Goal: Task Accomplishment & Management: Manage account settings

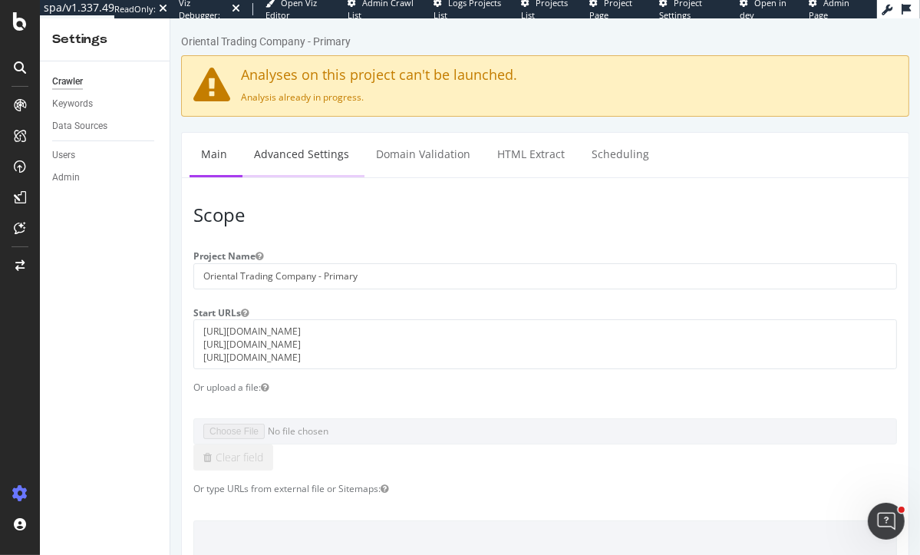
click at [284, 151] on link "Advanced Settings" at bounding box center [301, 154] width 118 height 42
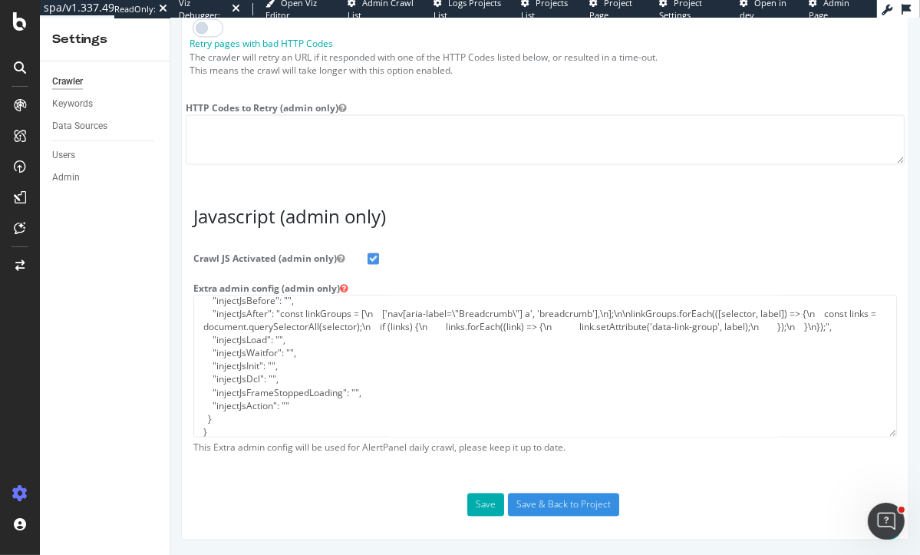
scroll to position [249, 0]
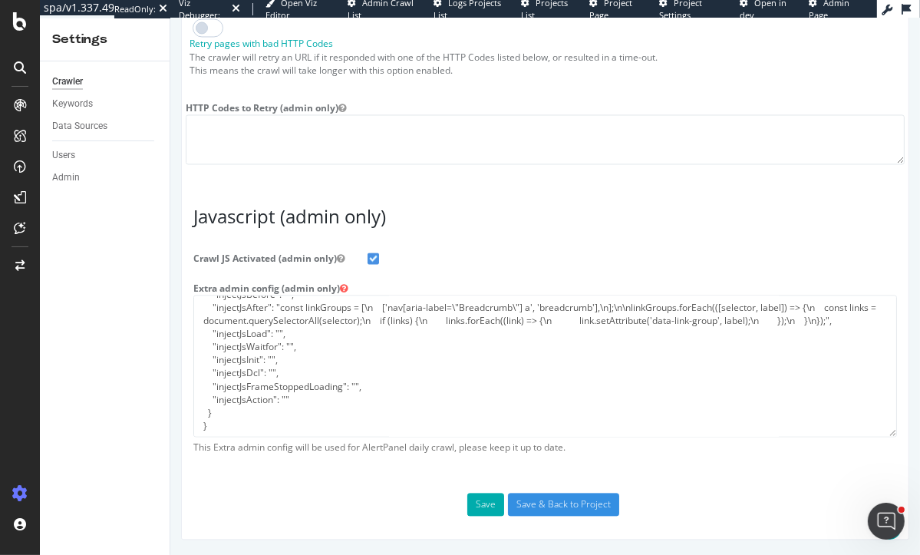
type input "[PERSON_NAME][EMAIL_ADDRESS][DOMAIN_NAME]"
click at [308, 404] on textarea "{ "flags": [ "cube" ], "beta": { "pap_mini_rules": [ "+ *monetate.net/*", "+ *p…" at bounding box center [545, 366] width 704 height 142
paste textarea ", "ftl": { "websiteID":" ", "token":" ", "userAgent":"botify-bot-sw-sitecrawler…"
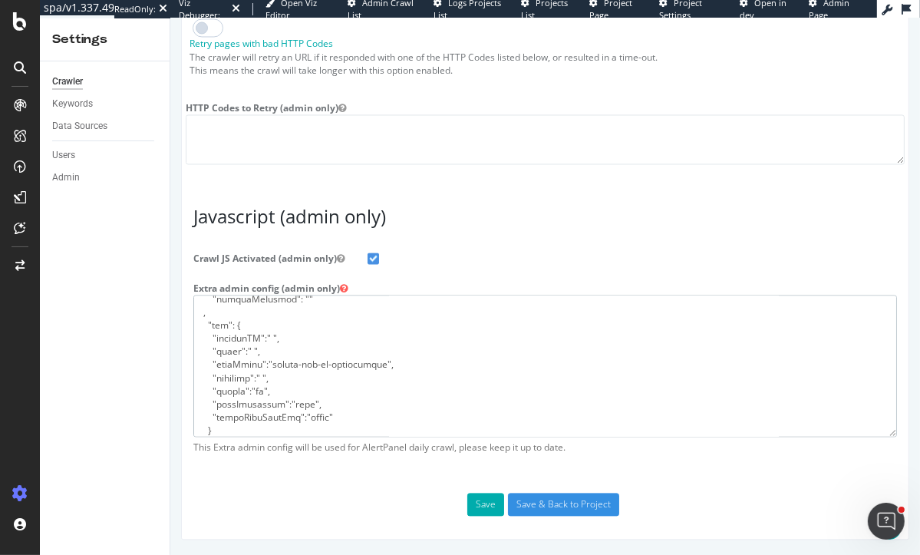
scroll to position [381, 0]
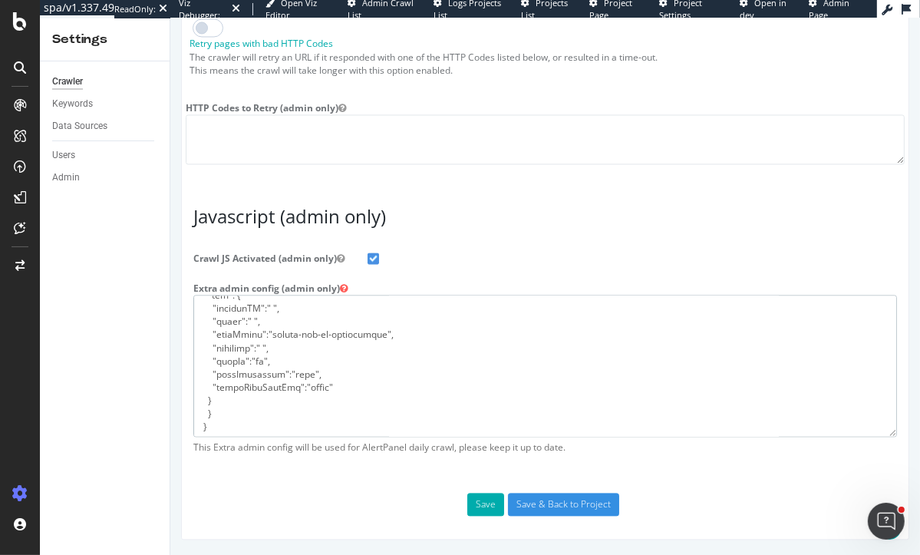
drag, startPoint x: 216, startPoint y: 400, endPoint x: 178, endPoint y: 400, distance: 38.4
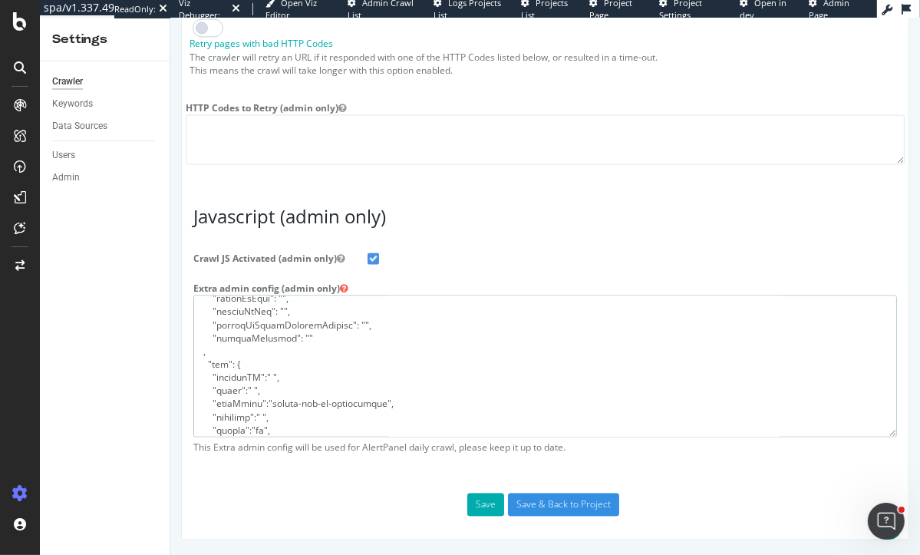
scroll to position [304, 0]
drag, startPoint x: 340, startPoint y: 403, endPoint x: 195, endPoint y: 364, distance: 150.2
click at [195, 364] on textarea "{ "flags": [ "cube" ], "beta": { "pap_mini_rules": [ "+ *monetate.net/*", "+ *p…" at bounding box center [545, 366] width 704 height 142
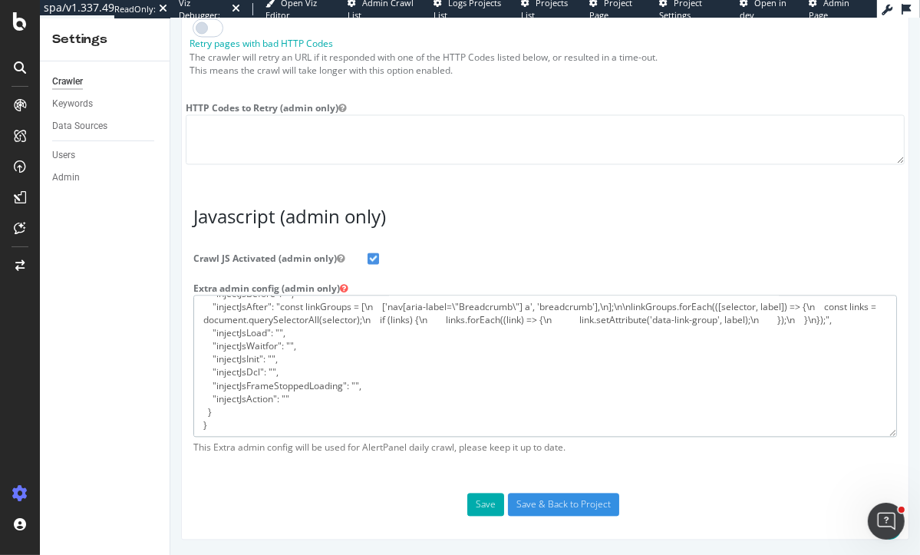
scroll to position [249, 0]
click at [219, 410] on textarea "{ "flags": [ "cube" ], "beta": { "pap_mini_rules": [ "+ *monetate.net/*", "+ *p…" at bounding box center [545, 366] width 704 height 142
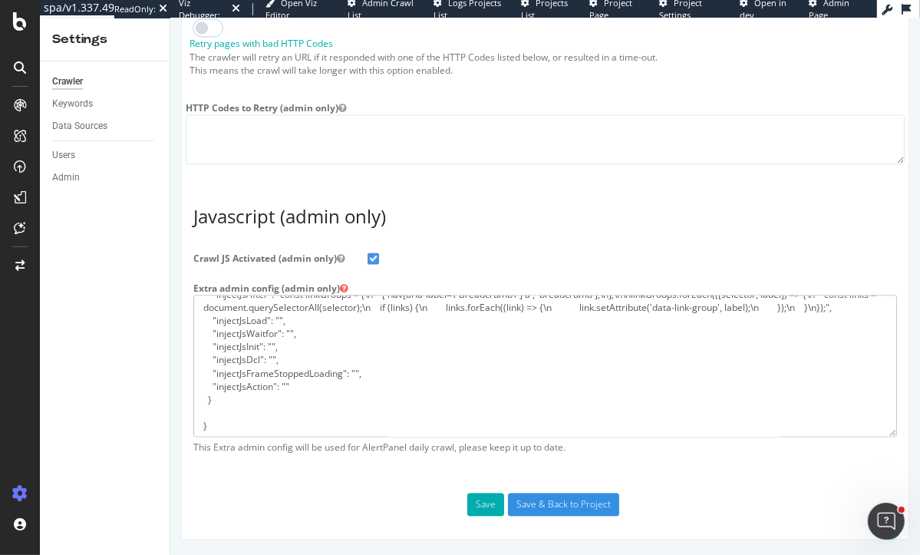
paste textarea ", "ftl": { "websiteID":" ", "token":" ", "userAgent":"botify-bot-sw-sitecrawler…"
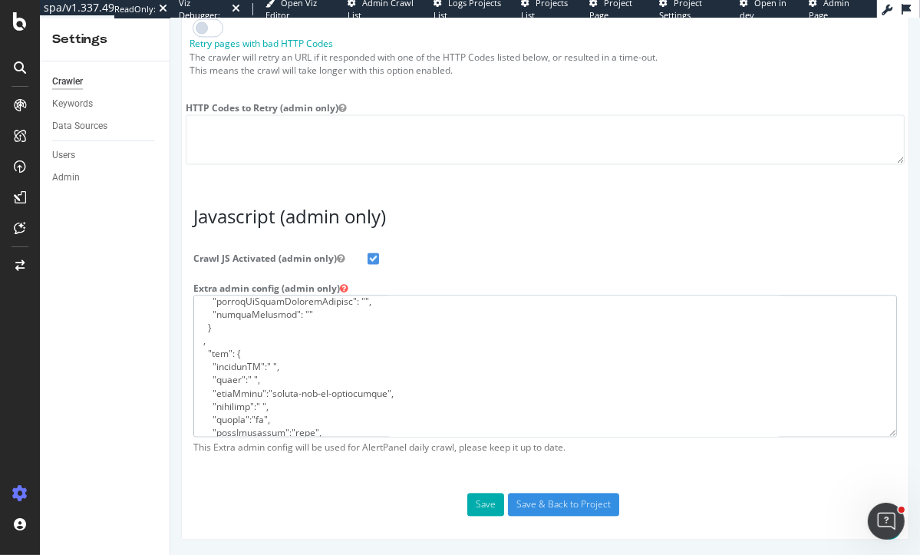
scroll to position [340, 0]
click at [267, 359] on textarea "{ "flags": [ "cube" ], "beta": { "pap_mini_rules": [ "+ *monetate.net/*", "+ *p…" at bounding box center [545, 366] width 704 height 142
paste textarea "BPRCLU"
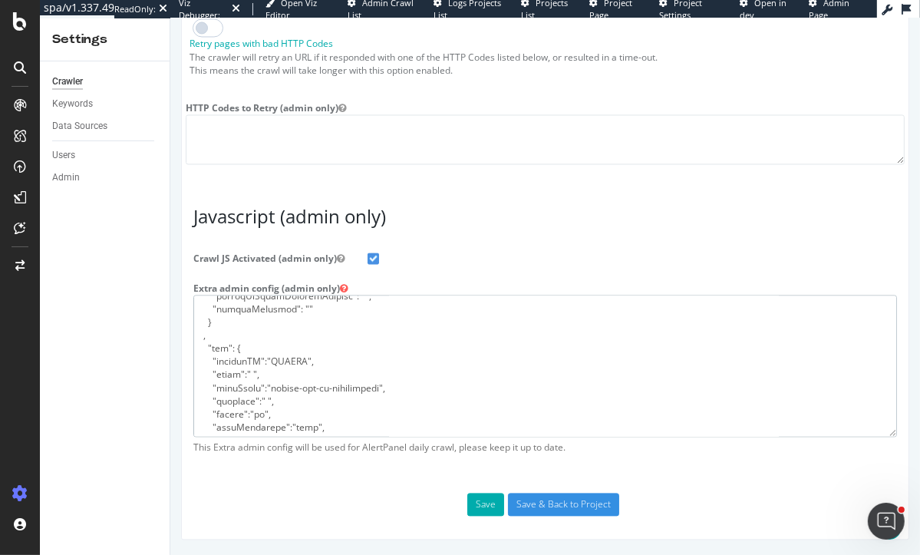
click at [252, 374] on textarea "{ "flags": [ "cube" ], "beta": { "pap_mini_rules": [ "+ *monetate.net/*", "+ *p…" at bounding box center [545, 366] width 704 height 142
paste textarea "HDx6252IVIOF6qIkn2Zkt4oK6qjanlB5"
click at [344, 401] on textarea "{ "flags": [ "cube" ], "beta": { "pap_mini_rules": [ "+ *monetate.net/*", "+ *p…" at bounding box center [545, 366] width 704 height 142
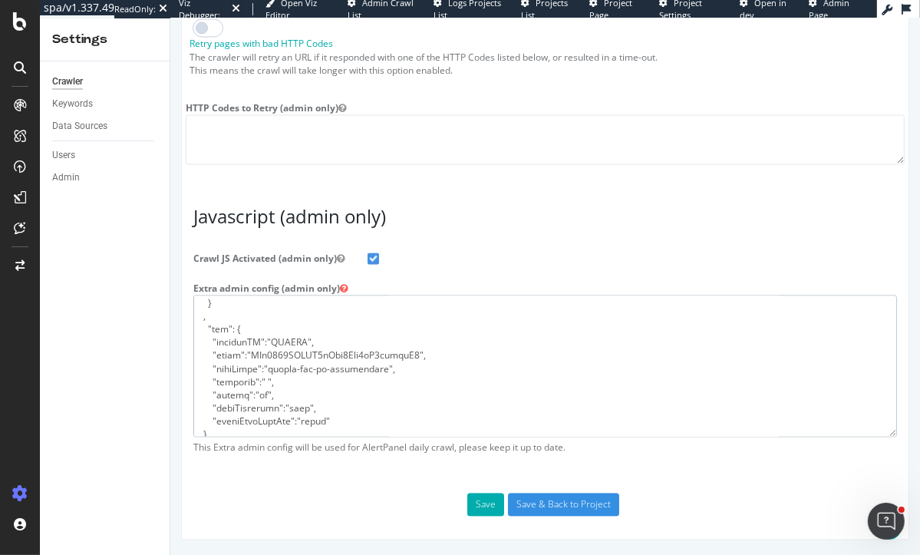
scroll to position [368, 0]
click at [266, 371] on textarea "{ "flags": [ "cube" ], "beta": { "pap_mini_rules": [ "+ *monetate.net/*", "+ *p…" at bounding box center [545, 366] width 704 height 142
paste textarea "https://levodian.speedworkers.com/"
click at [209, 427] on textarea "{ "flags": [ "cube" ], "beta": { "pap_mini_rules": [ "+ *monetate.net/*", "+ *p…" at bounding box center [545, 366] width 704 height 142
click at [370, 414] on textarea "{ "flags": [ "cube" ], "beta": { "pap_mini_rules": [ "+ *monetate.net/*", "+ *p…" at bounding box center [545, 366] width 704 height 142
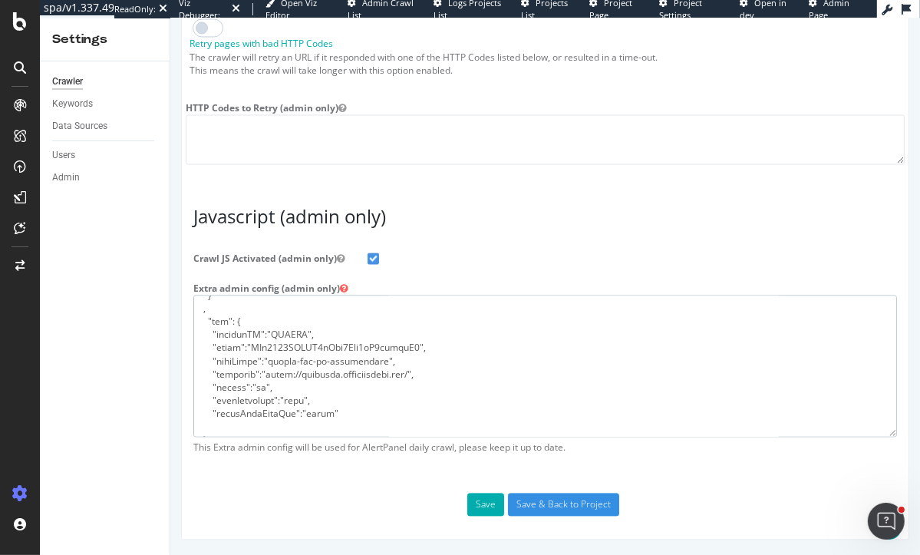
paste textarea "}"
click at [348, 363] on textarea "{ "flags": [ "cube" ], "beta": { "pap_mini_rules": [ "+ *monetate.net/*", "+ *p…" at bounding box center [545, 366] width 704 height 142
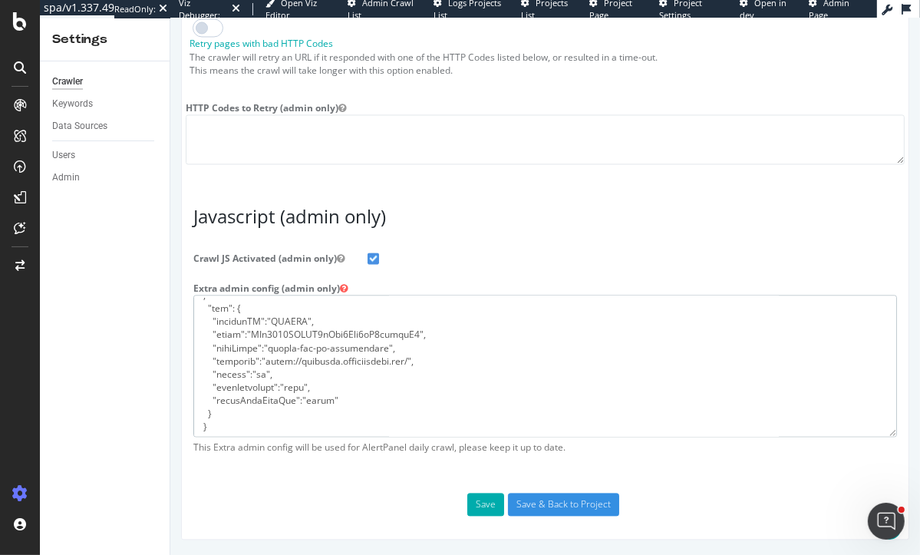
type textarea "{ "flags": [ "cube" ], "beta": { "pap_mini_rules": [ "+ *monetate.net/*", "+ *p…"
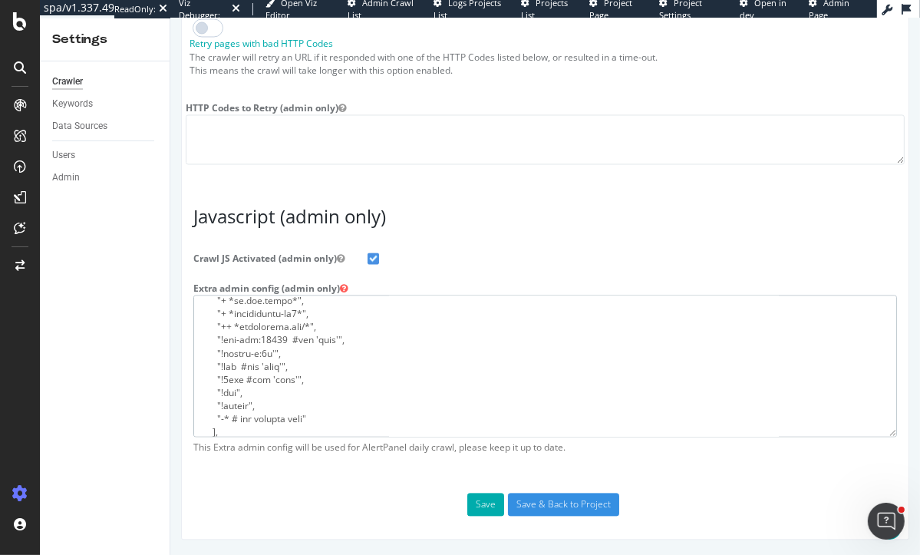
scroll to position [0, 0]
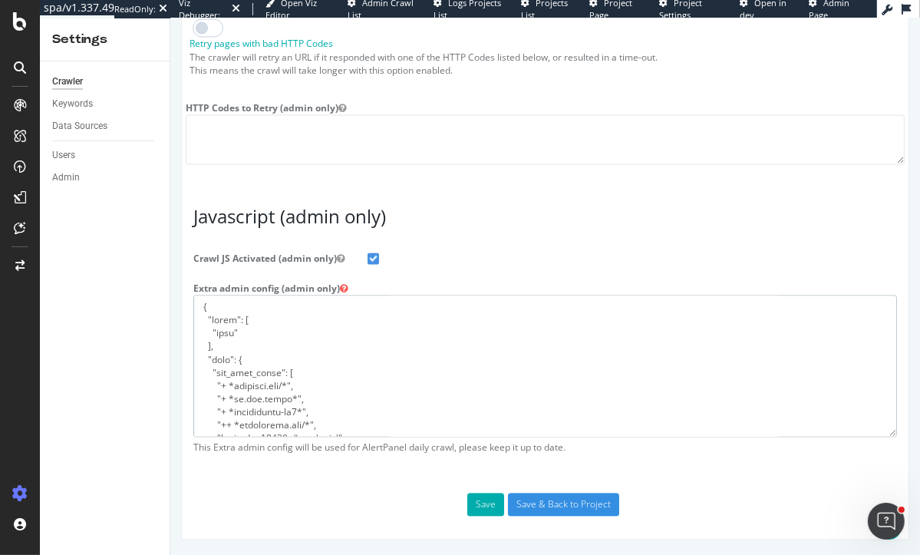
drag, startPoint x: 226, startPoint y: 430, endPoint x: 143, endPoint y: 186, distance: 257.4
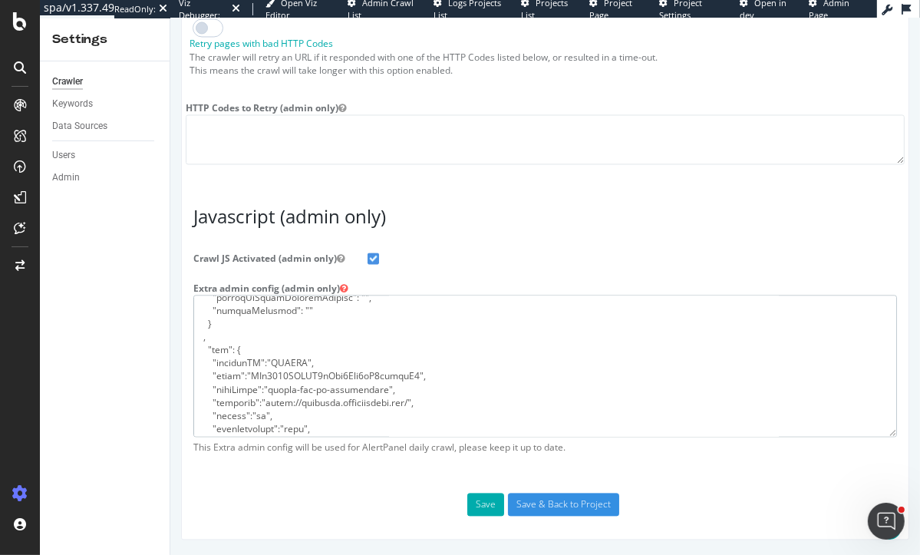
scroll to position [381, 0]
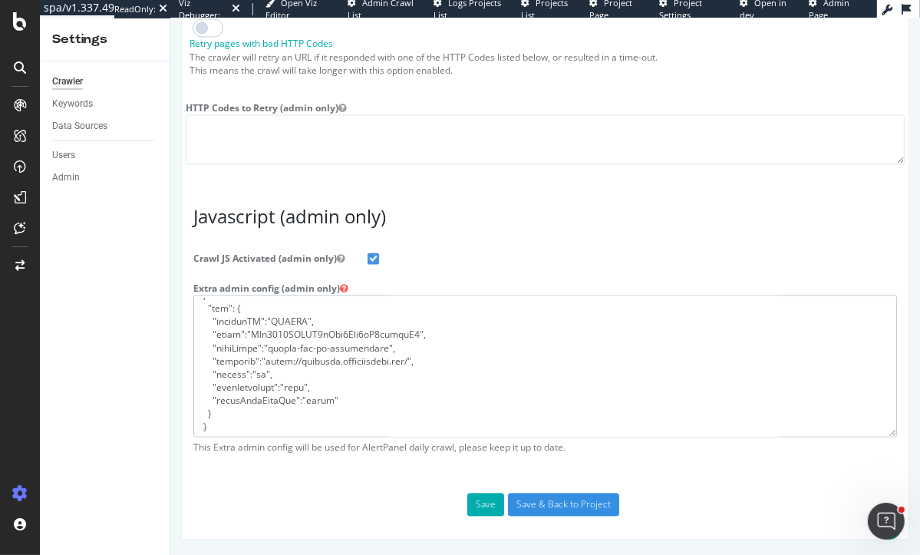
click at [326, 385] on textarea "{ "flags": [ "cube" ], "beta": { "pap_mini_rules": [ "+ *monetate.net/*", "+ *p…" at bounding box center [545, 366] width 704 height 142
click at [325, 312] on textarea "{ "flags": [ "cube" ], "beta": { "pap_mini_rules": [ "+ *monetate.net/*", "+ *p…" at bounding box center [545, 366] width 704 height 142
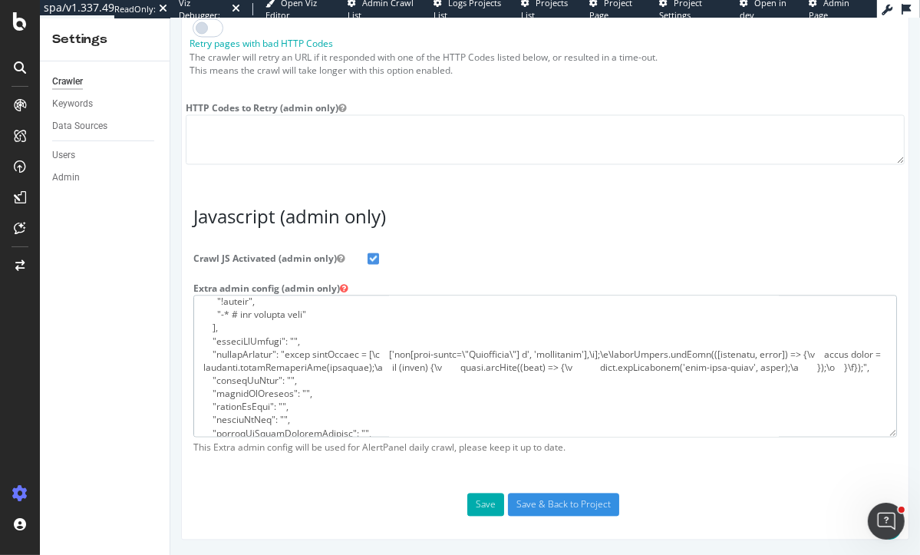
scroll to position [206, 0]
drag, startPoint x: 843, startPoint y: 366, endPoint x: 74, endPoint y: 354, distance: 768.9
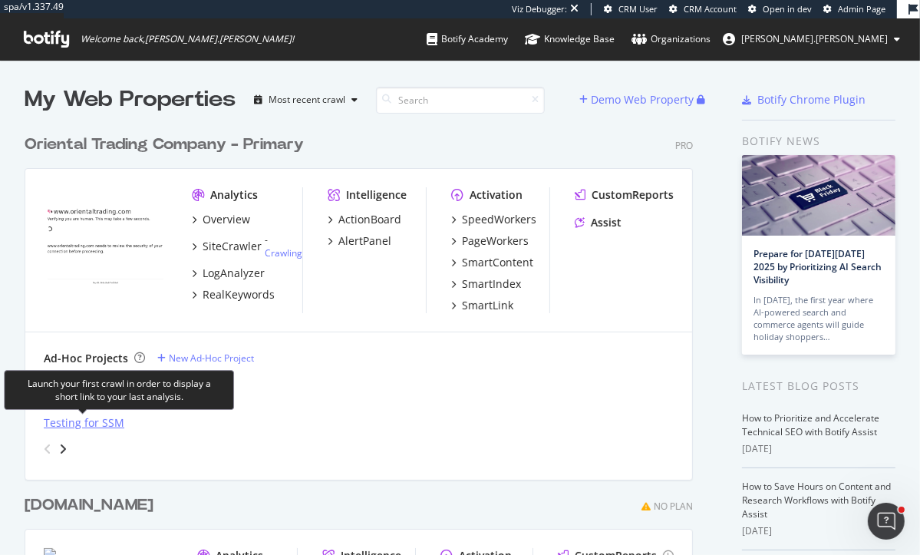
click at [74, 421] on div "Testing for SSM" at bounding box center [84, 422] width 81 height 15
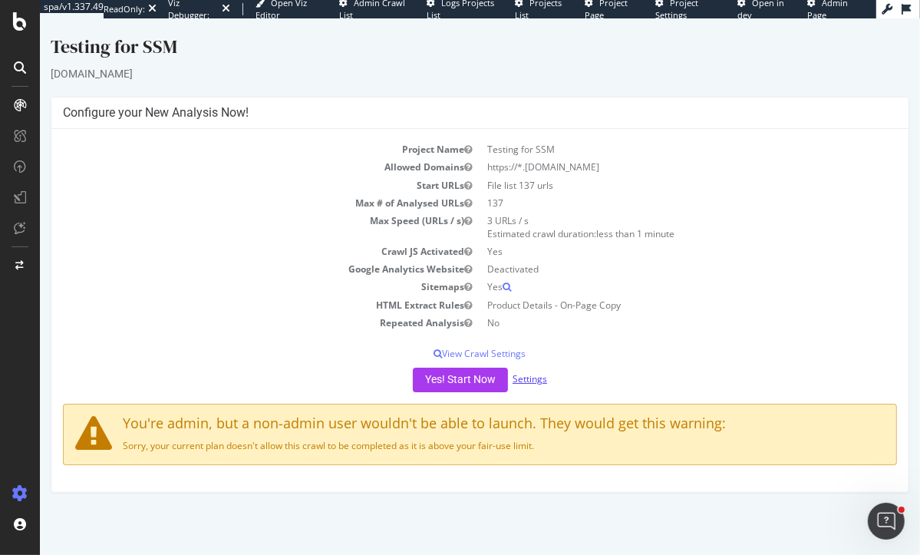
click at [519, 379] on link "Settings" at bounding box center [529, 378] width 35 height 13
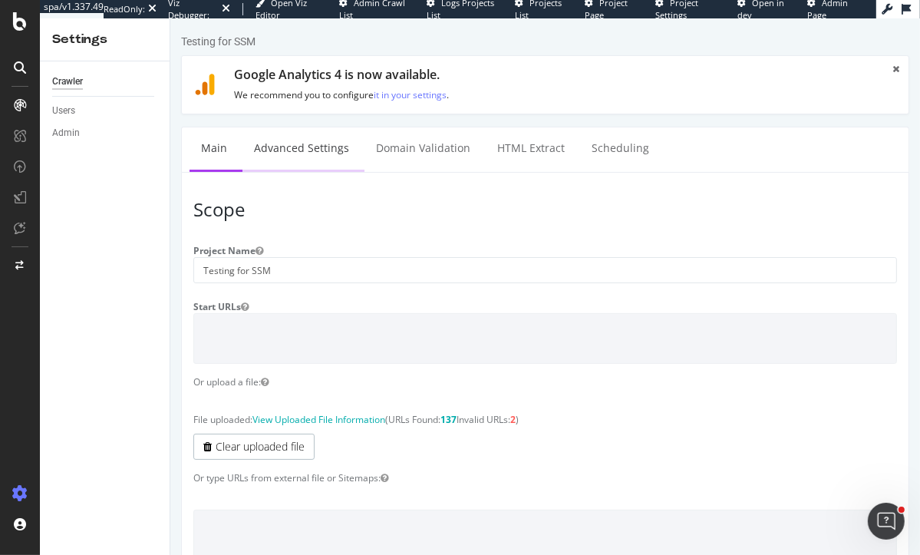
click at [267, 139] on link "Advanced Settings" at bounding box center [301, 148] width 118 height 42
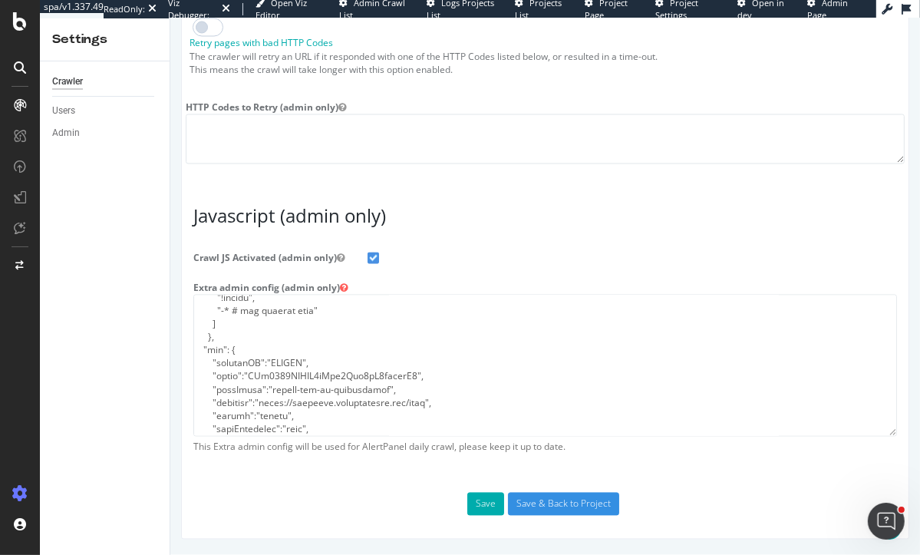
scroll to position [302, 0]
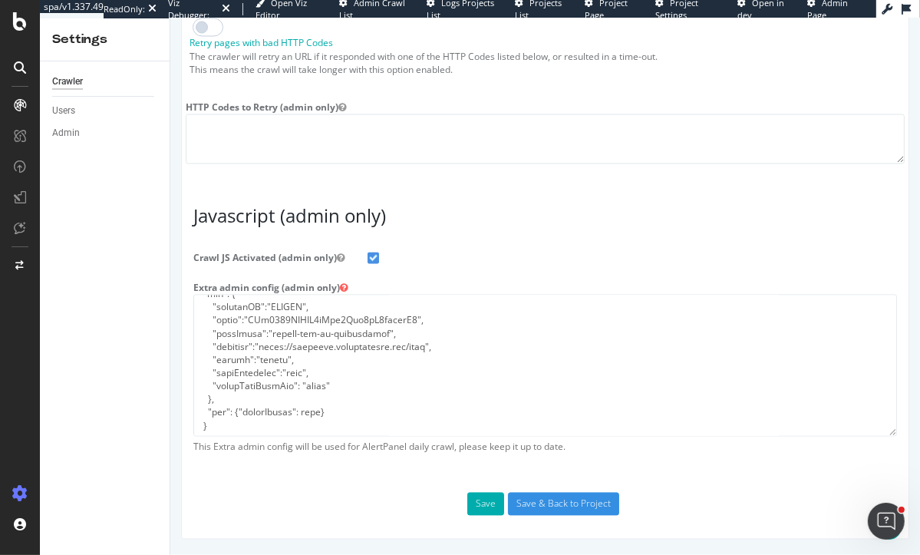
type input "heidi@botify.com"
click at [219, 428] on textarea at bounding box center [545, 366] width 704 height 142
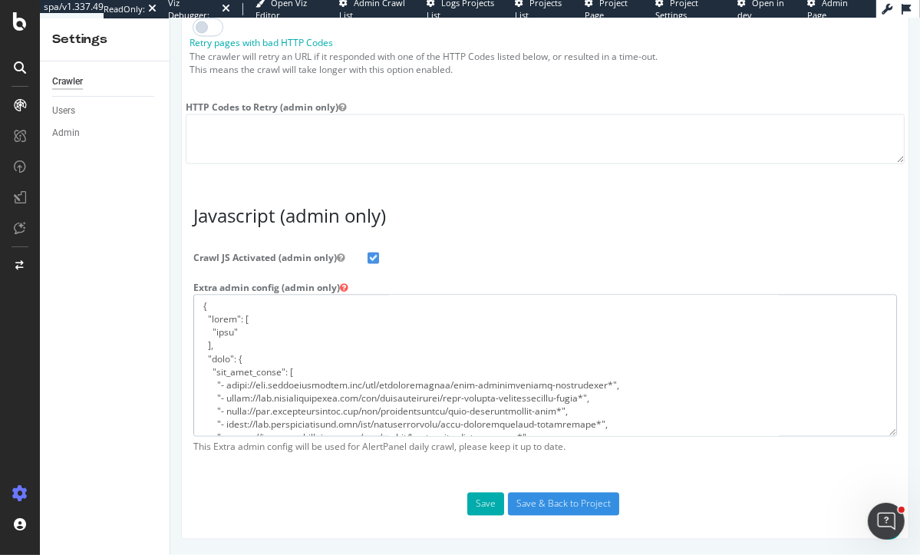
drag, startPoint x: 223, startPoint y: 427, endPoint x: 186, endPoint y: 49, distance: 379.2
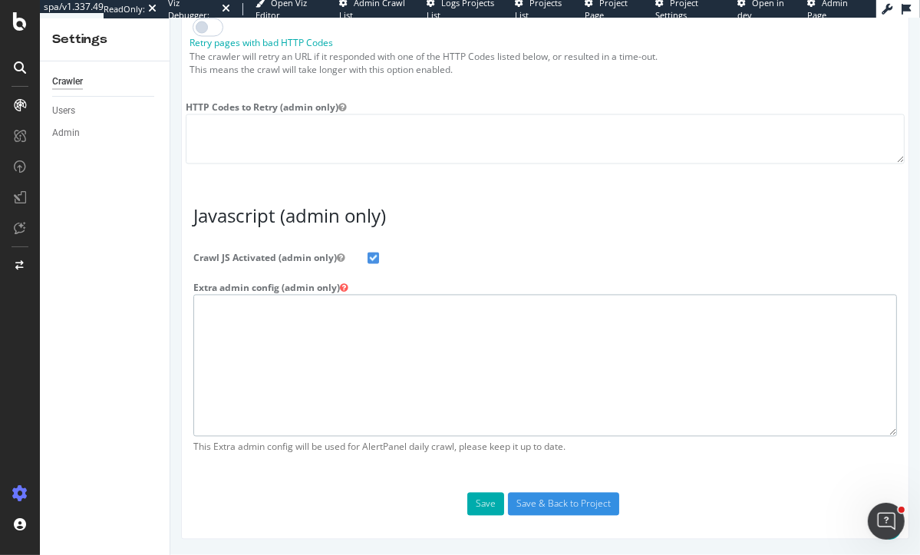
click at [268, 296] on textarea at bounding box center [545, 366] width 704 height 142
paste textarea "{ "flags": [ "cube" ], "beta": { "pap_mini_rules": [ "+ *[DOMAIN_NAME][URL]", "…"
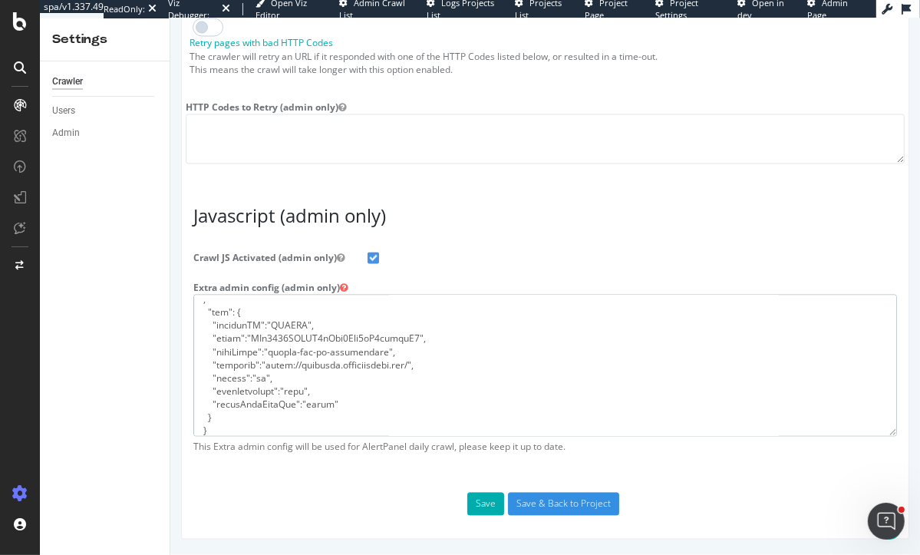
click at [313, 406] on textarea at bounding box center [545, 366] width 704 height 142
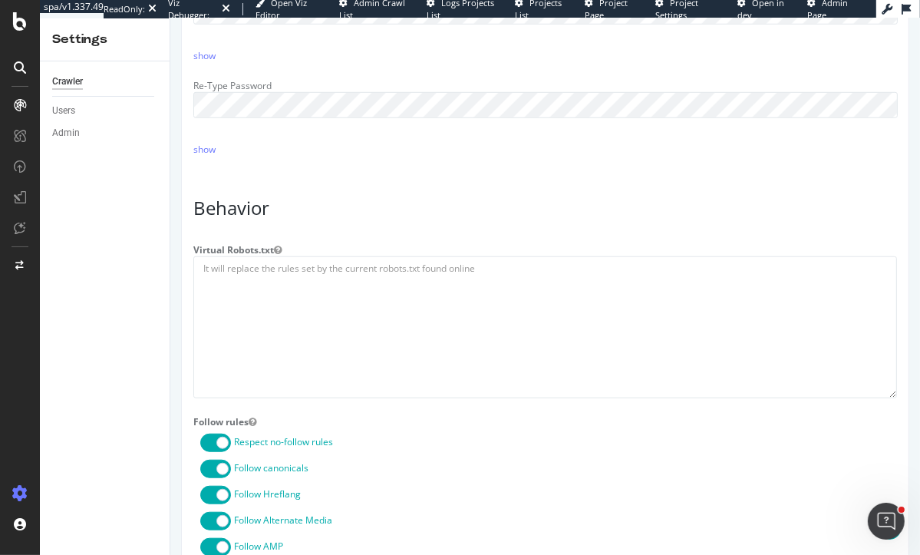
scroll to position [607, 0]
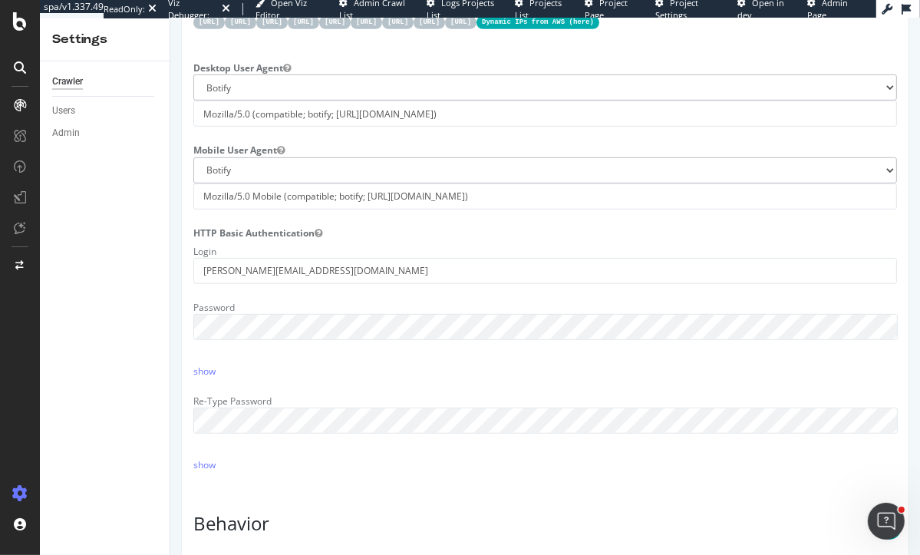
type textarea "{ "flags": [ "cube" ], "beta": { "pap_mini_rules": [ "+ *[DOMAIN_NAME][URL]", "…"
drag, startPoint x: 329, startPoint y: 288, endPoint x: 365, endPoint y: 310, distance: 42.4
click at [365, 310] on div "Login heidi@botify.com Password show Re-Type Password show" at bounding box center [544, 355] width 727 height 232
click at [163, 367] on div "Crawler Users Admin" at bounding box center [105, 307] width 130 height 493
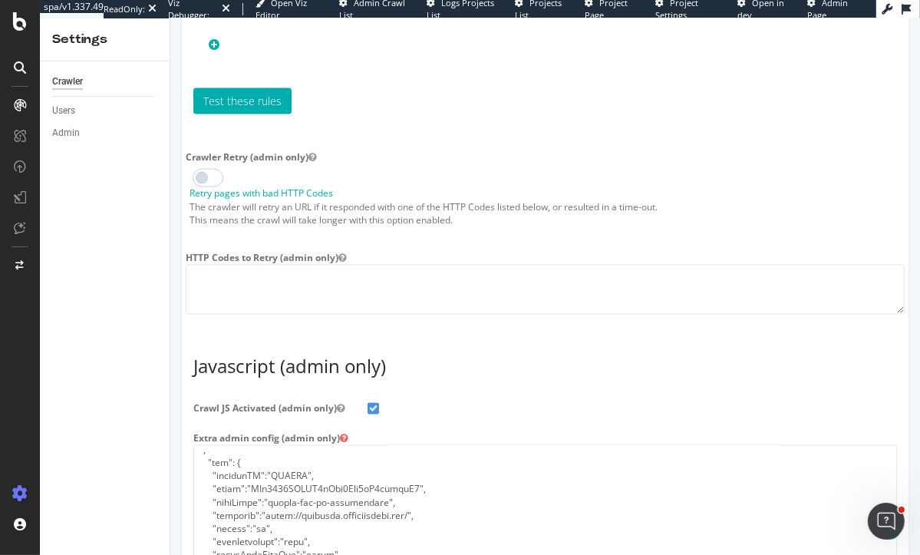
scroll to position [2325, 0]
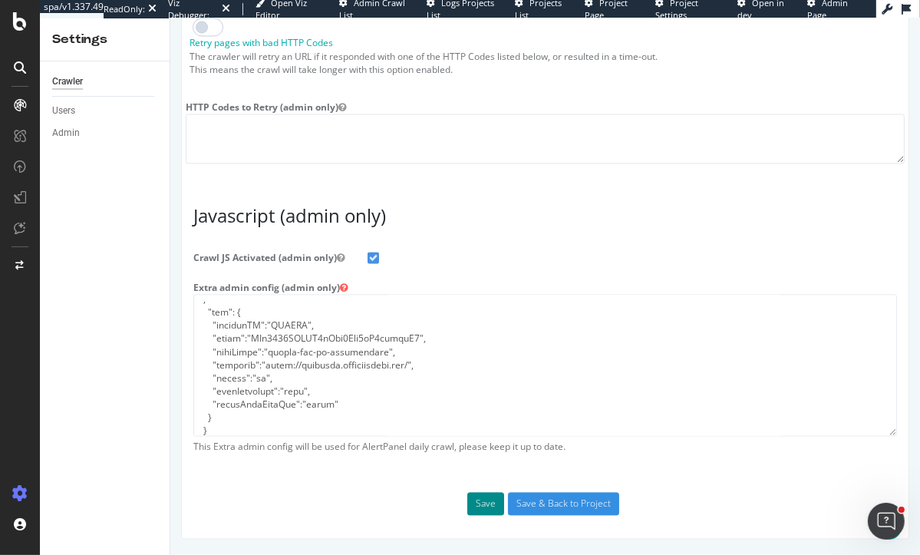
click at [493, 503] on button "Save" at bounding box center [485, 504] width 37 height 23
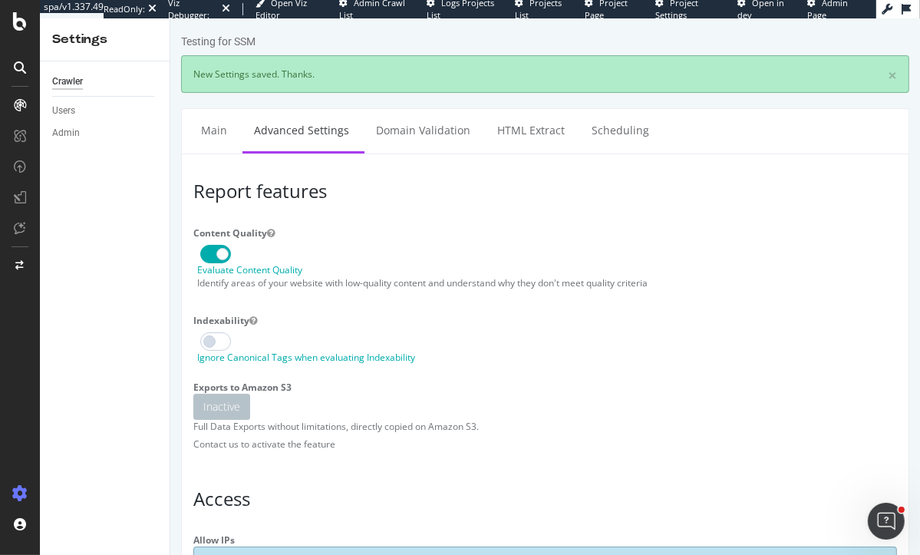
scroll to position [0, 0]
type input "[PERSON_NAME][EMAIL_ADDRESS][DOMAIN_NAME]"
click at [219, 134] on link "Main" at bounding box center [213, 130] width 49 height 42
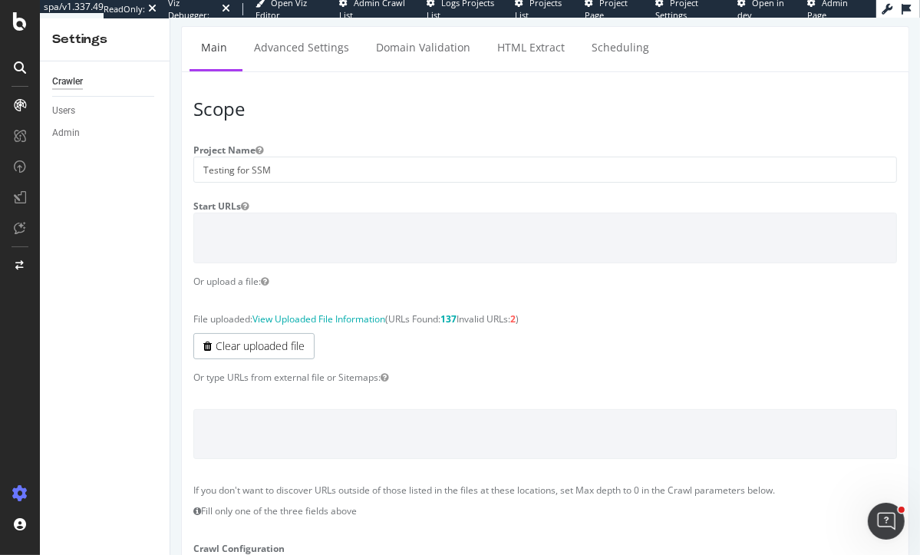
scroll to position [133, 0]
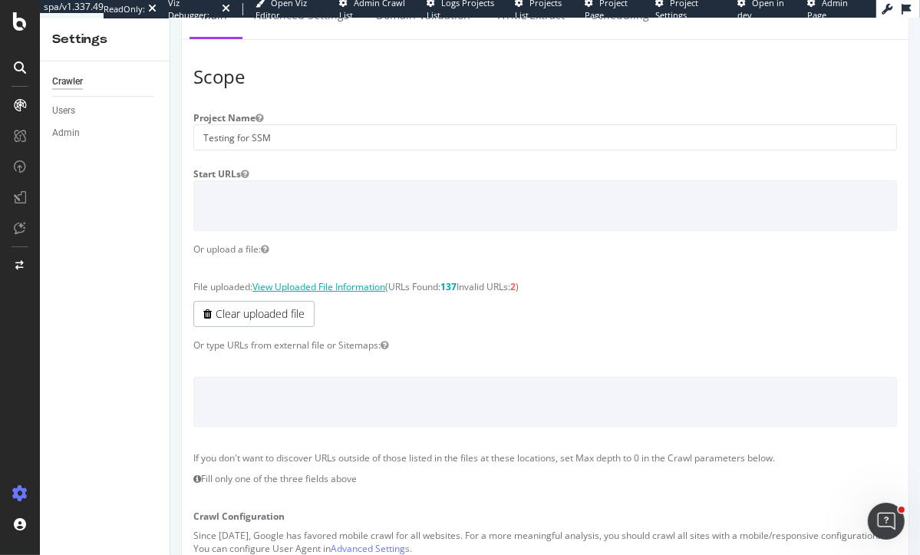
click at [361, 282] on link "View Uploaded File Information" at bounding box center [318, 286] width 133 height 13
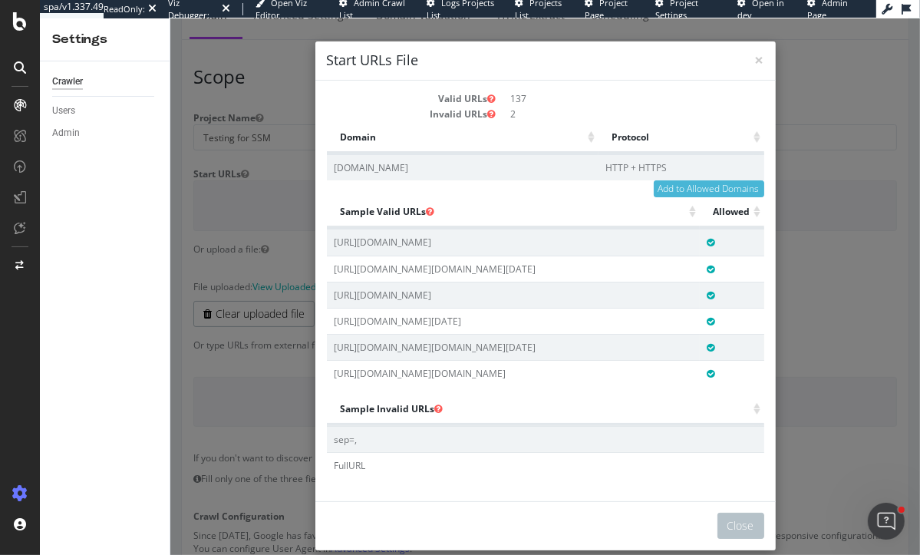
click at [452, 243] on td "https://www.orientaltrading.com/bulk-50-pc--masquerade-feather-mask-assortment-…" at bounding box center [512, 242] width 373 height 26
drag, startPoint x: 476, startPoint y: 241, endPoint x: 321, endPoint y: 252, distance: 155.4
click at [321, 252] on div "Valid URLs 137 Invalid URLs 2 Domain Protocol Domain Protocol www.orientaltradi…" at bounding box center [545, 285] width 460 height 409
copy table "Sample Valid URLs Allowed https://www.orientaltrading.com/"
click at [740, 529] on button "Close" at bounding box center [740, 526] width 47 height 26
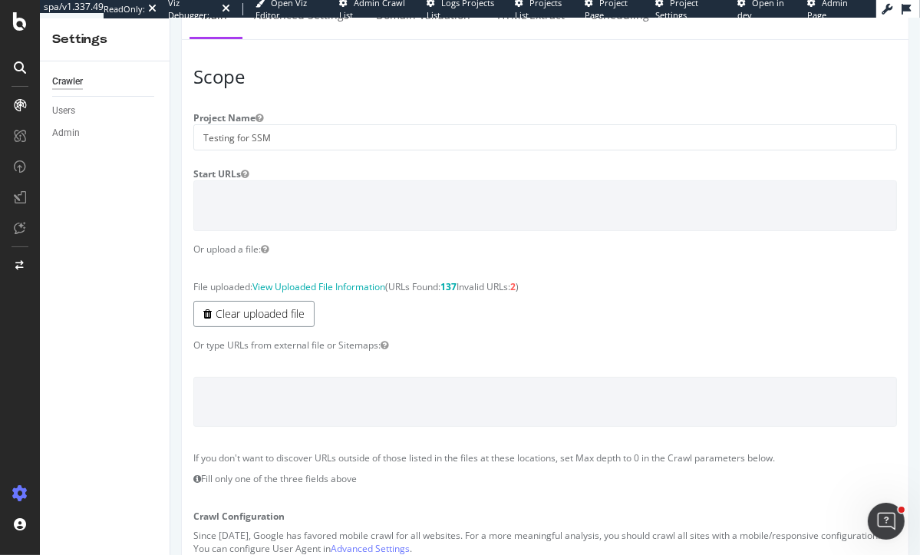
click at [247, 309] on link "Clear uploaded file" at bounding box center [253, 314] width 121 height 26
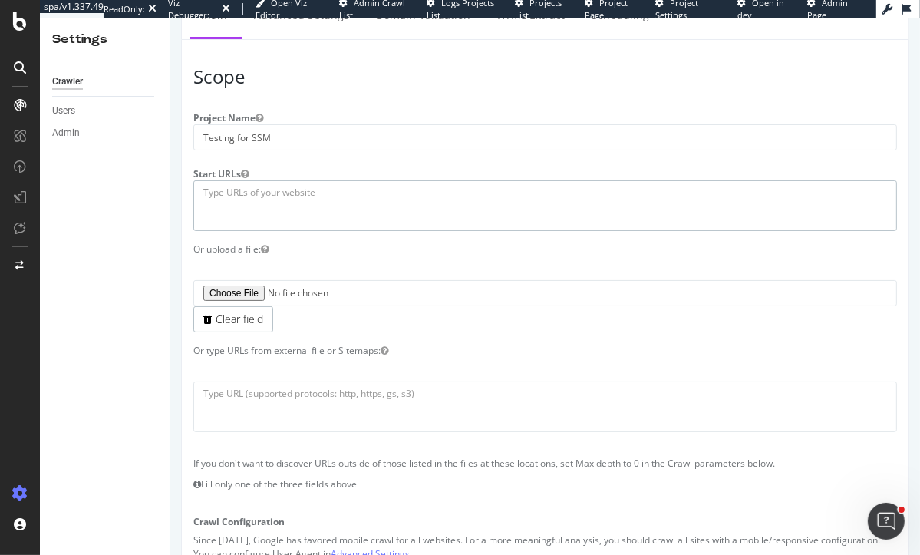
click at [247, 204] on textarea at bounding box center [545, 205] width 704 height 50
paste textarea "https://www.orientaltrading.com/"
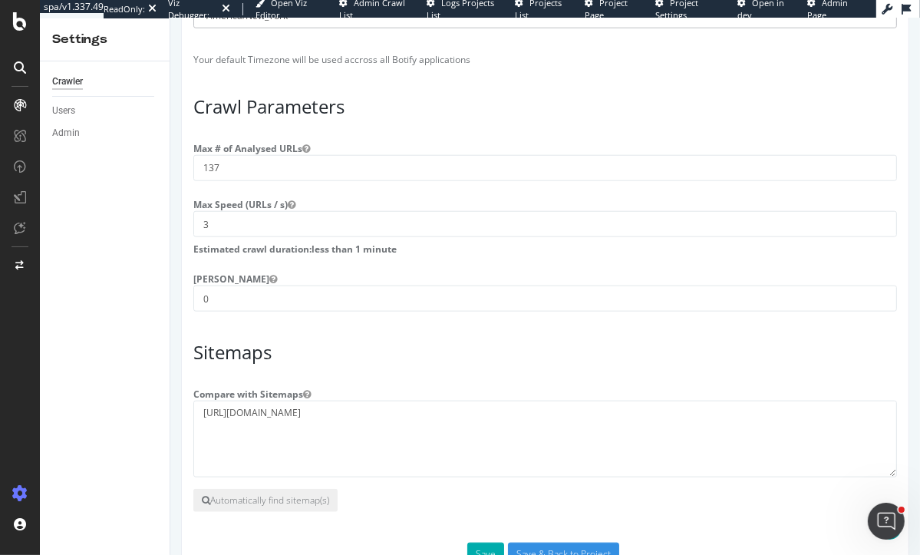
scroll to position [1222, 0]
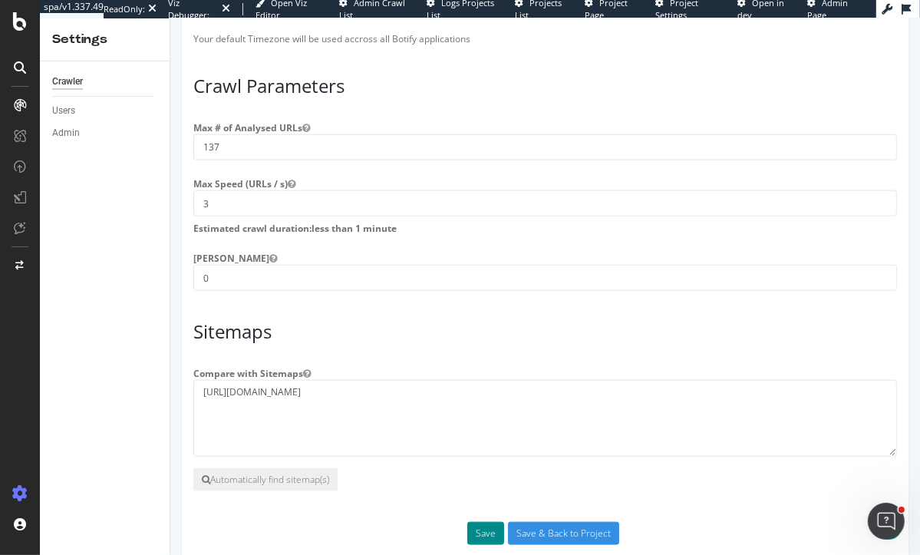
type textarea "https://www.orientaltrading.com/"
click at [480, 540] on button "Save" at bounding box center [485, 533] width 37 height 23
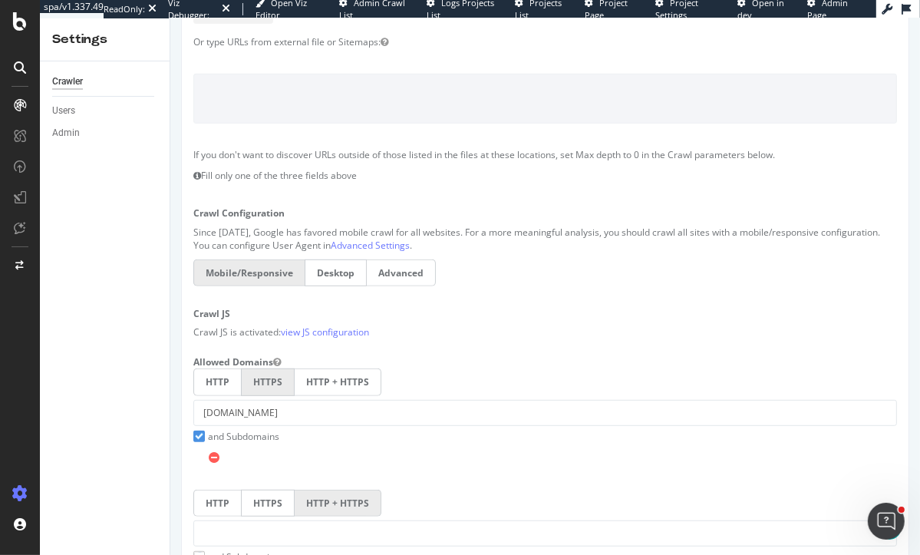
scroll to position [0, 0]
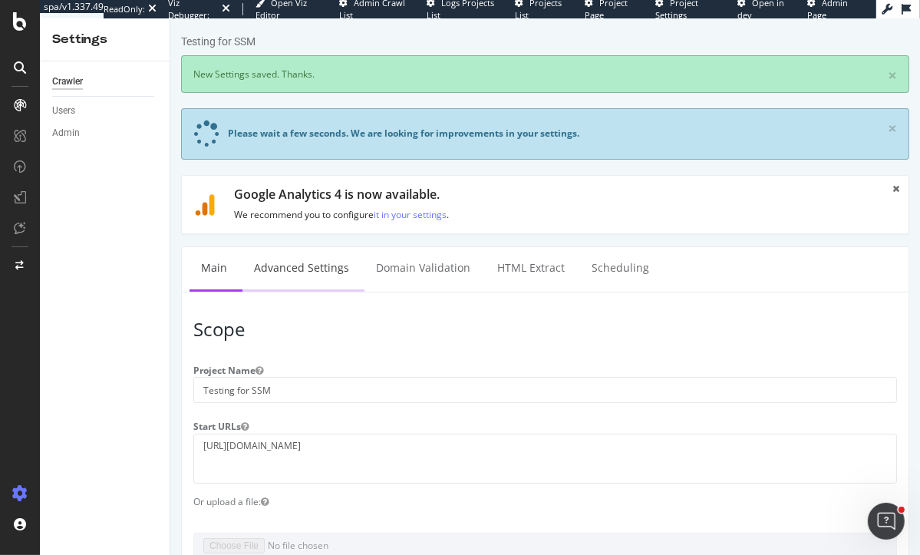
click at [271, 269] on link "Advanced Settings" at bounding box center [301, 268] width 118 height 42
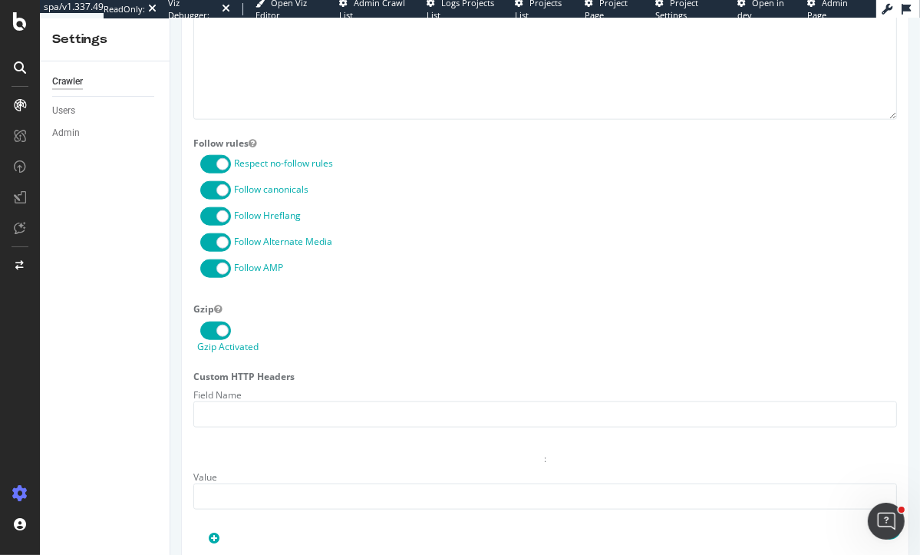
scroll to position [785, 0]
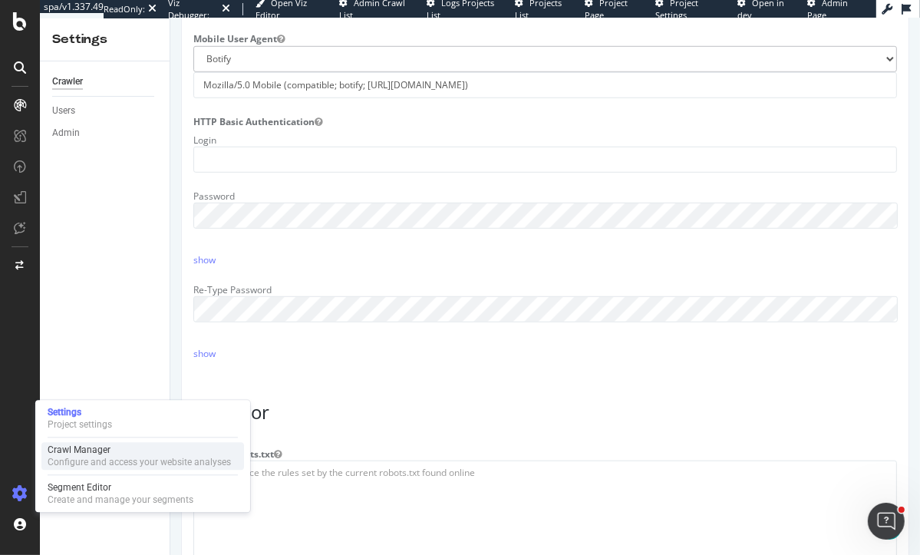
click at [69, 465] on div "Configure and access your website analyses" at bounding box center [139, 462] width 183 height 12
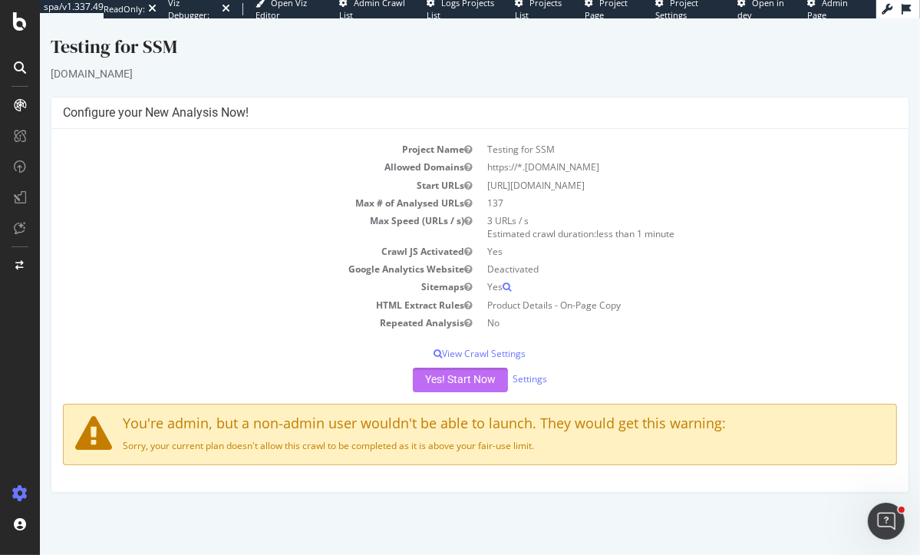
click at [471, 378] on button "Yes! Start Now" at bounding box center [459, 380] width 95 height 25
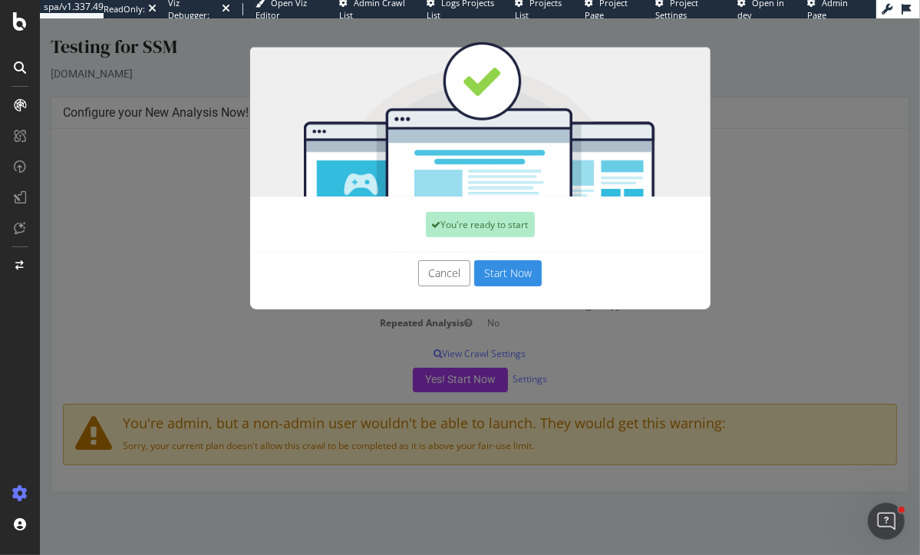
click at [496, 275] on button "Start Now" at bounding box center [507, 273] width 68 height 26
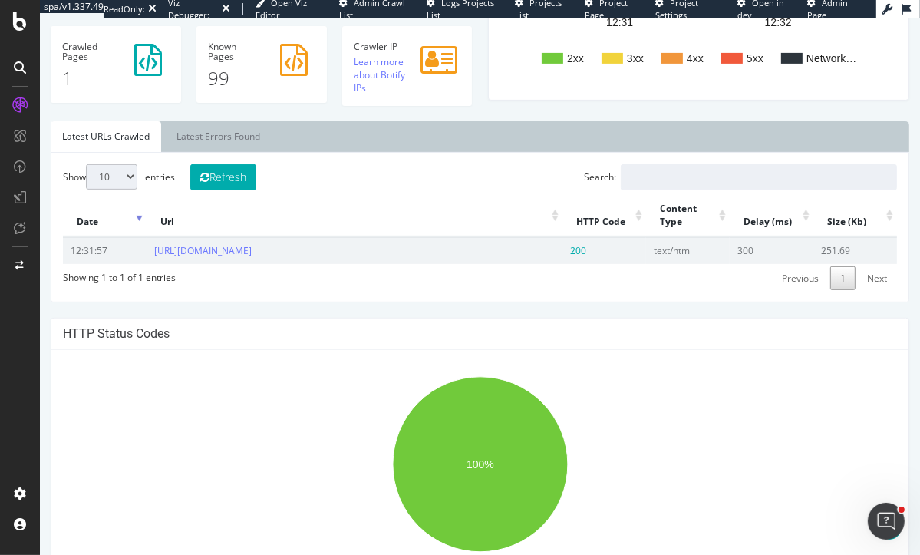
scroll to position [436, 0]
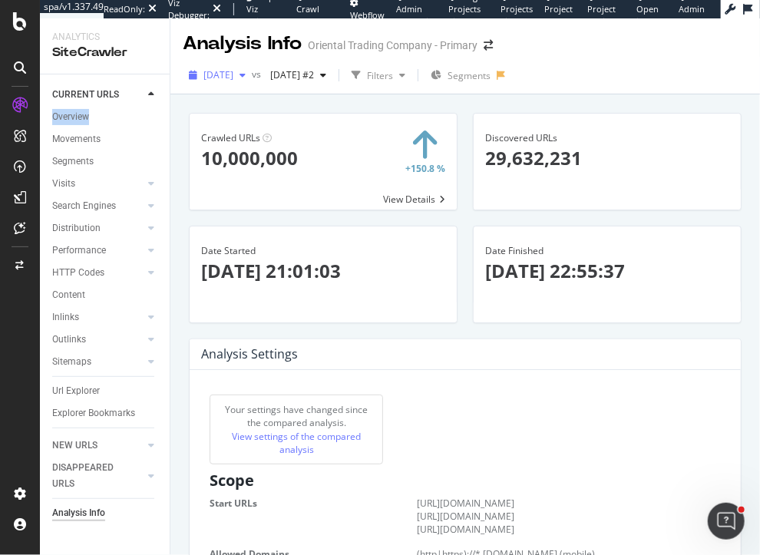
click at [233, 77] on span "2025 Jun. 27th" at bounding box center [218, 74] width 30 height 13
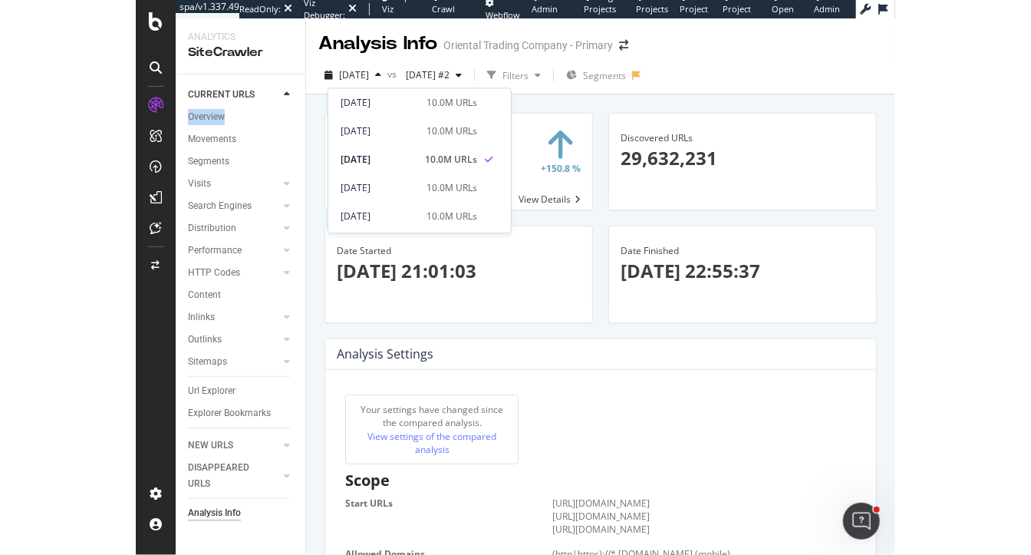
scroll to position [168, 0]
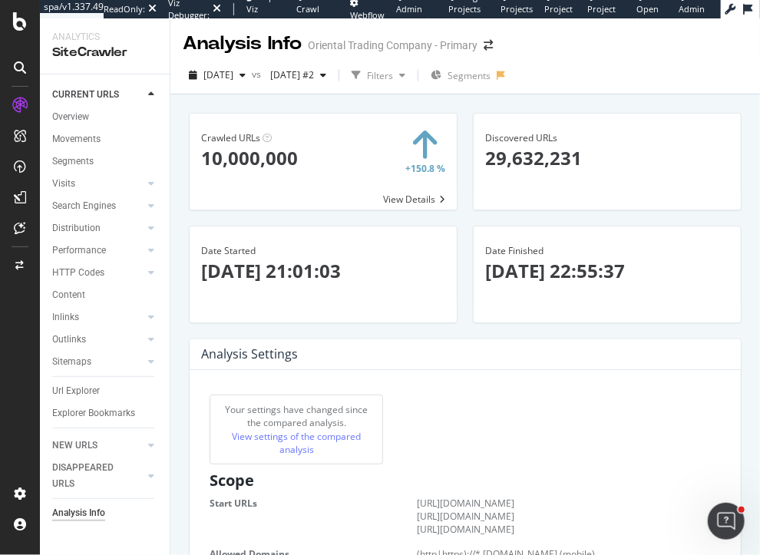
click at [416, 339] on div "Analysis Settings × Close Chart - API Requests List Area Type Request Response …" at bounding box center [465, 354] width 551 height 31
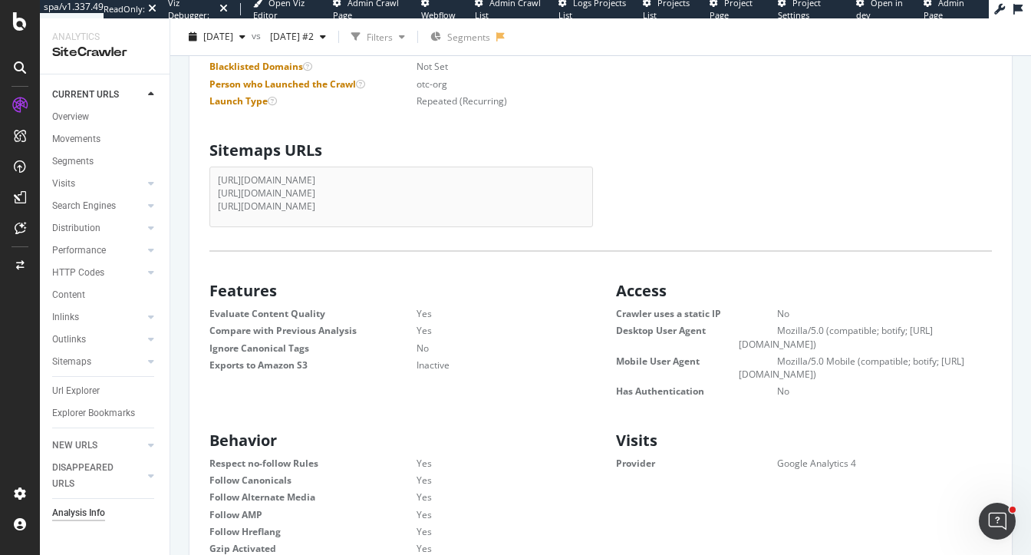
scroll to position [0, 0]
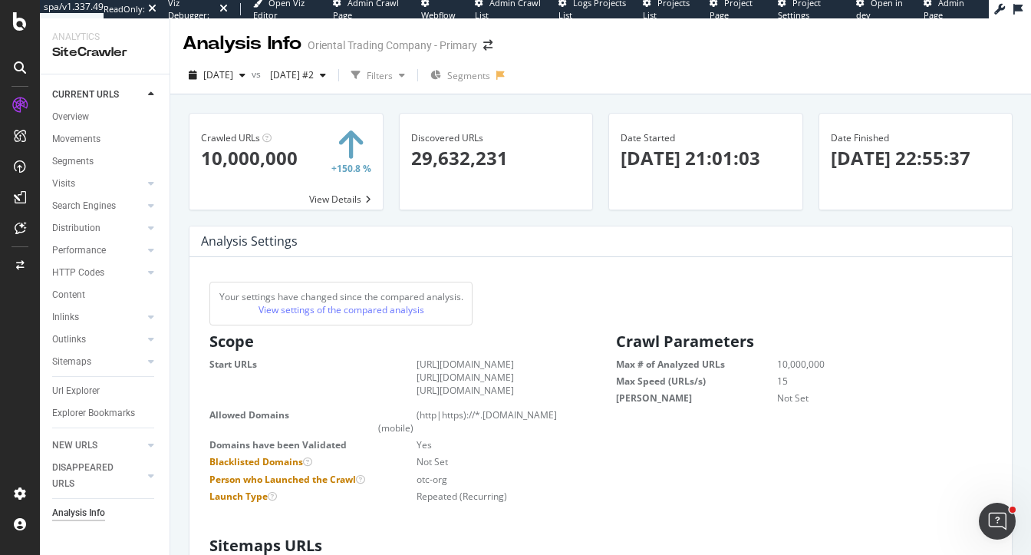
drag, startPoint x: 793, startPoint y: 381, endPoint x: 776, endPoint y: 381, distance: 16.1
click at [776, 381] on dl "Max # of Analyzed URLs 10,000,000 Max Speed (URLs/s) 15 Max Depth Not Set" at bounding box center [804, 381] width 376 height 47
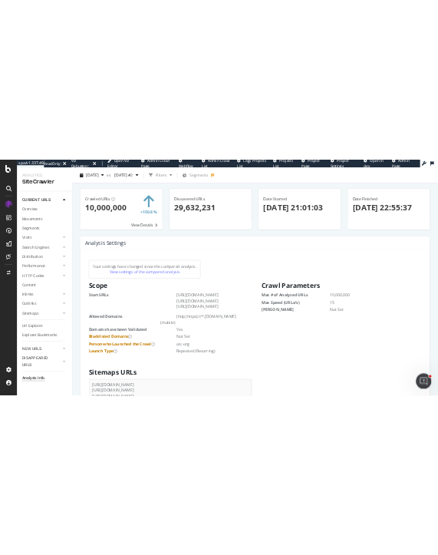
scroll to position [47, 0]
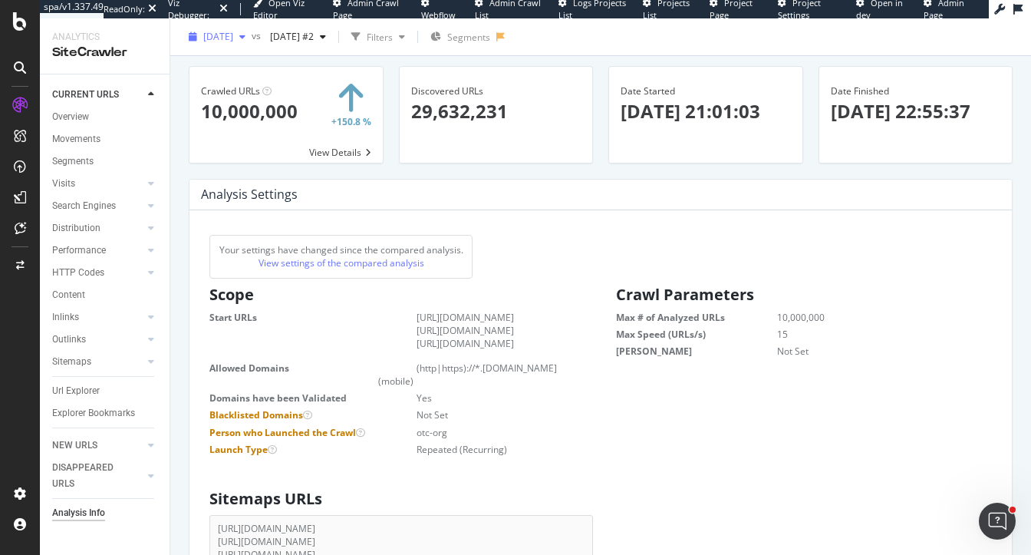
click at [233, 39] on span "2025 Jun. 27th" at bounding box center [218, 36] width 30 height 13
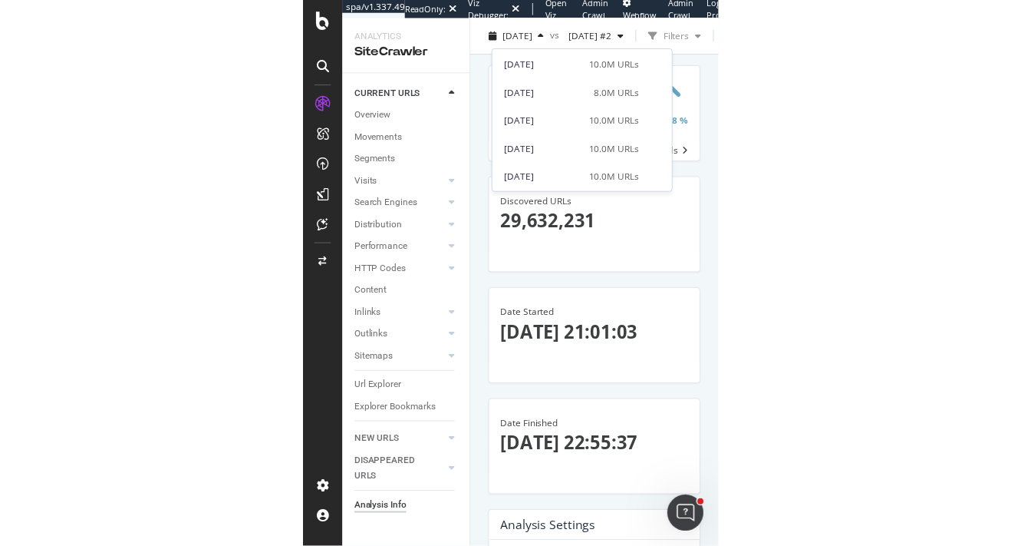
scroll to position [53, 0]
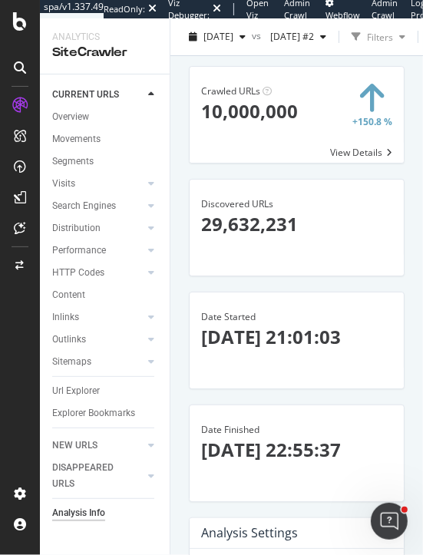
click at [180, 149] on div "Crawled URLs × Close Chart - API Requests List Area Type Request Response Close…" at bounding box center [296, 316] width 252 height 536
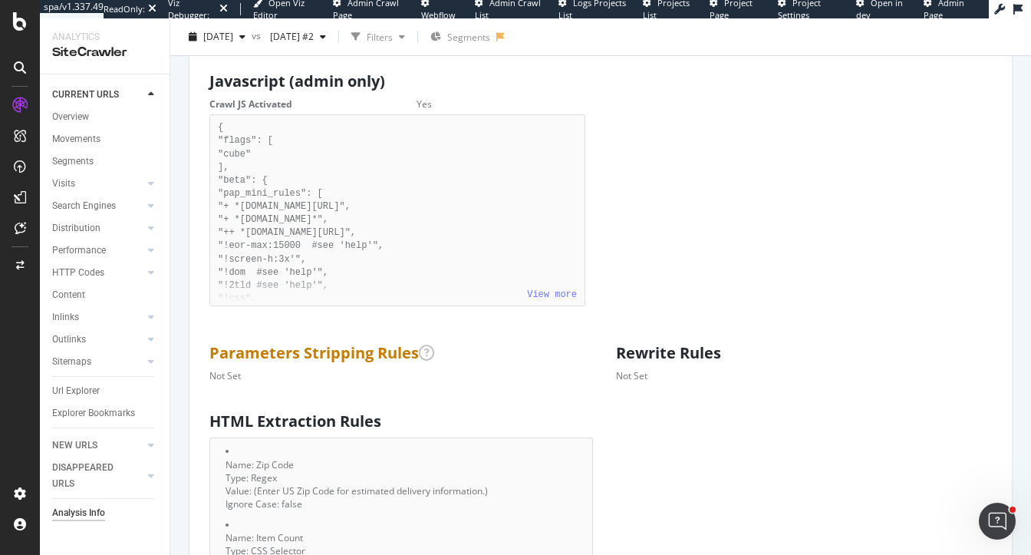
scroll to position [929, 0]
click at [552, 299] on link "View more" at bounding box center [552, 293] width 50 height 11
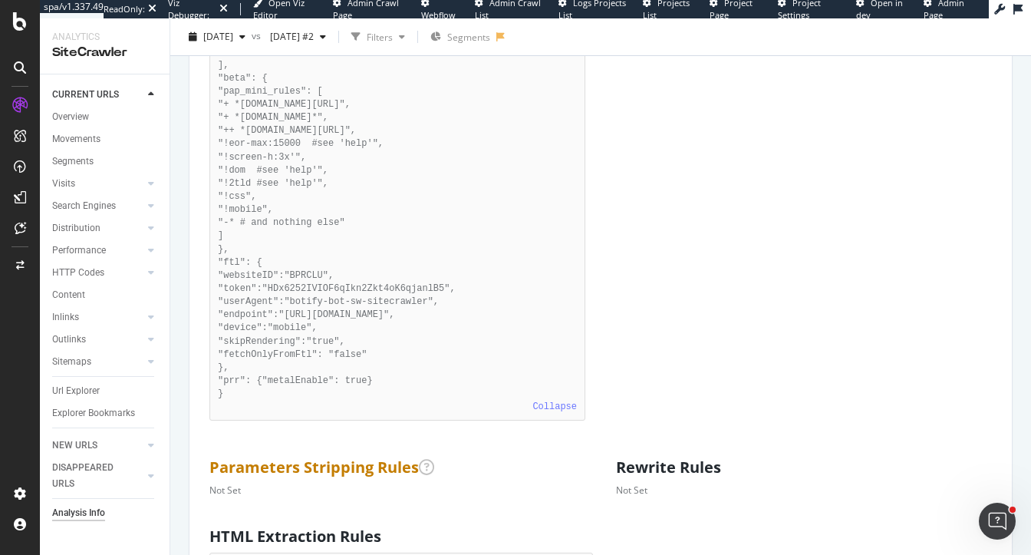
scroll to position [1048, 0]
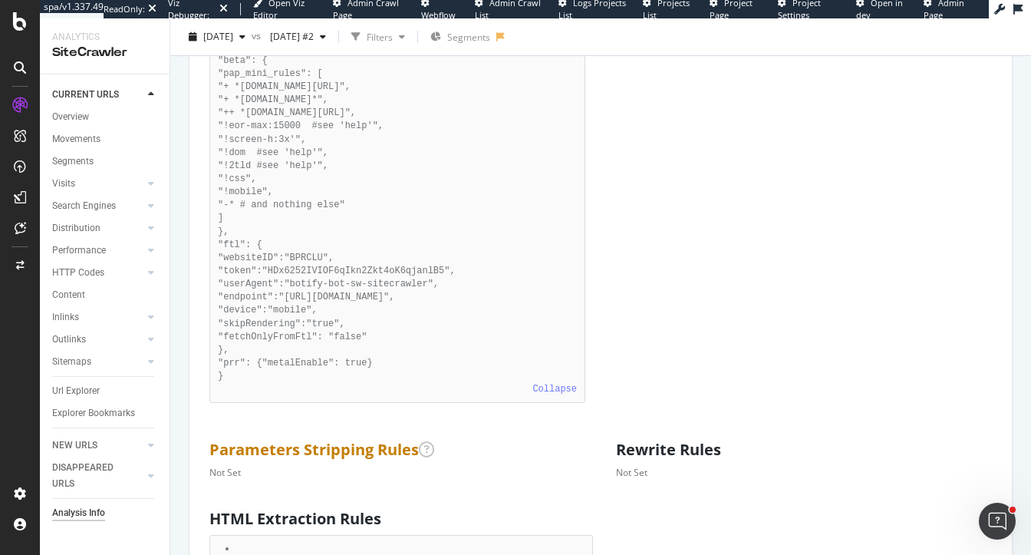
drag, startPoint x: 397, startPoint y: 351, endPoint x: 233, endPoint y: 271, distance: 182.6
click at [233, 271] on pre "{ "flags": [ "cube" ], "beta": { "pap_mini_rules": [ "+ *monetate.net/*", "+ *p…" at bounding box center [397, 199] width 376 height 408
click at [232, 36] on span "2025 Jun. 27th" at bounding box center [218, 36] width 30 height 13
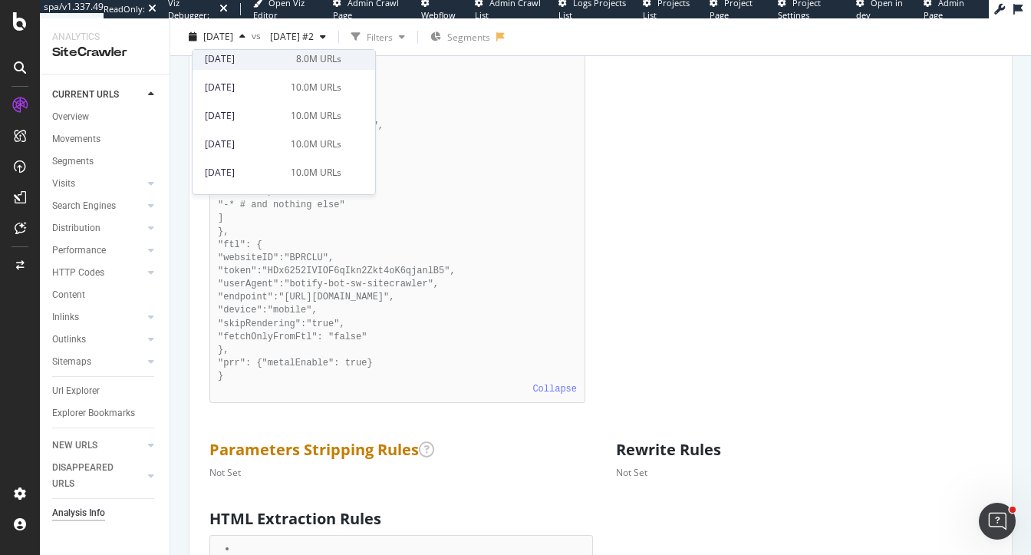
scroll to position [94, 0]
click at [279, 137] on div "2025 Jul. 25th" at bounding box center [243, 141] width 77 height 14
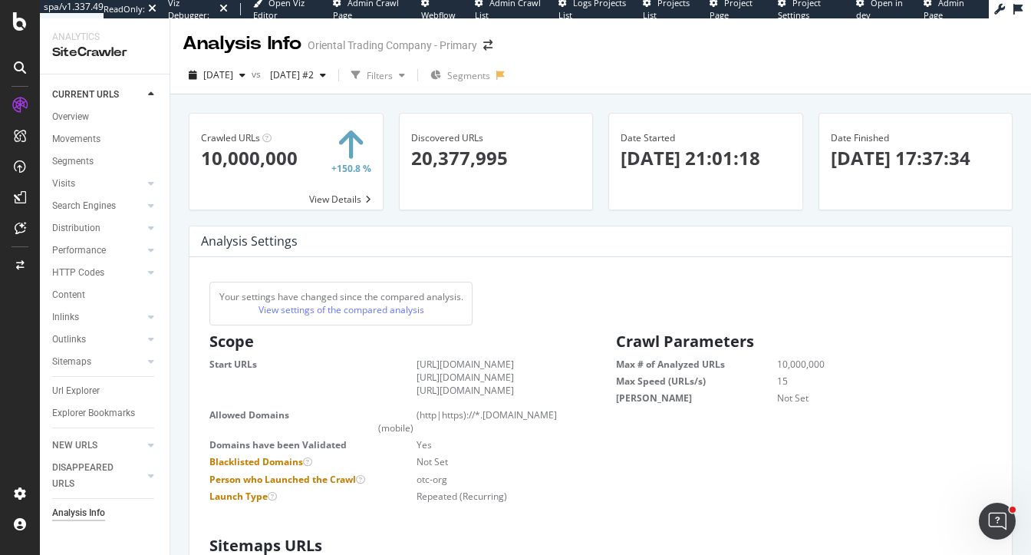
scroll to position [244, 382]
click at [231, 74] on span "2025 Jul. 25th" at bounding box center [218, 74] width 30 height 13
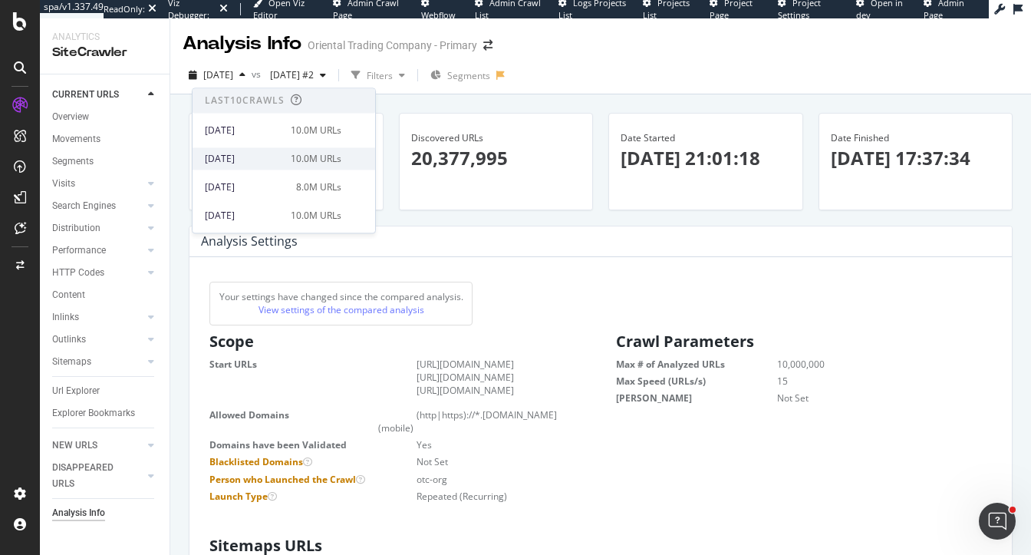
click at [263, 157] on div "2025 Sep. 12th" at bounding box center [243, 159] width 77 height 14
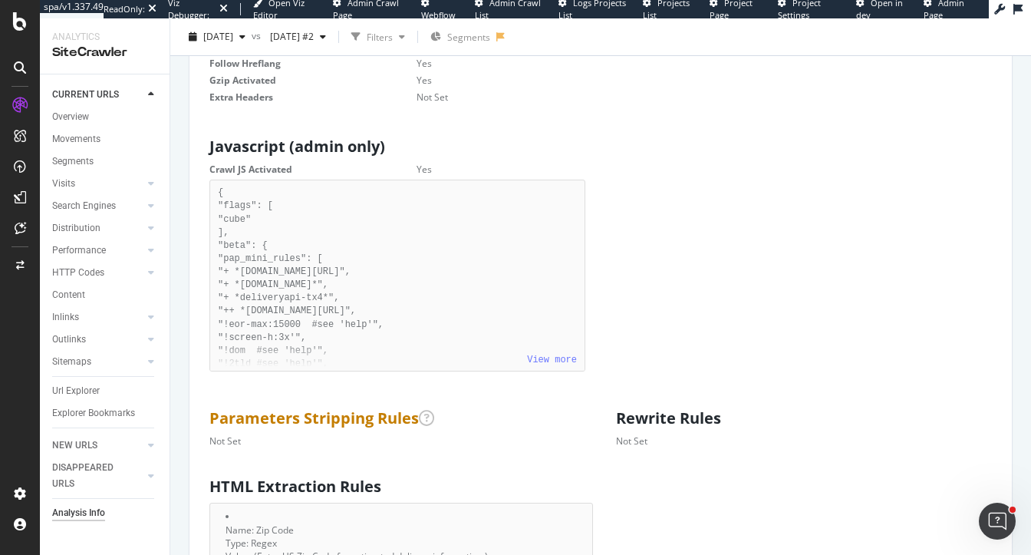
scroll to position [871, 0]
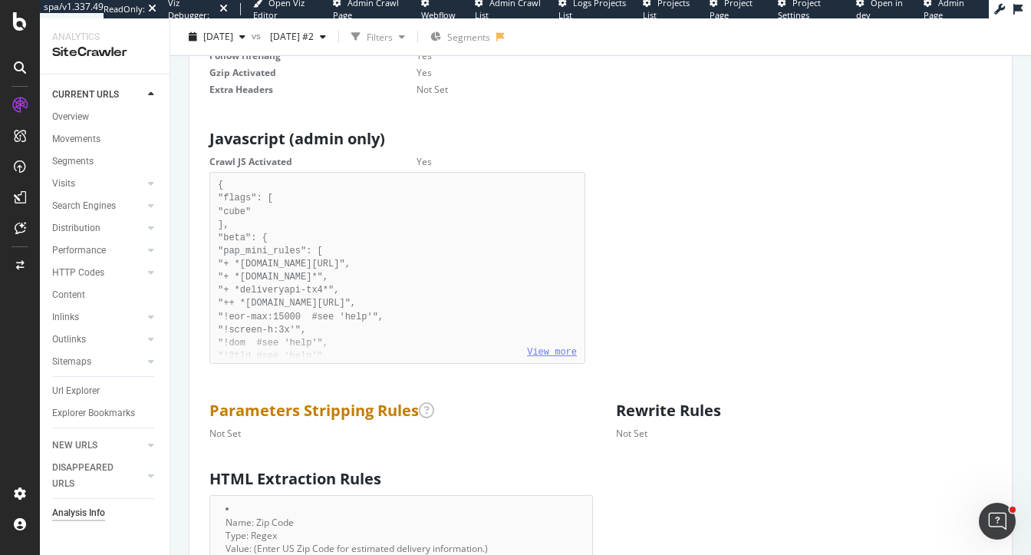
click at [542, 358] on link "View more" at bounding box center [552, 352] width 50 height 11
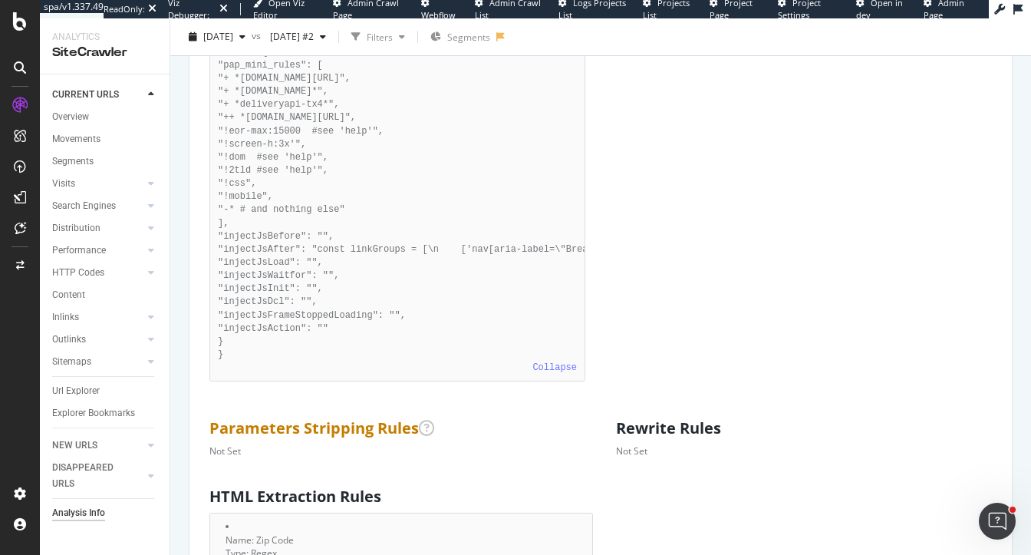
scroll to position [1059, 0]
drag, startPoint x: 364, startPoint y: 340, endPoint x: 236, endPoint y: 244, distance: 160.7
click at [236, 244] on pre "{ "flags": [ "cube" ], "beta": { "pap_mini_rules": [ "+ *monetate.net/*", "+ *p…" at bounding box center [397, 181] width 376 height 395
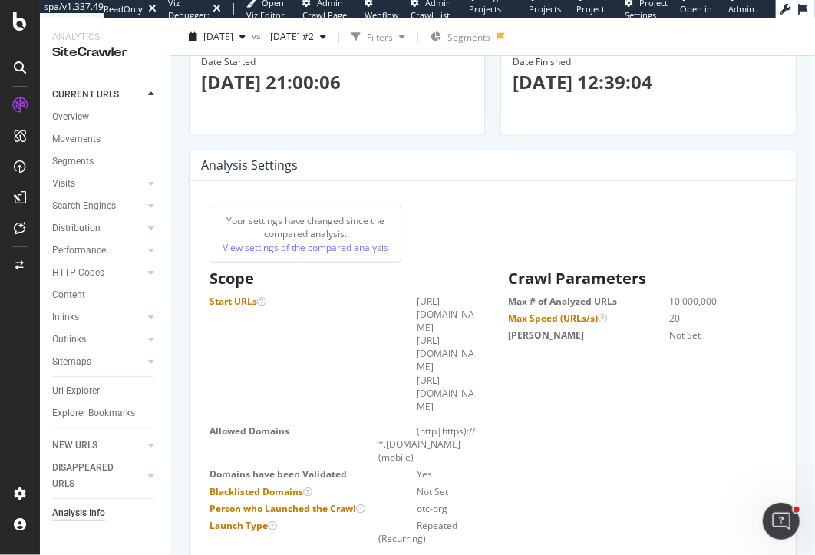
scroll to position [0, 0]
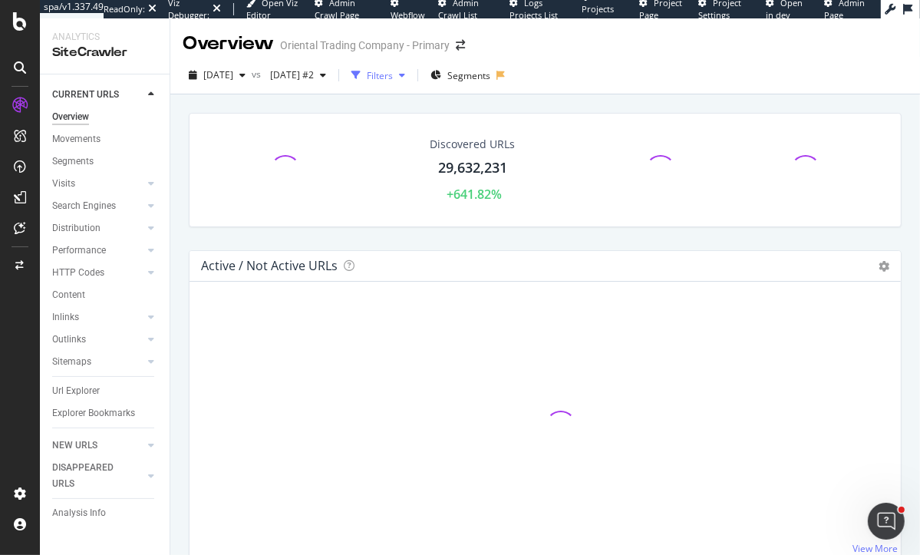
click at [393, 78] on div "Filters" at bounding box center [380, 75] width 26 height 13
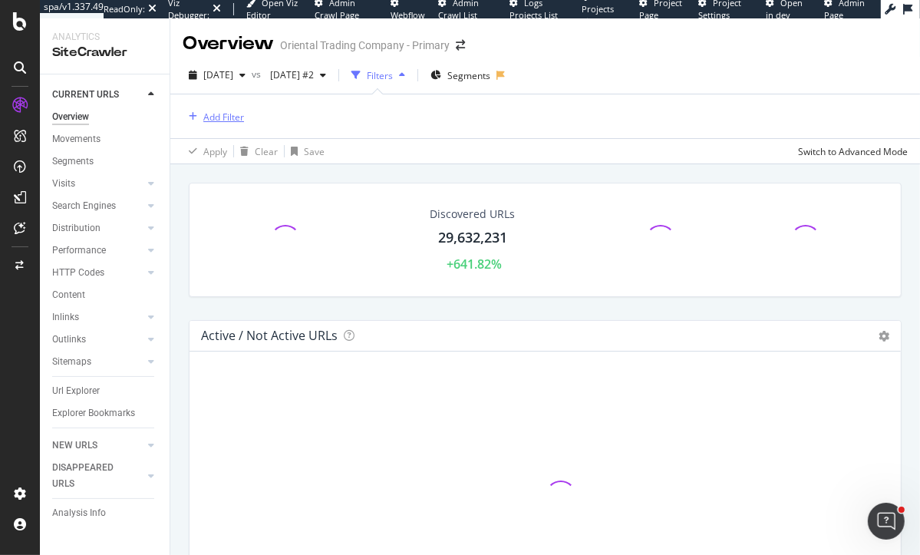
click at [213, 120] on div "Add Filter" at bounding box center [223, 116] width 41 height 13
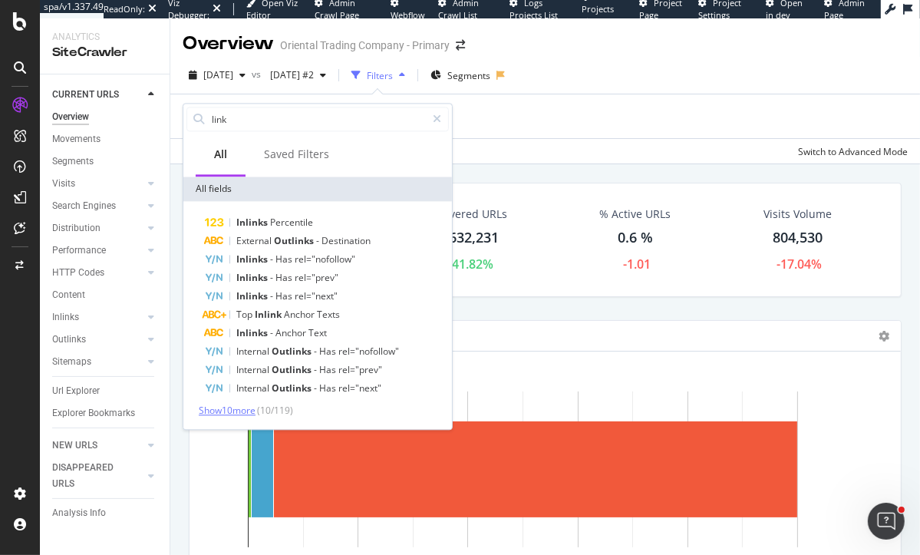
type input "link"
click at [239, 415] on span "Show 10 more" at bounding box center [227, 410] width 57 height 13
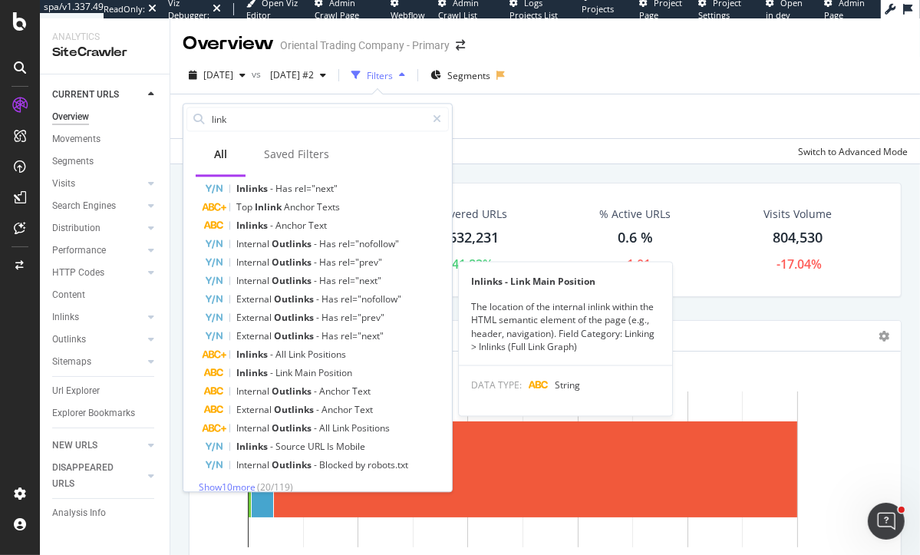
scroll to position [121, 0]
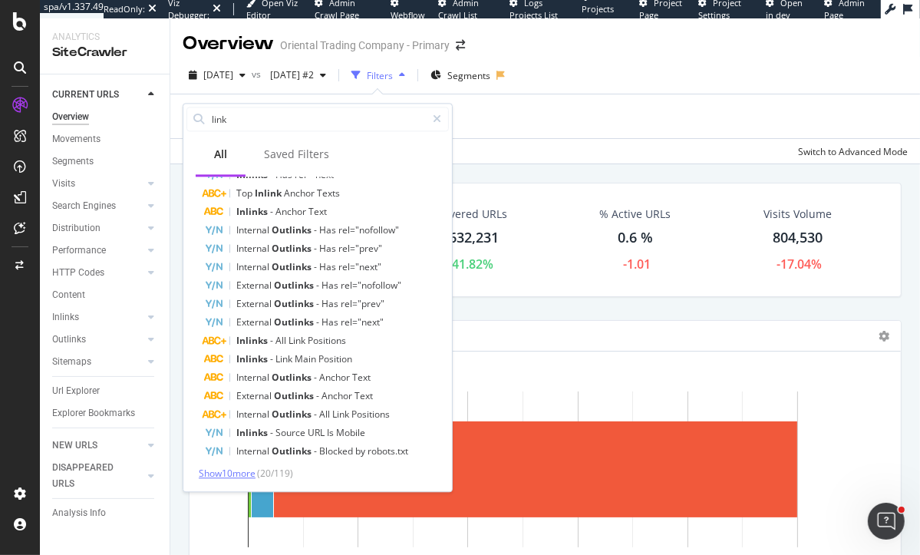
click at [223, 471] on span "Show 10 more" at bounding box center [227, 473] width 57 height 13
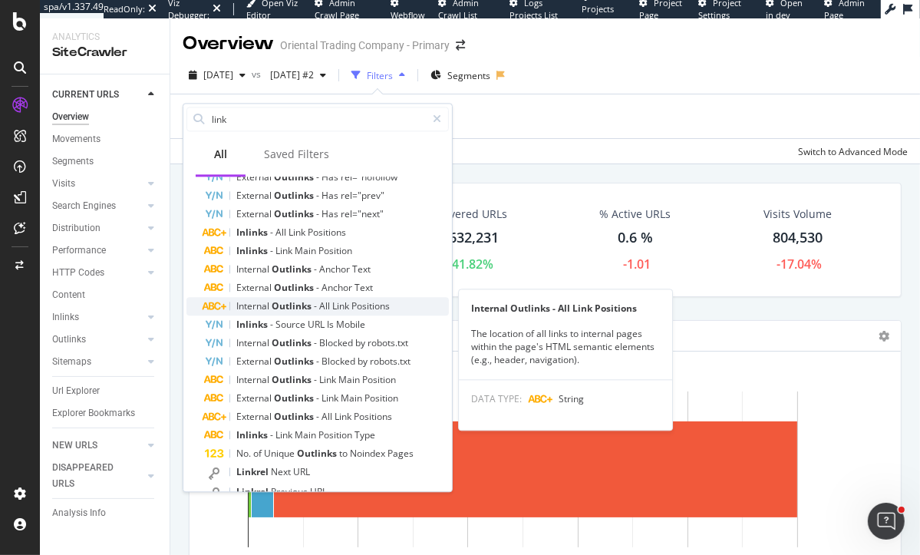
scroll to position [308, 0]
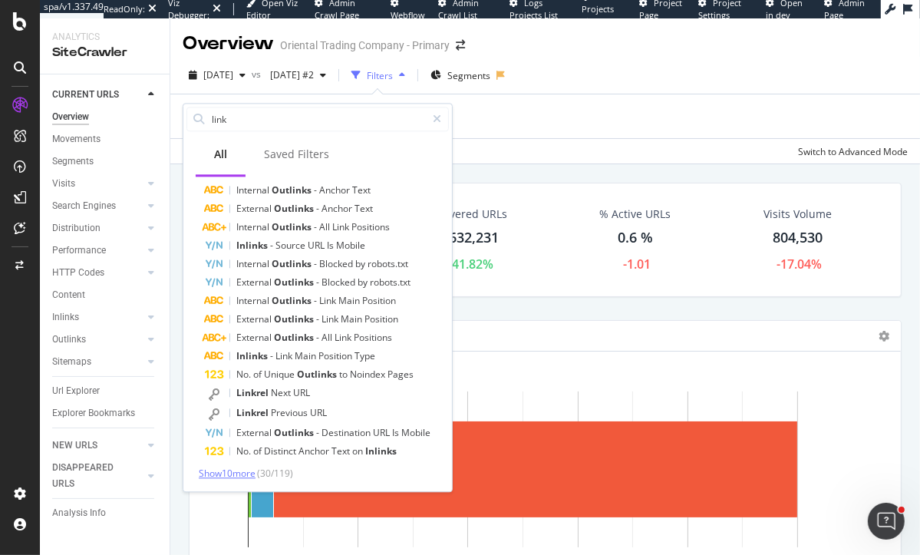
click at [216, 475] on span "Show 10 more" at bounding box center [227, 473] width 57 height 13
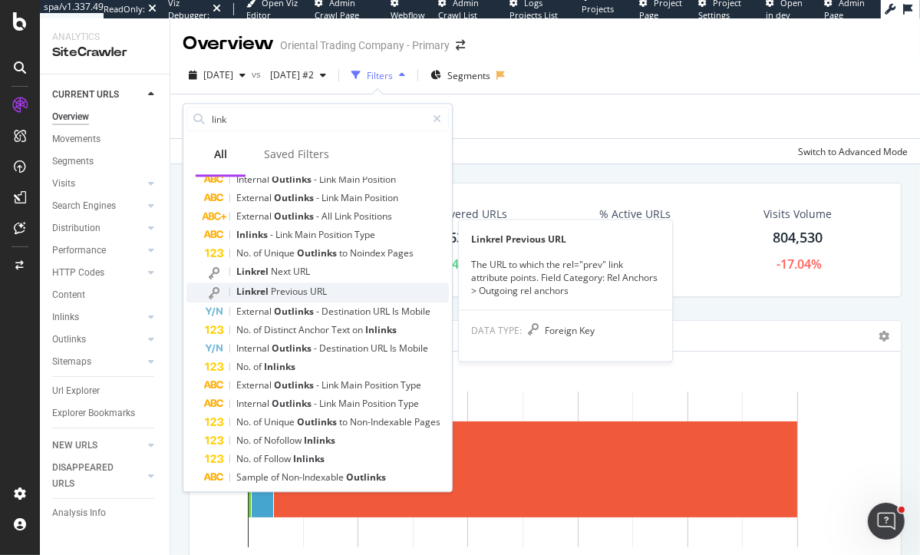
scroll to position [493, 0]
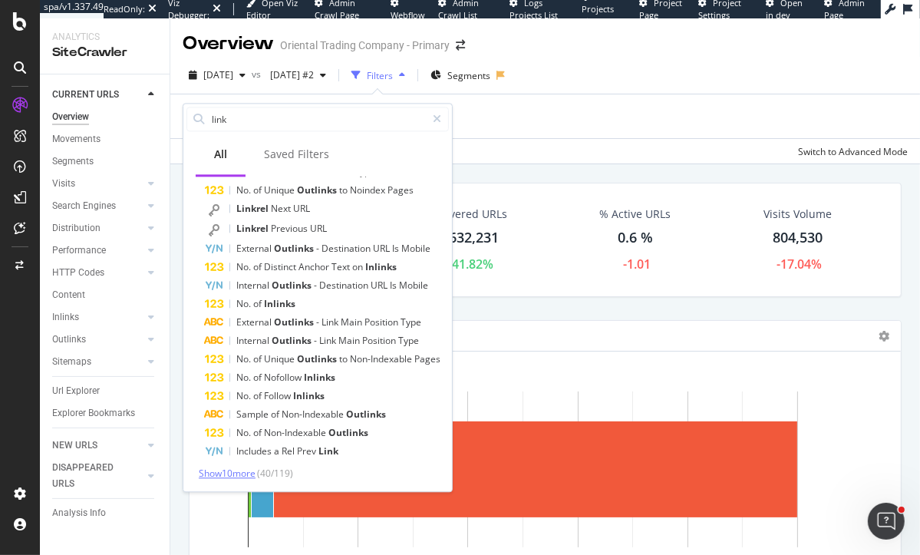
click at [220, 467] on span "Show 10 more" at bounding box center [227, 473] width 57 height 13
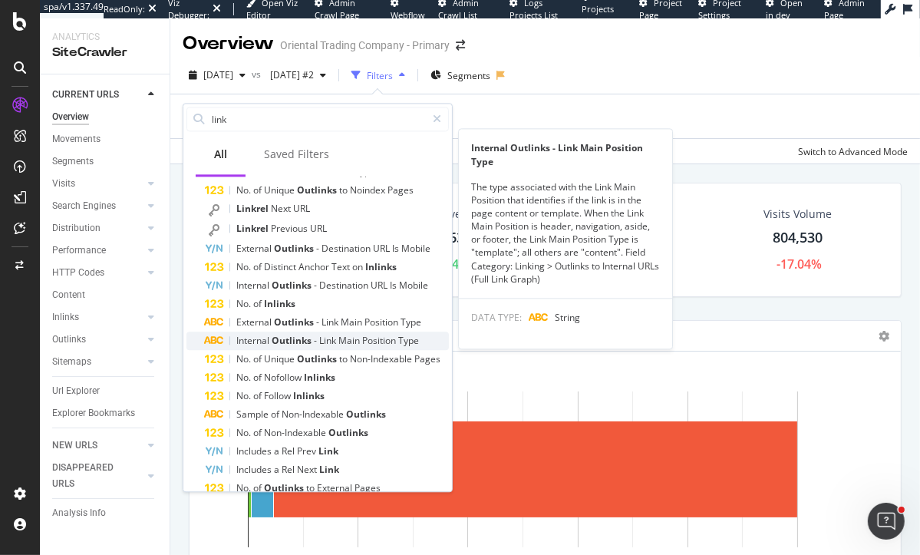
scroll to position [678, 0]
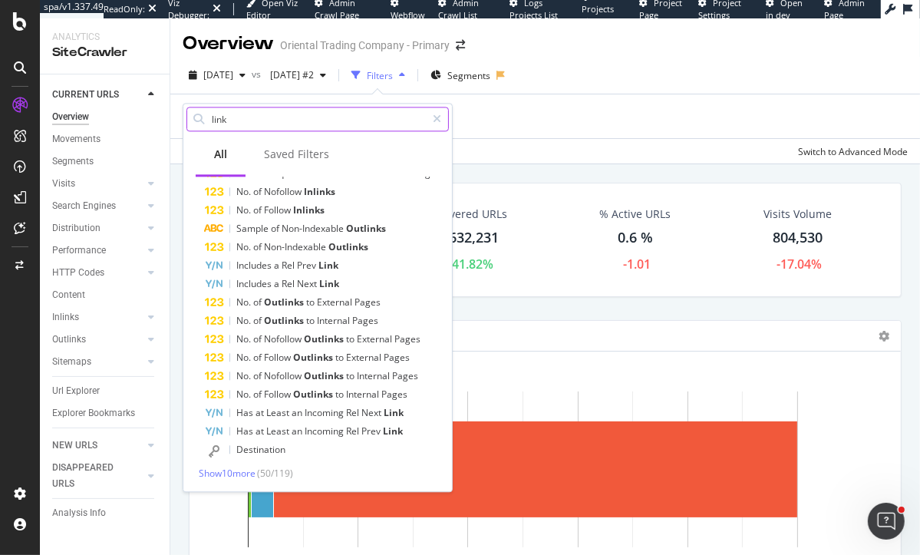
drag, startPoint x: 250, startPoint y: 122, endPoint x: 167, endPoint y: 118, distance: 83.0
click at [167, 118] on body "spa/v1.337.49 ReadOnly: Viz Debugger: Open Viz Editor Admin Crawl Page Webflow …" at bounding box center [460, 277] width 920 height 555
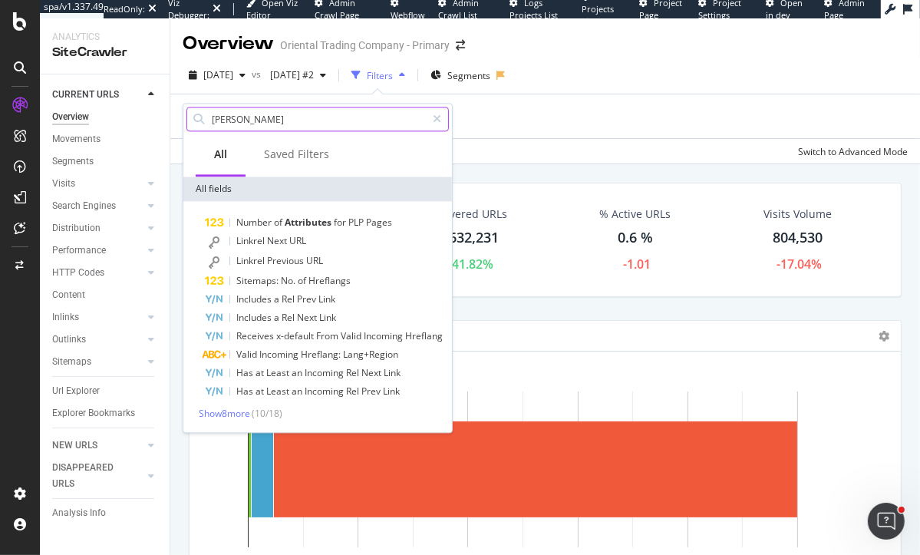
scroll to position [0, 0]
click at [221, 414] on span "Show 10 more" at bounding box center [227, 413] width 57 height 13
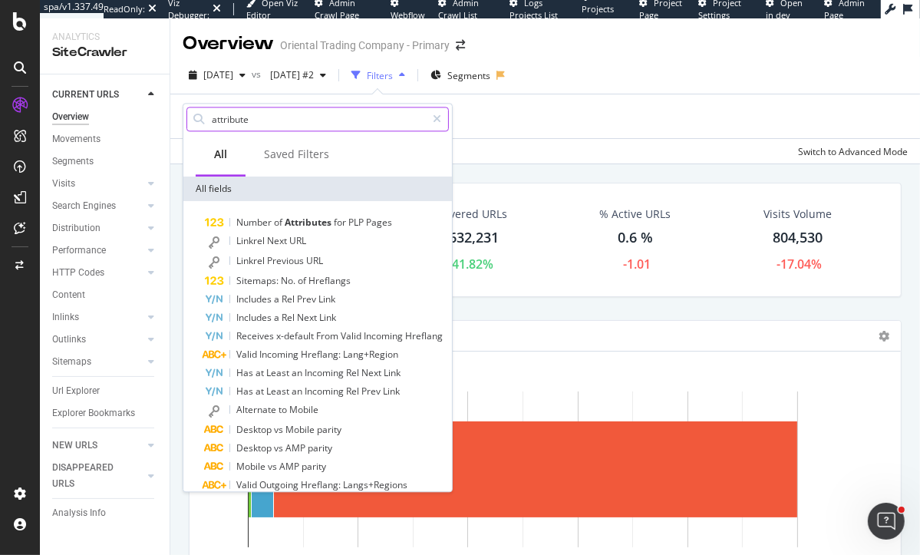
click at [230, 120] on input "attribute" at bounding box center [318, 118] width 216 height 23
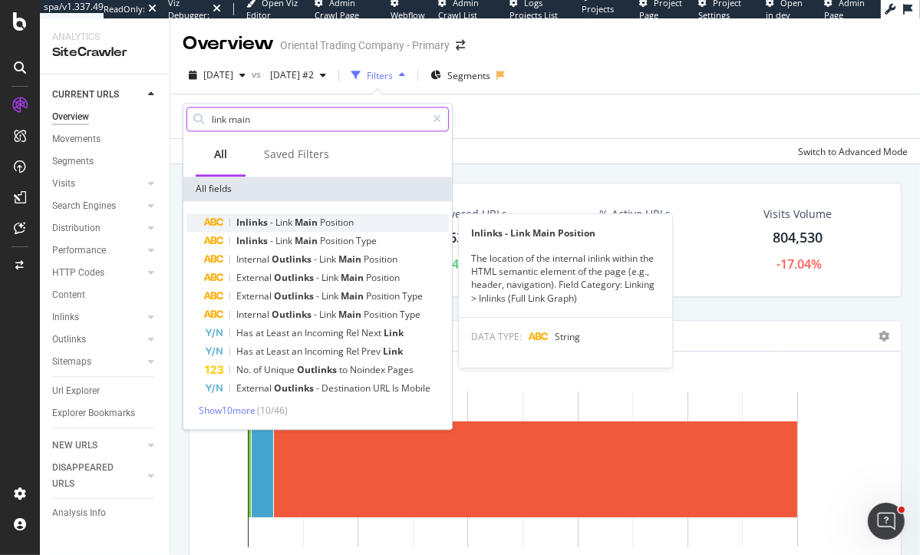
type input "link main"
click at [263, 223] on span "Inlinks" at bounding box center [253, 222] width 34 height 13
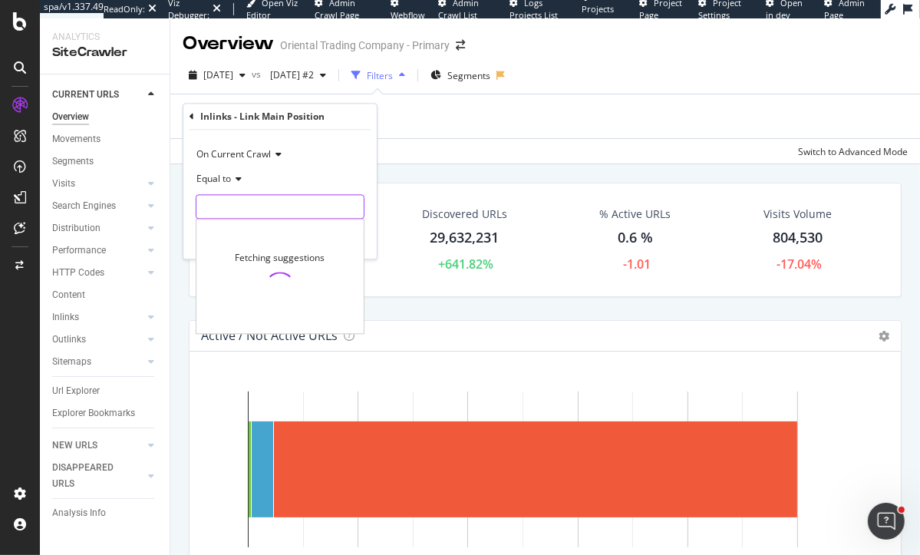
click at [243, 205] on input "text" at bounding box center [279, 207] width 167 height 25
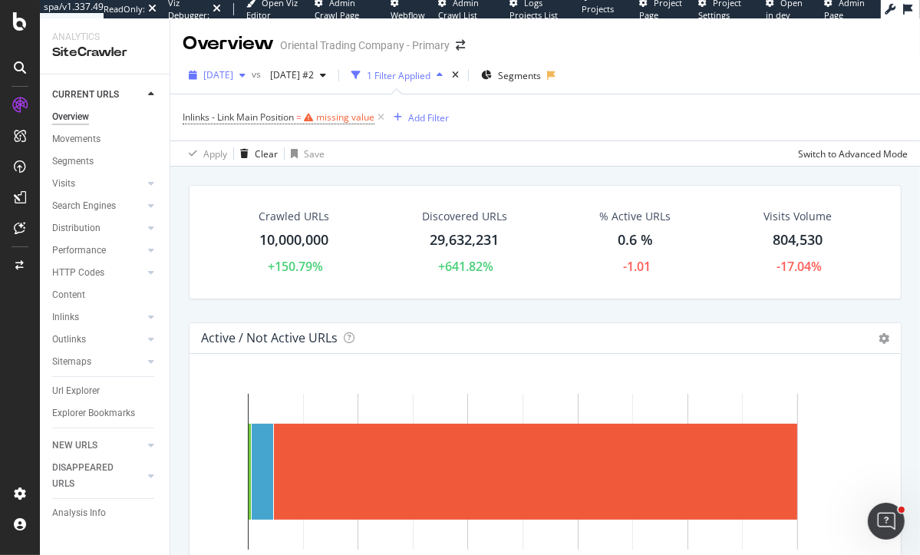
click at [233, 78] on span "[DATE]" at bounding box center [218, 74] width 30 height 13
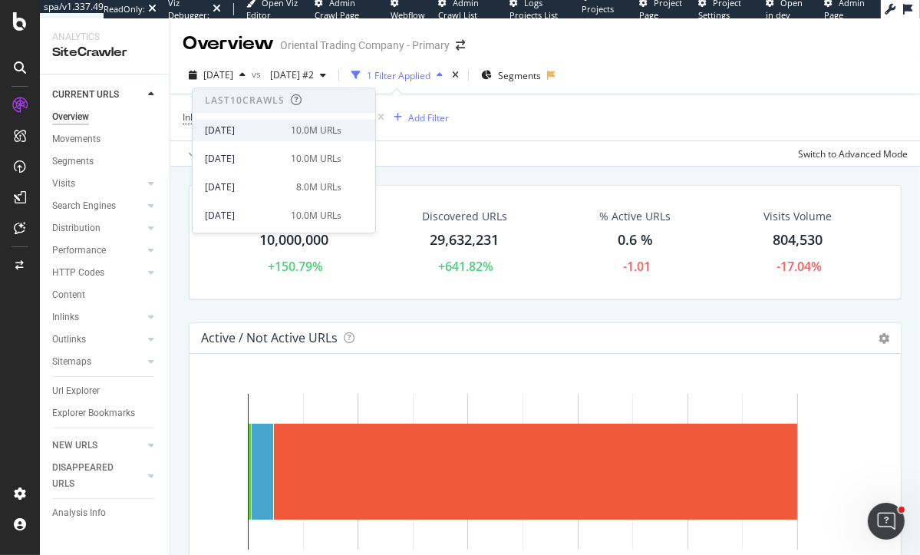
click at [265, 135] on div "2025 Sep. 19th" at bounding box center [243, 131] width 77 height 14
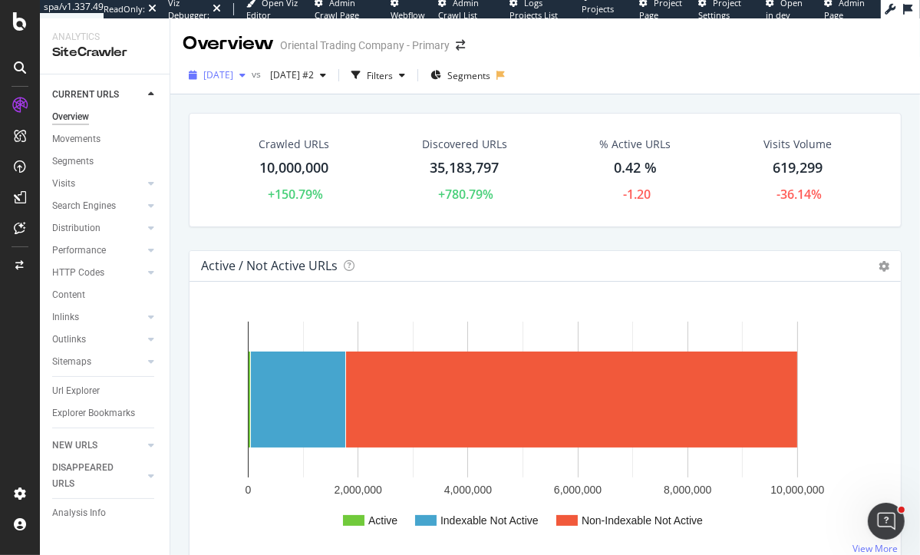
click at [229, 78] on span "2025 Sep. 19th" at bounding box center [218, 74] width 30 height 13
click at [65, 390] on div "Url Explorer" at bounding box center [76, 391] width 48 height 16
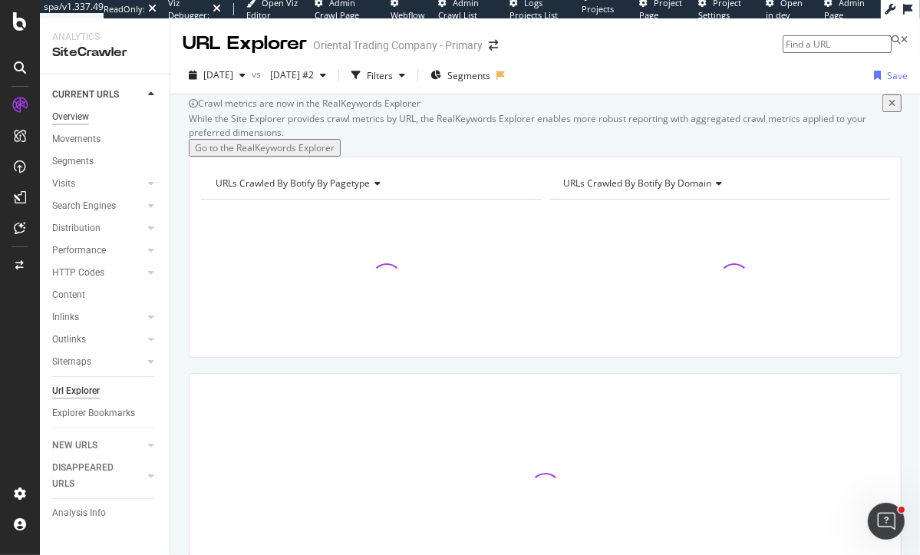
click at [86, 114] on div "Overview" at bounding box center [70, 117] width 37 height 16
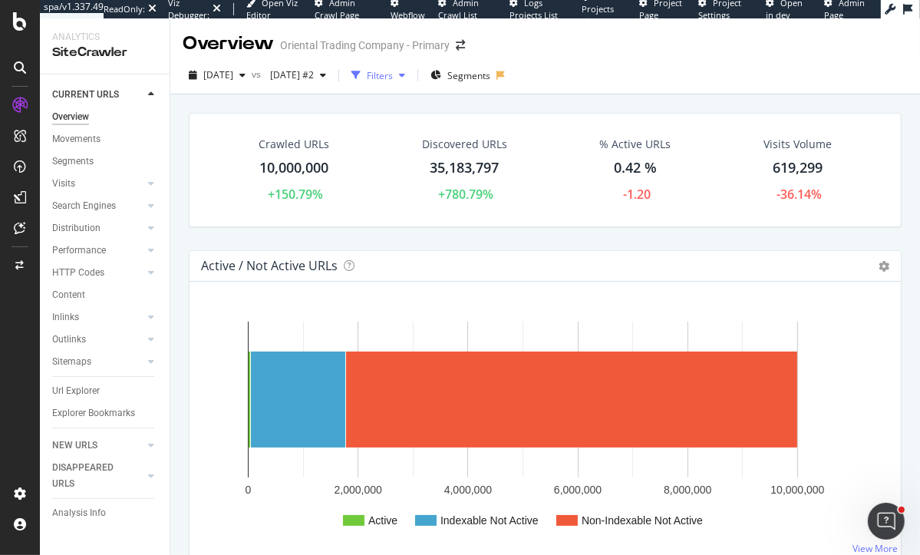
click at [411, 66] on div "Filters" at bounding box center [378, 75] width 66 height 23
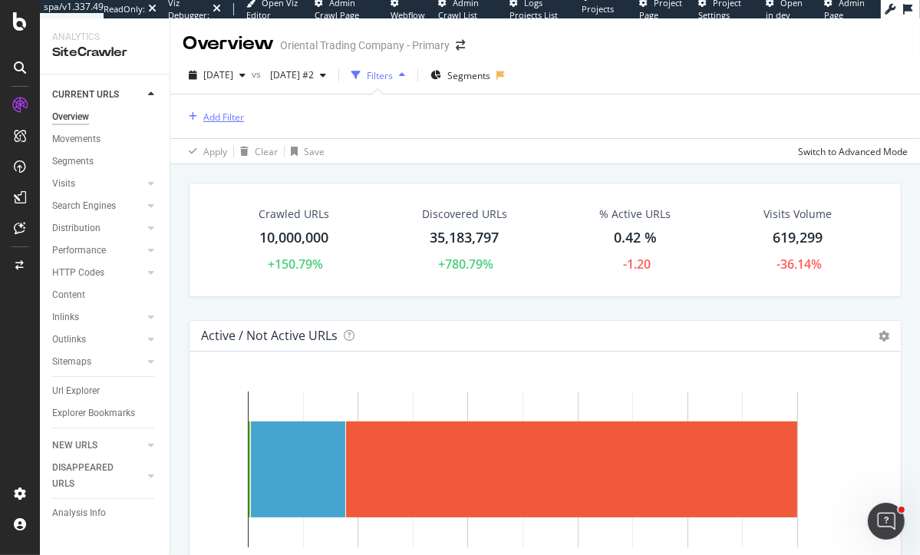
click at [218, 120] on div "Add Filter" at bounding box center [223, 116] width 41 height 13
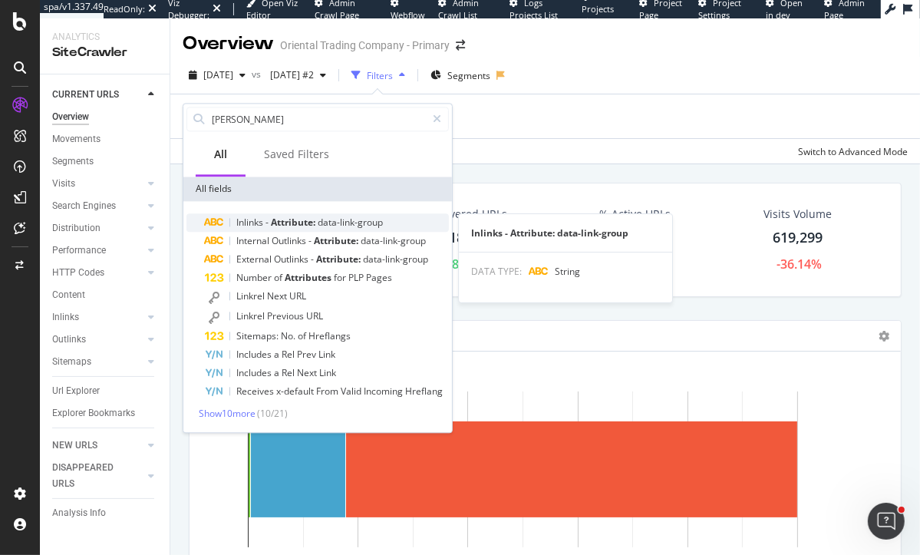
type input "attri"
click at [344, 225] on span "data-link-group" at bounding box center [350, 222] width 65 height 13
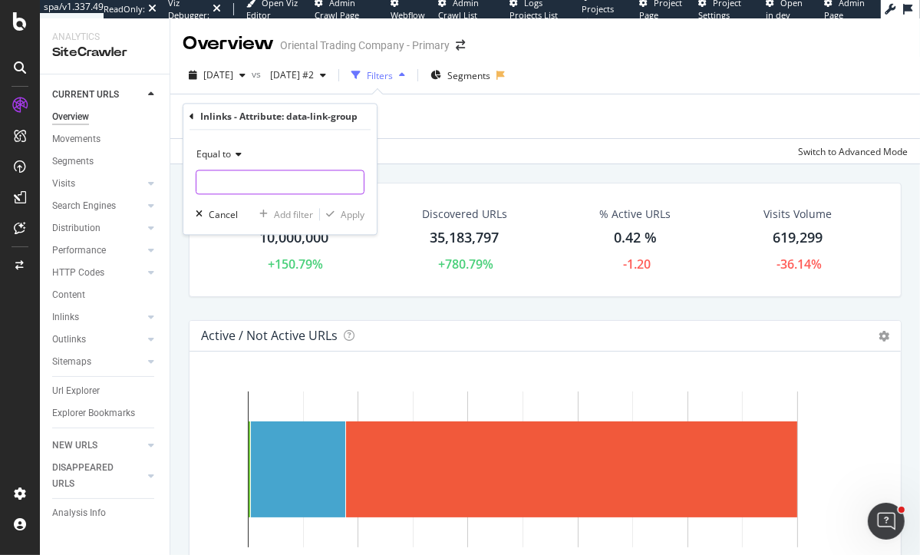
click at [255, 183] on input "text" at bounding box center [279, 182] width 167 height 25
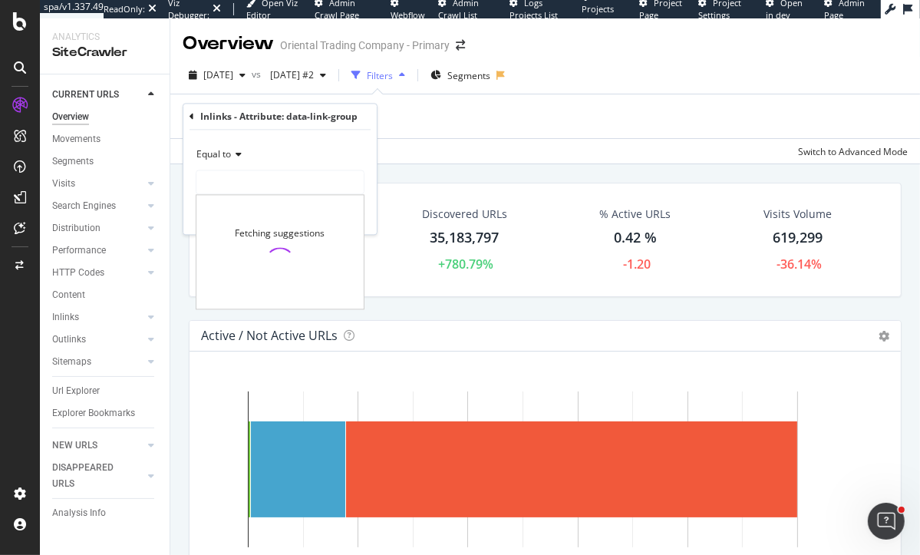
click at [250, 245] on div "Fetching suggestions" at bounding box center [279, 253] width 167 height 114
click at [244, 185] on input "text" at bounding box center [279, 182] width 167 height 25
click at [214, 159] on span "Equal to" at bounding box center [213, 154] width 35 height 13
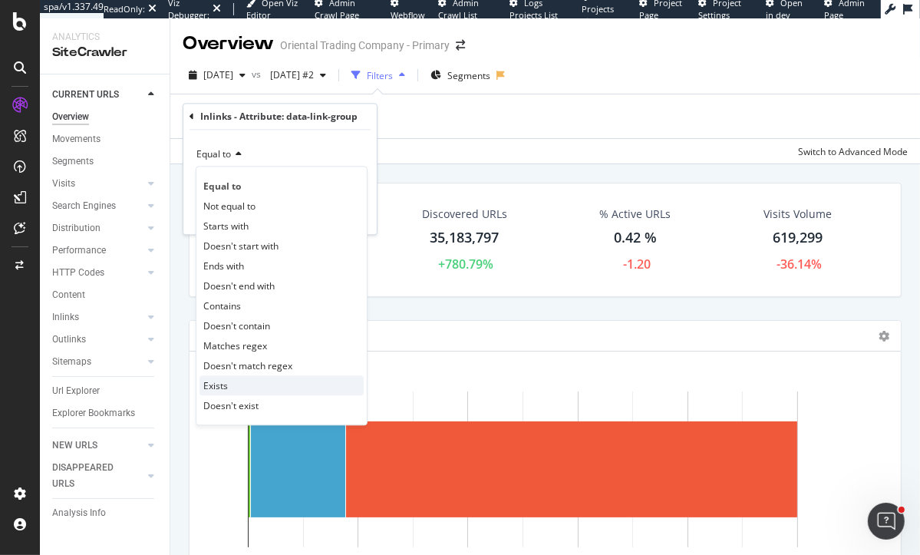
click at [221, 383] on span "Exists" at bounding box center [215, 385] width 25 height 13
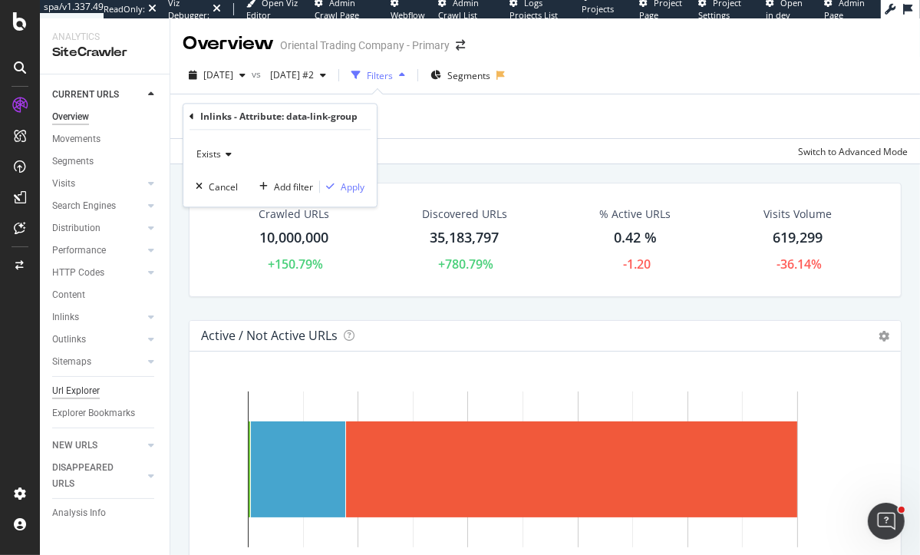
click at [77, 389] on div "Url Explorer" at bounding box center [76, 391] width 48 height 16
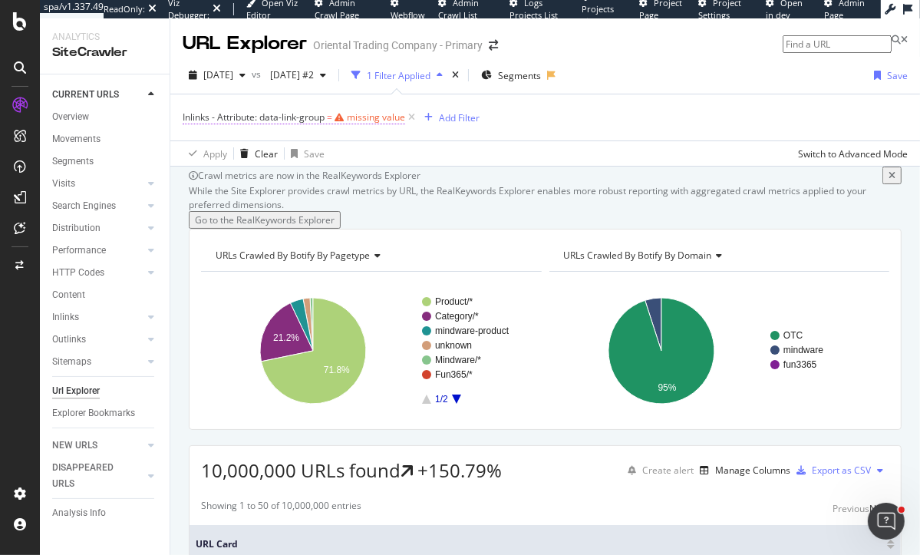
click at [362, 116] on div "missing value" at bounding box center [376, 116] width 58 height 13
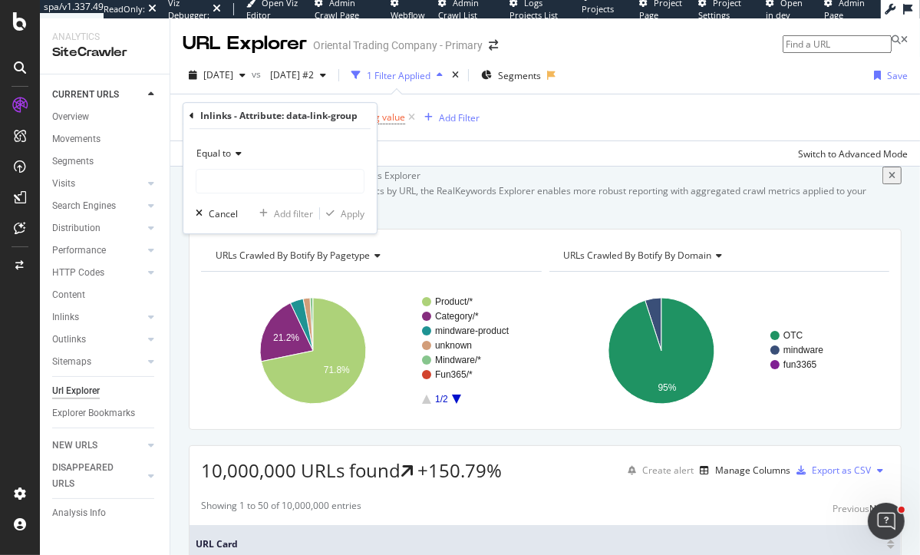
click at [224, 153] on span "Equal to" at bounding box center [213, 153] width 35 height 13
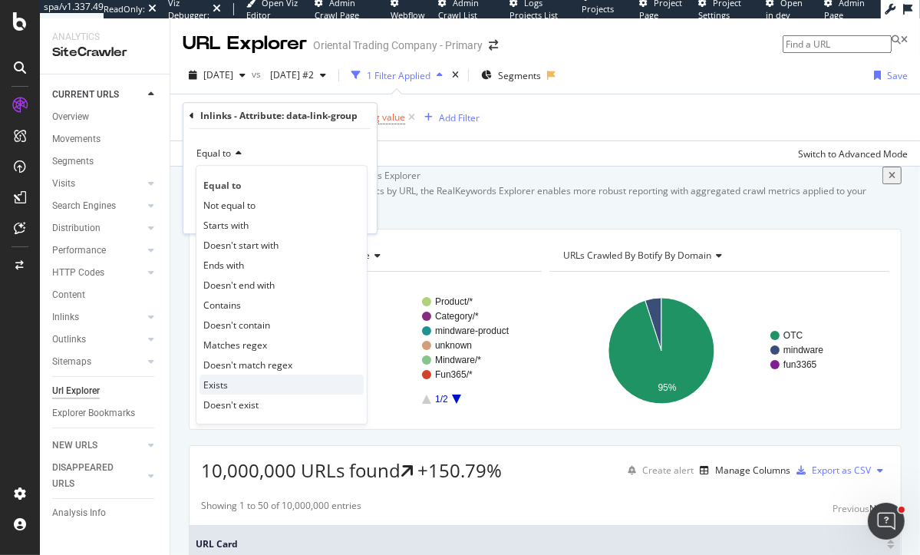
click at [247, 385] on div "Exists" at bounding box center [281, 384] width 164 height 20
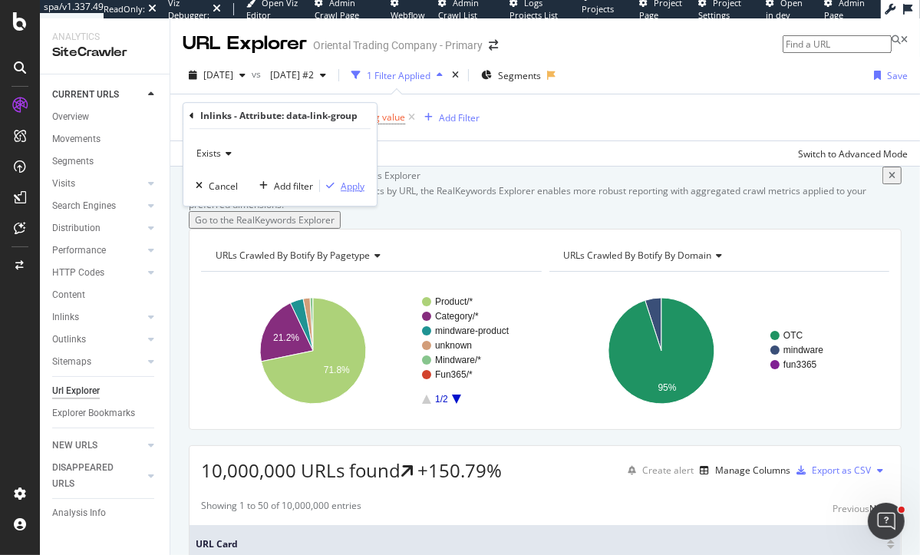
click at [345, 186] on div "Apply" at bounding box center [353, 186] width 24 height 13
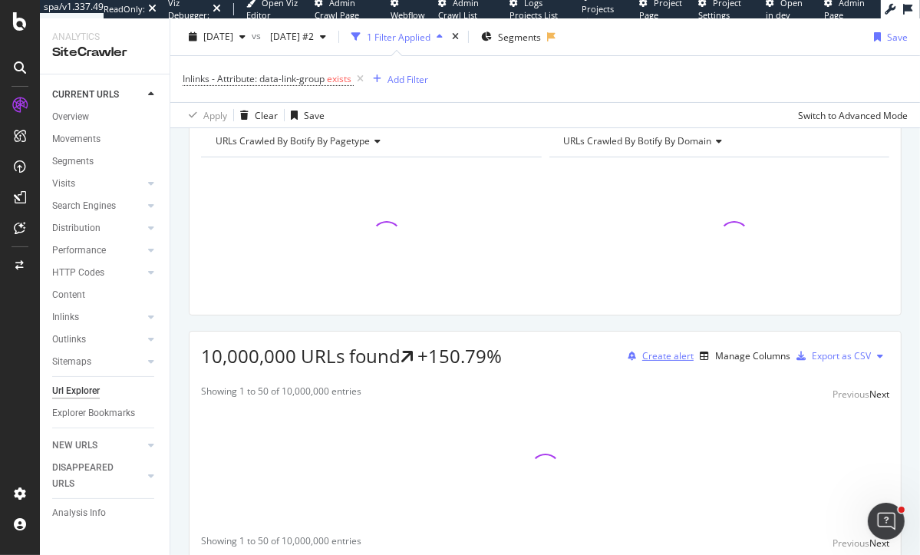
scroll to position [134, 0]
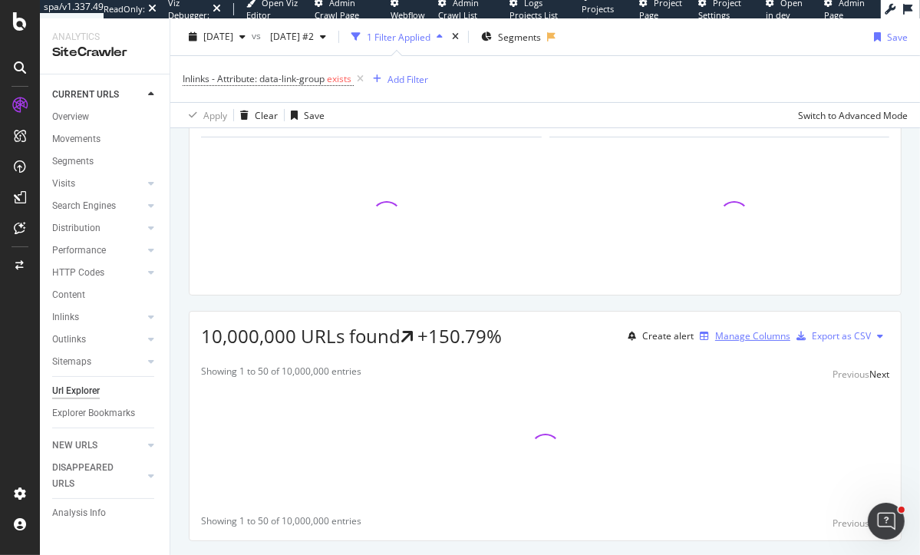
click at [724, 342] on div "Manage Columns" at bounding box center [752, 335] width 75 height 13
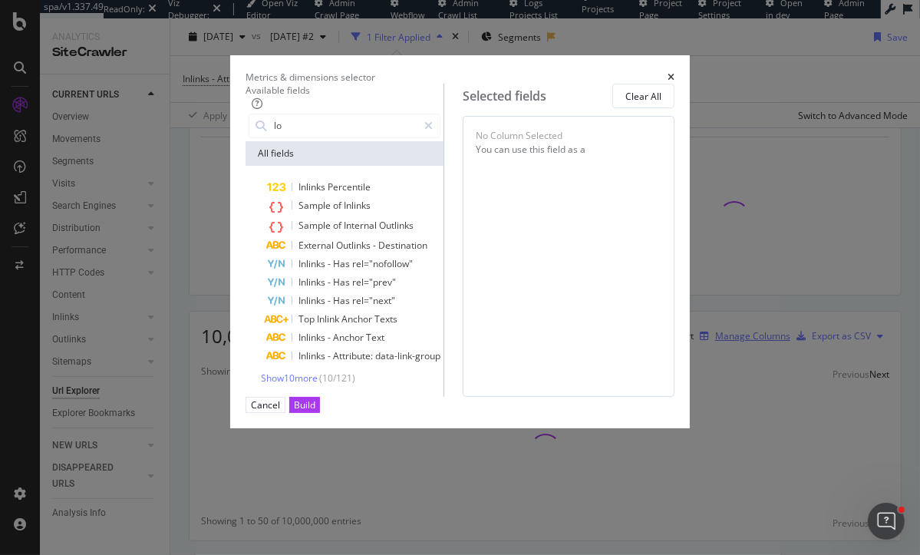
type input "l"
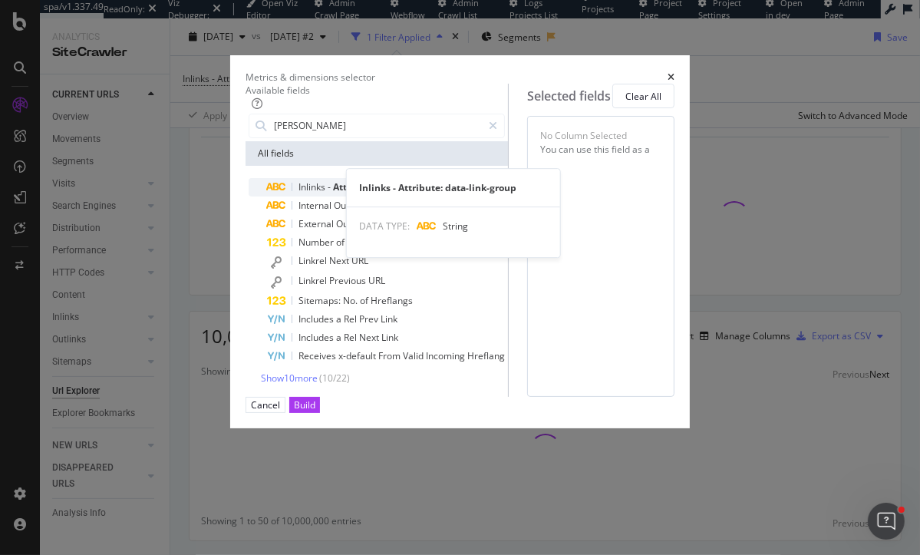
type input "attri"
click at [345, 196] on div "Inlinks - Attribute: data-link-group" at bounding box center [386, 187] width 238 height 18
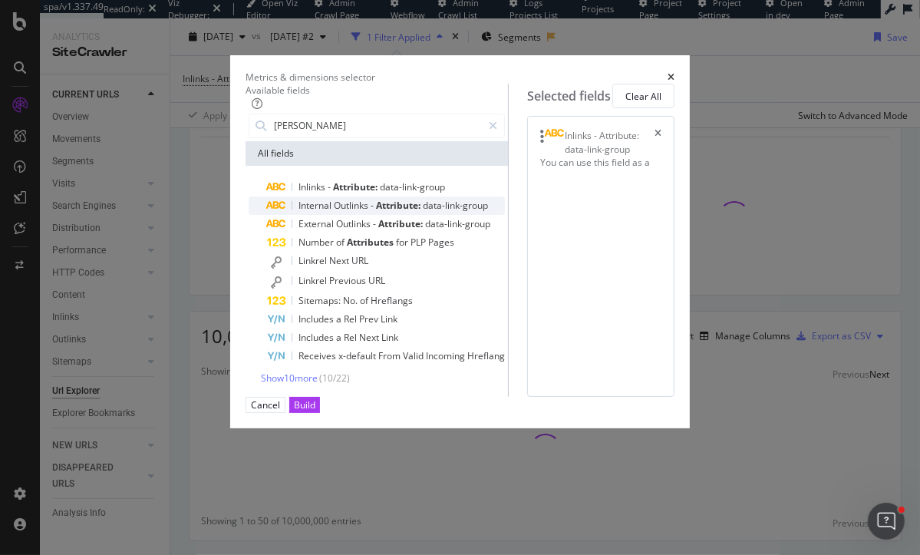
click at [423, 212] on span "data-link-group" at bounding box center [455, 205] width 65 height 13
click at [315, 411] on div "Build" at bounding box center [304, 404] width 21 height 13
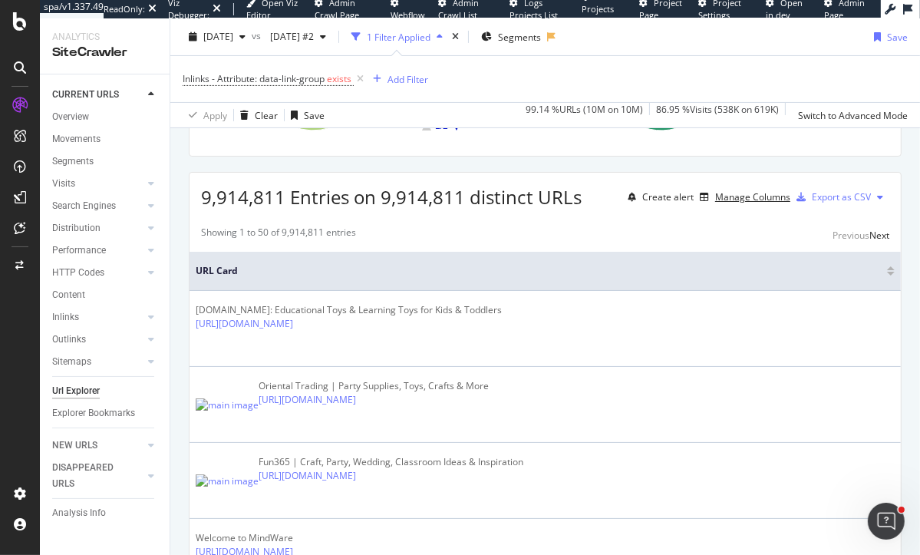
scroll to position [275, 0]
click at [756, 202] on div "Manage Columns" at bounding box center [752, 195] width 75 height 13
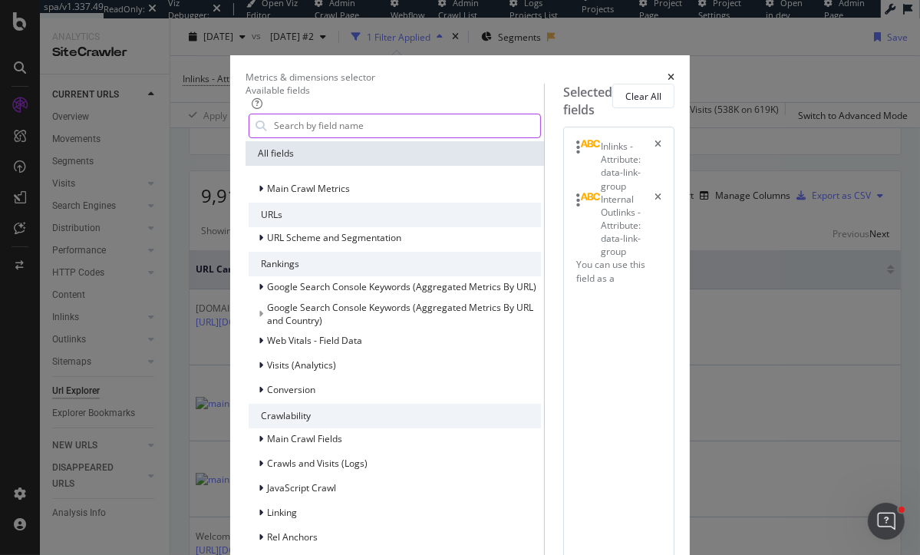
click at [272, 131] on input "modal" at bounding box center [406, 125] width 269 height 23
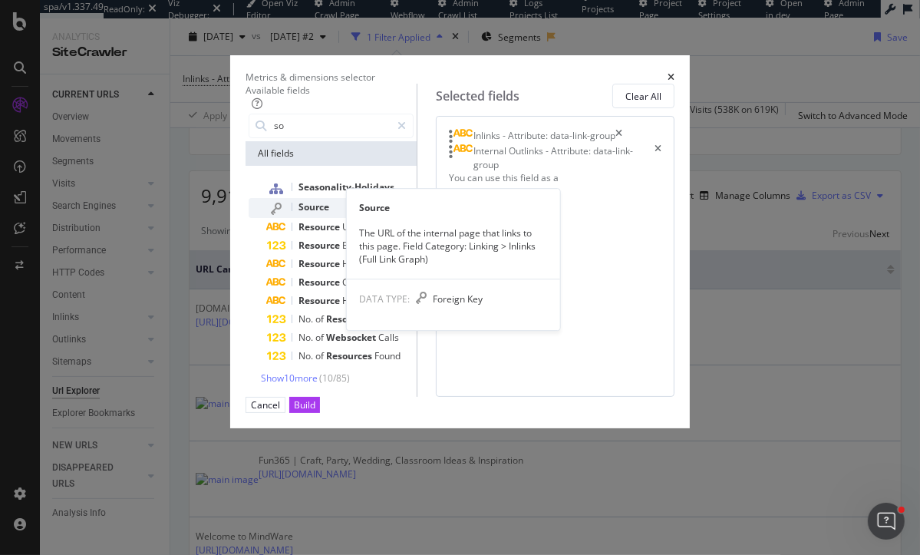
type input "so"
click at [267, 218] on div "Source" at bounding box center [340, 208] width 147 height 20
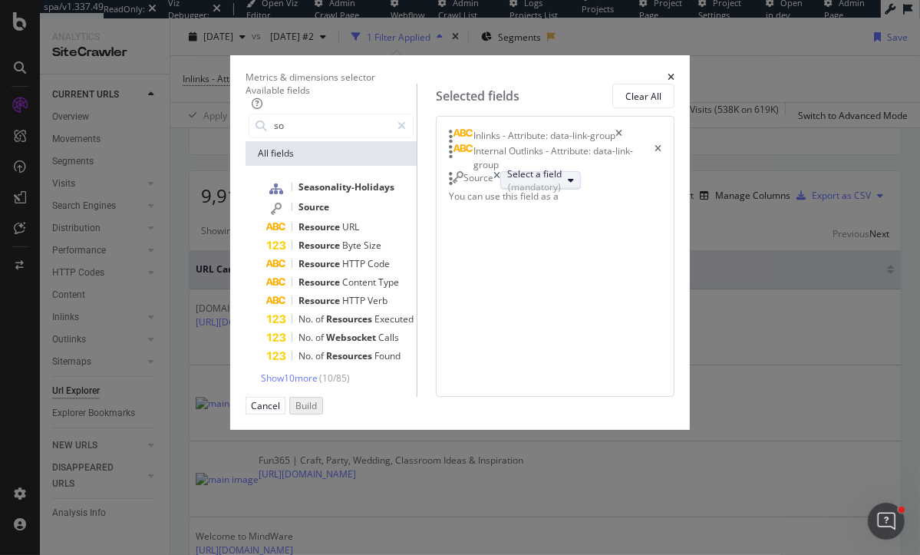
click at [562, 193] on div "(mandatory)" at bounding box center [534, 186] width 54 height 13
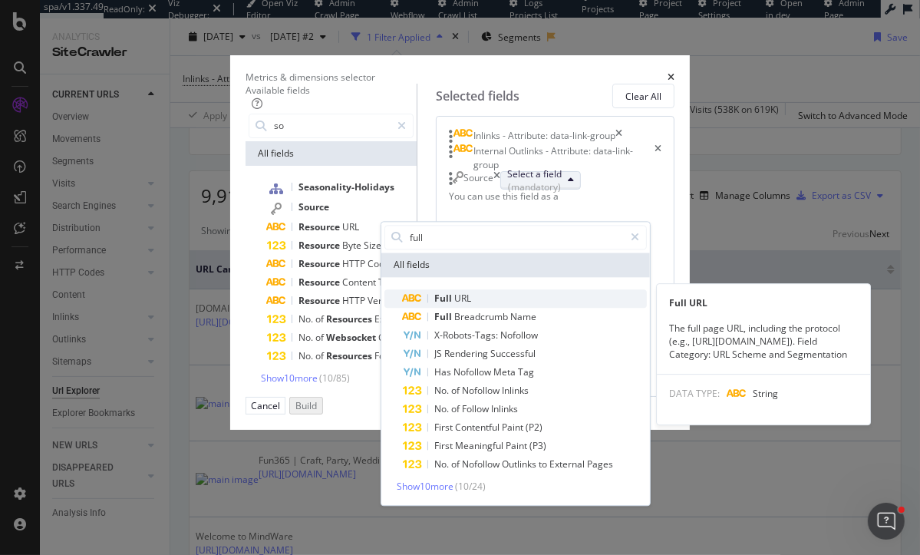
type input "full"
click at [605, 308] on span "Full URL" at bounding box center [525, 298] width 244 height 18
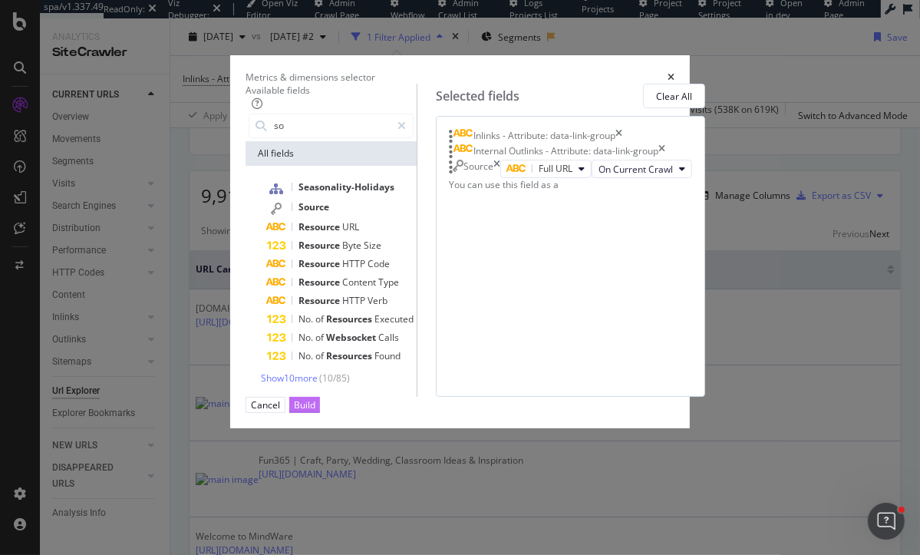
click at [315, 411] on div "Build" at bounding box center [304, 404] width 21 height 13
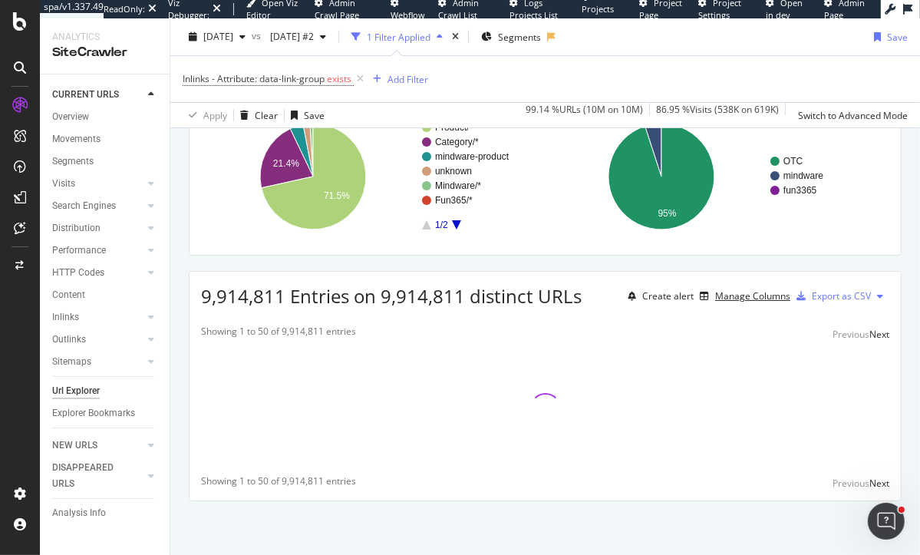
scroll to position [242, 0]
click at [715, 296] on div "Manage Columns" at bounding box center [752, 295] width 75 height 13
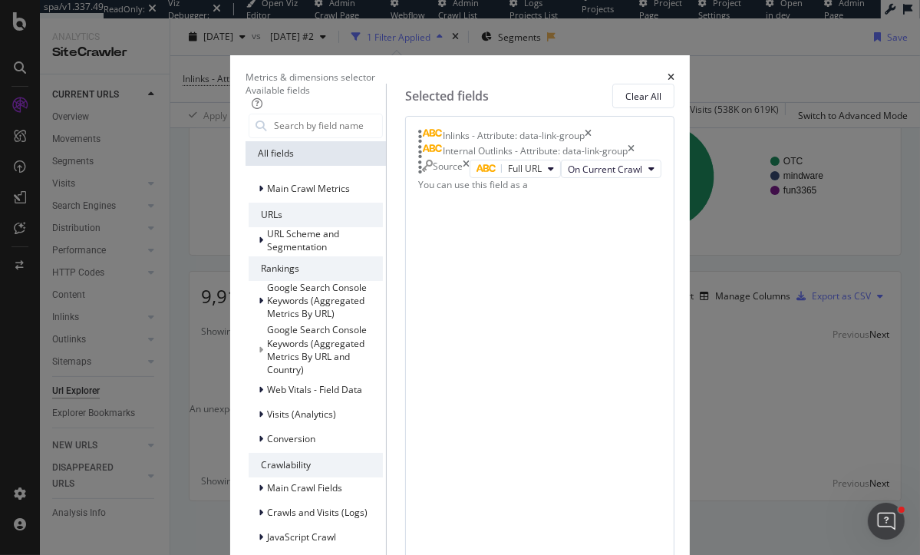
click at [635, 160] on div "Internal Outlinks - Attribute: data-link-group" at bounding box center [526, 151] width 216 height 15
click at [635, 160] on icon "times" at bounding box center [631, 151] width 7 height 15
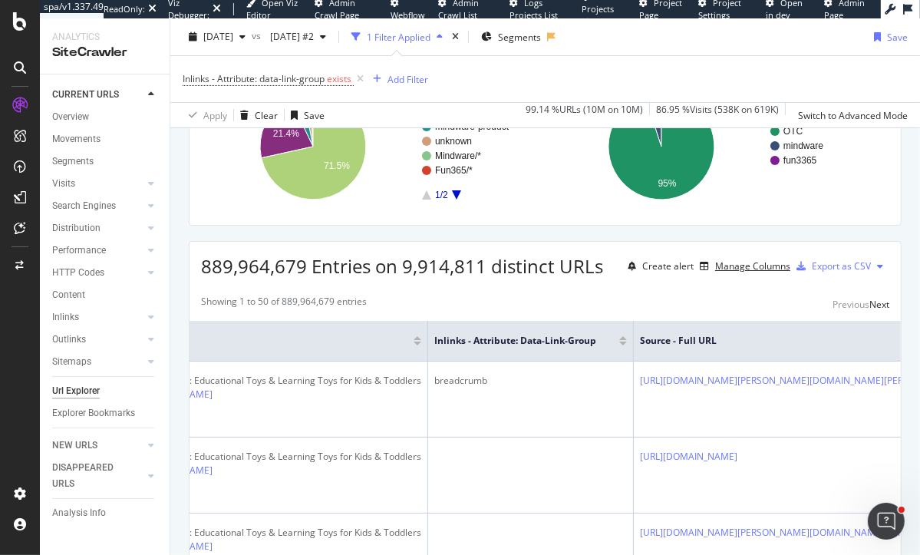
scroll to position [242, 0]
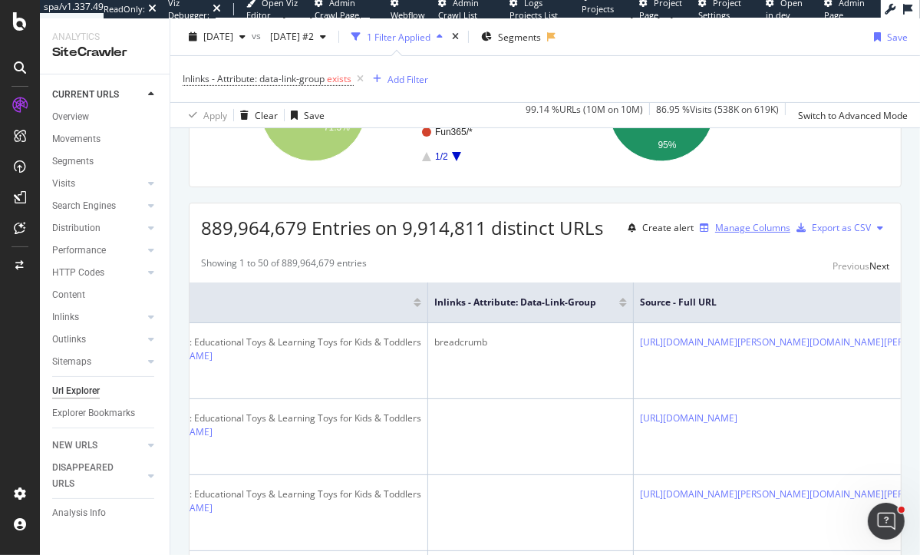
click at [715, 234] on div "Manage Columns" at bounding box center [752, 227] width 75 height 13
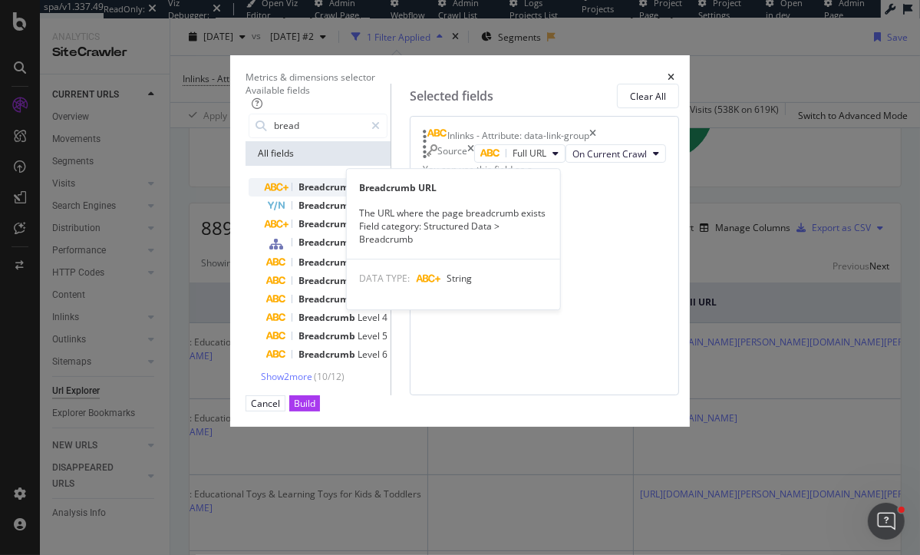
type input "bread"
click at [267, 196] on div "Breadcrumb URL" at bounding box center [327, 187] width 120 height 18
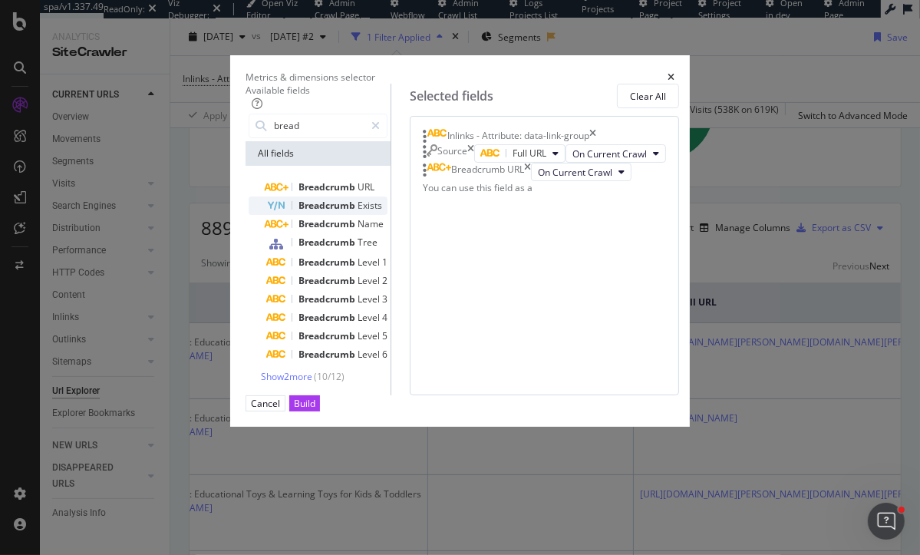
click at [358, 212] on span "Exists" at bounding box center [370, 205] width 25 height 13
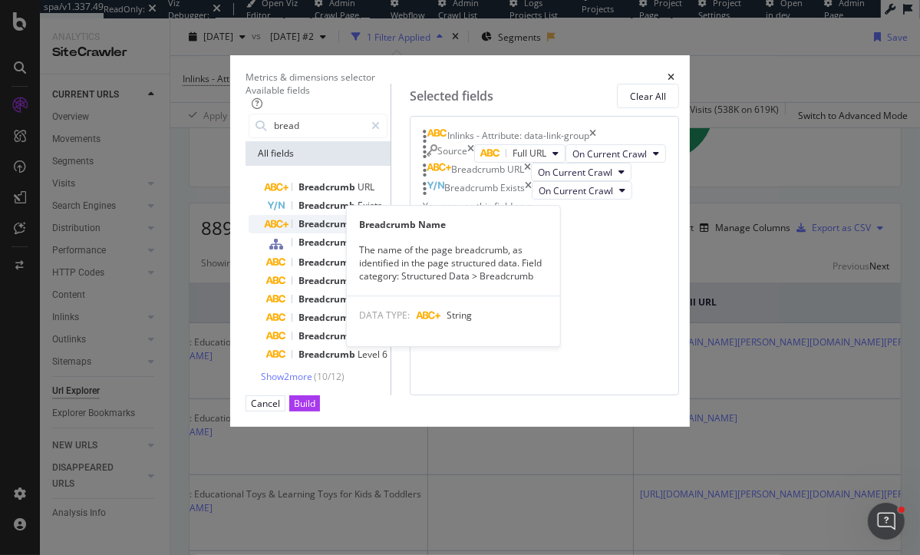
click at [358, 230] on span "Name" at bounding box center [371, 223] width 26 height 13
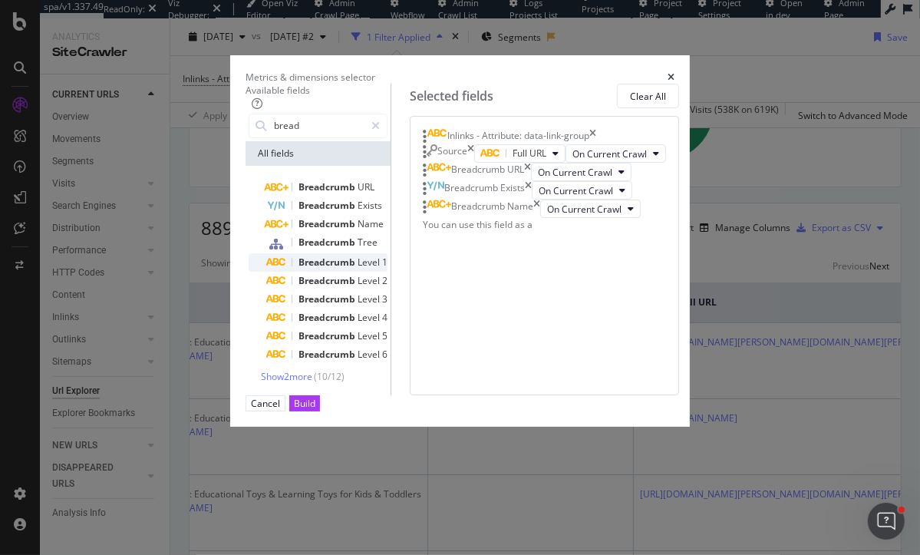
click at [358, 269] on span "Level" at bounding box center [370, 262] width 25 height 13
click at [315, 410] on div "Build" at bounding box center [304, 403] width 21 height 13
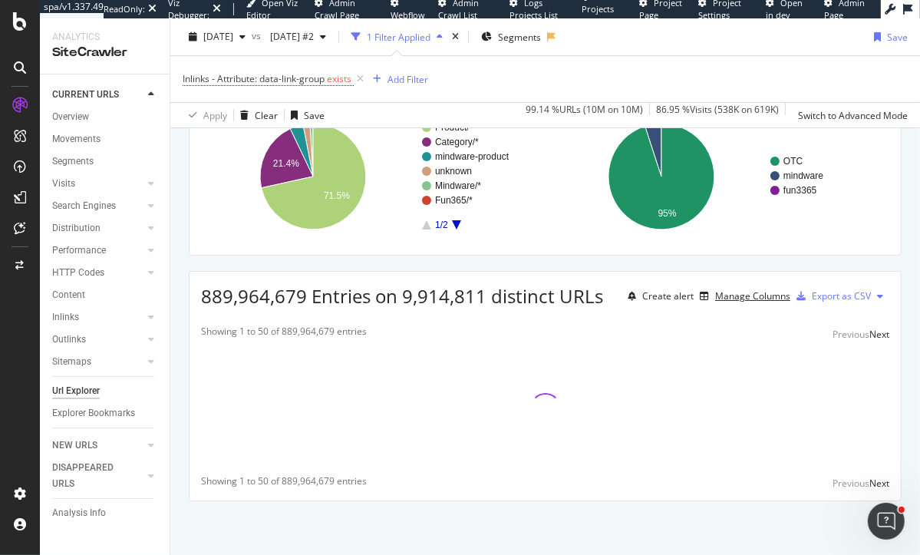
scroll to position [242, 0]
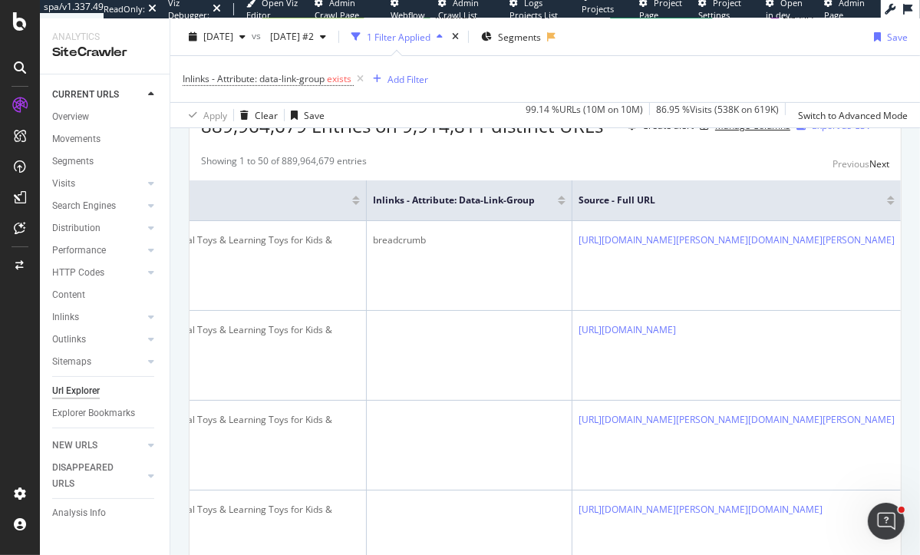
scroll to position [345, 0]
click at [743, 132] on div "Manage Columns" at bounding box center [752, 125] width 75 height 13
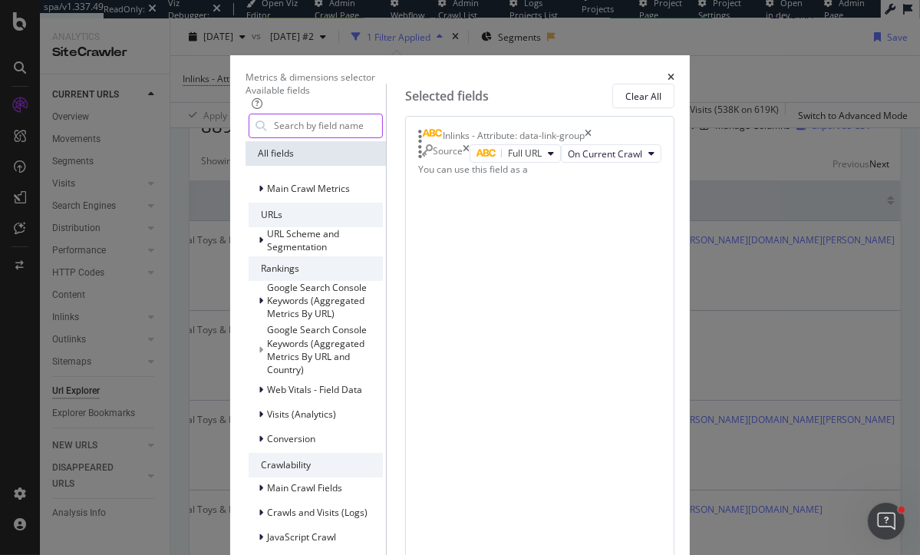
click at [313, 137] on input "modal" at bounding box center [327, 125] width 110 height 23
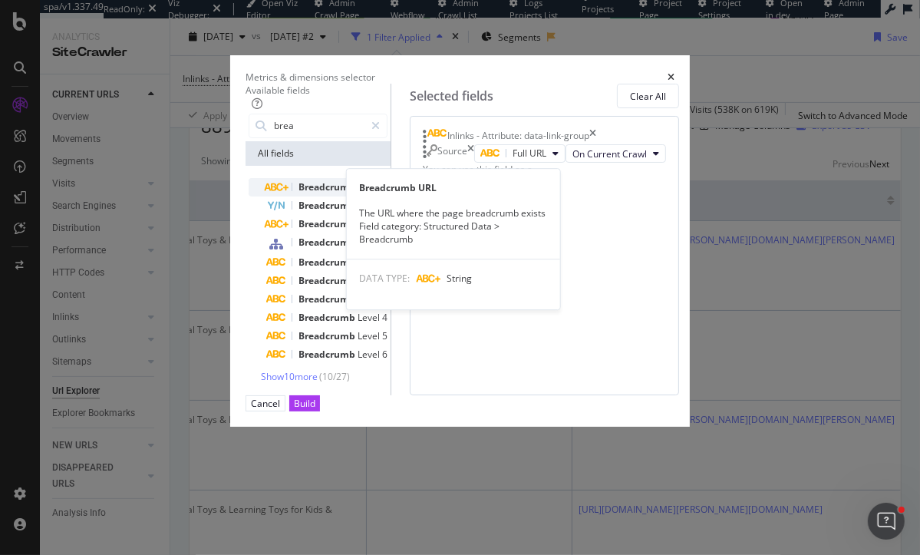
type input "brea"
click at [298, 193] on span "Breadcrumb" at bounding box center [327, 186] width 59 height 13
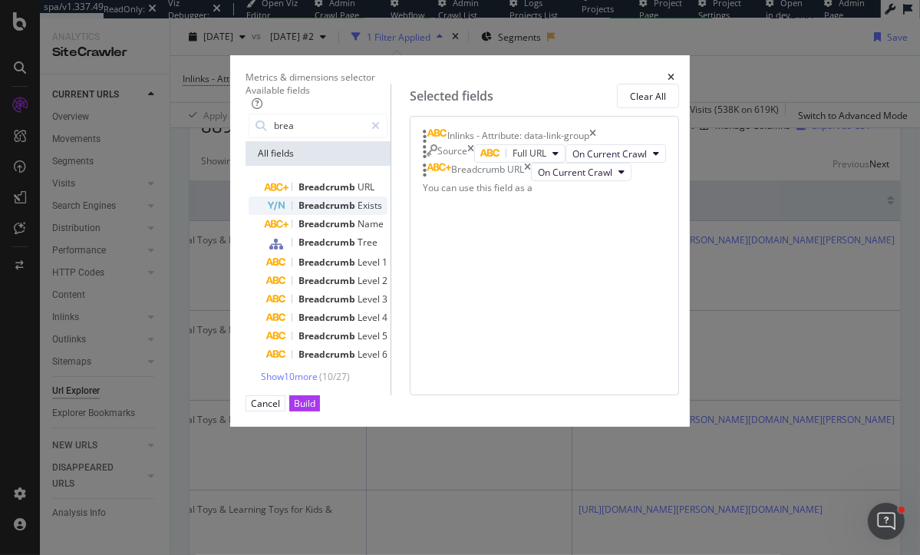
click at [298, 212] on span "Breadcrumb" at bounding box center [327, 205] width 59 height 13
click at [298, 230] on span "Breadcrumb" at bounding box center [327, 223] width 59 height 13
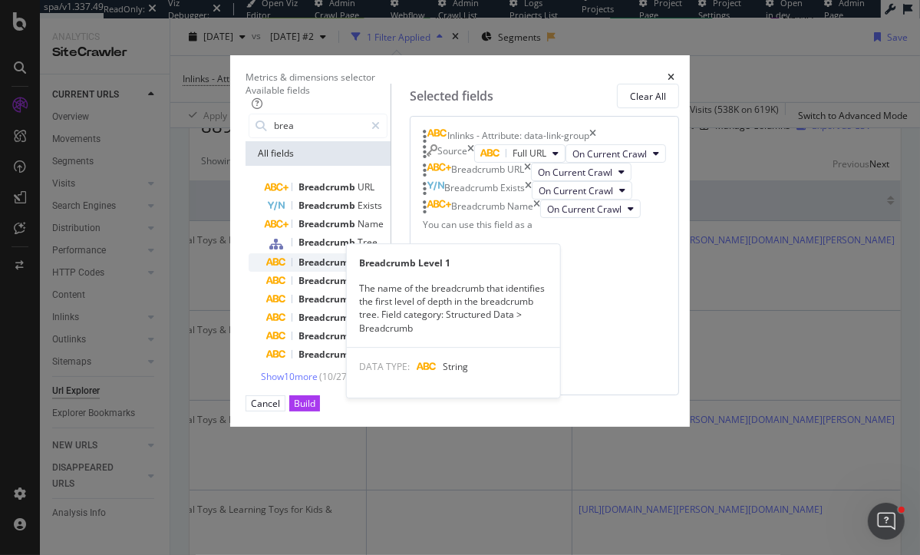
click at [267, 272] on div "Breadcrumb Level 1" at bounding box center [327, 262] width 120 height 18
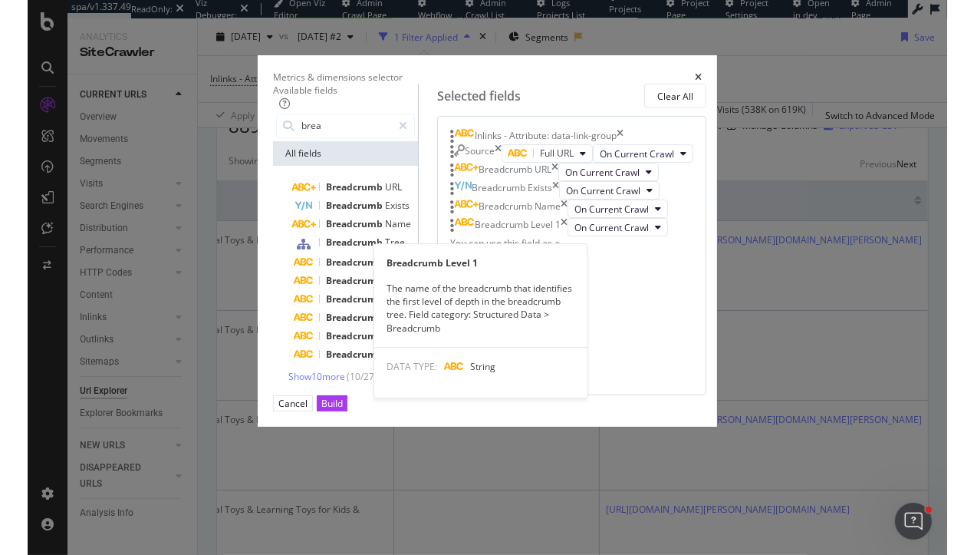
scroll to position [16, 0]
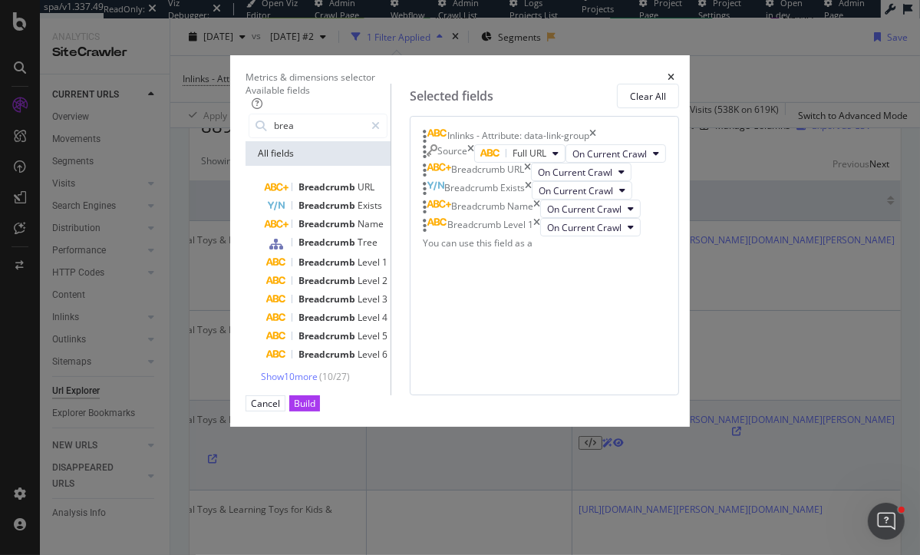
drag, startPoint x: 766, startPoint y: 511, endPoint x: 759, endPoint y: 482, distance: 30.0
click at [315, 410] on div "Build" at bounding box center [304, 403] width 21 height 13
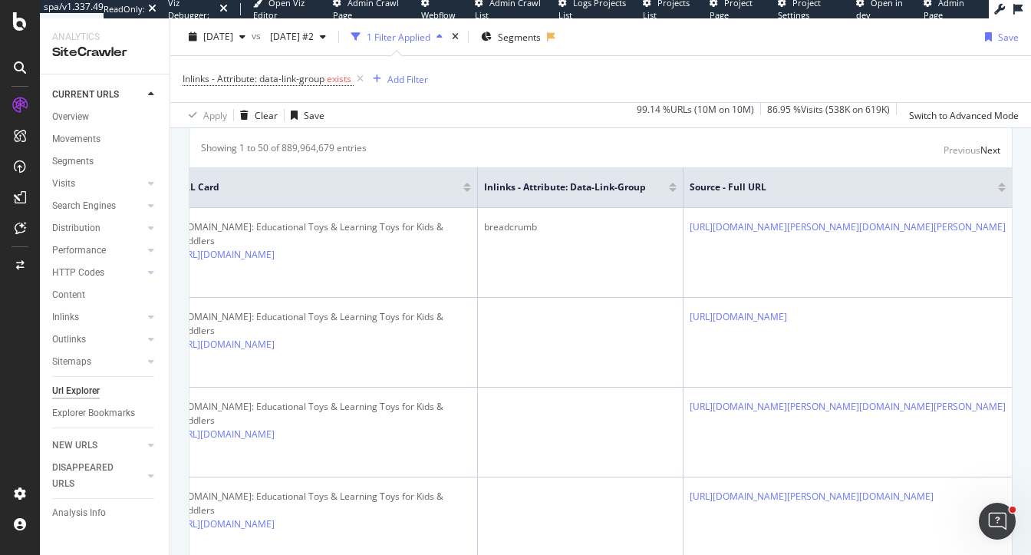
scroll to position [331, 0]
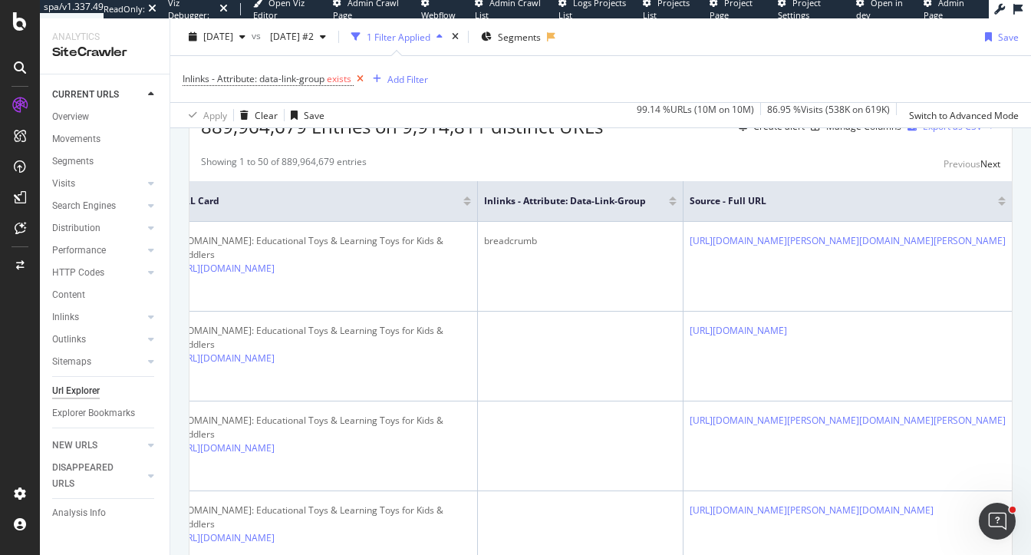
click at [360, 76] on icon at bounding box center [360, 78] width 13 height 15
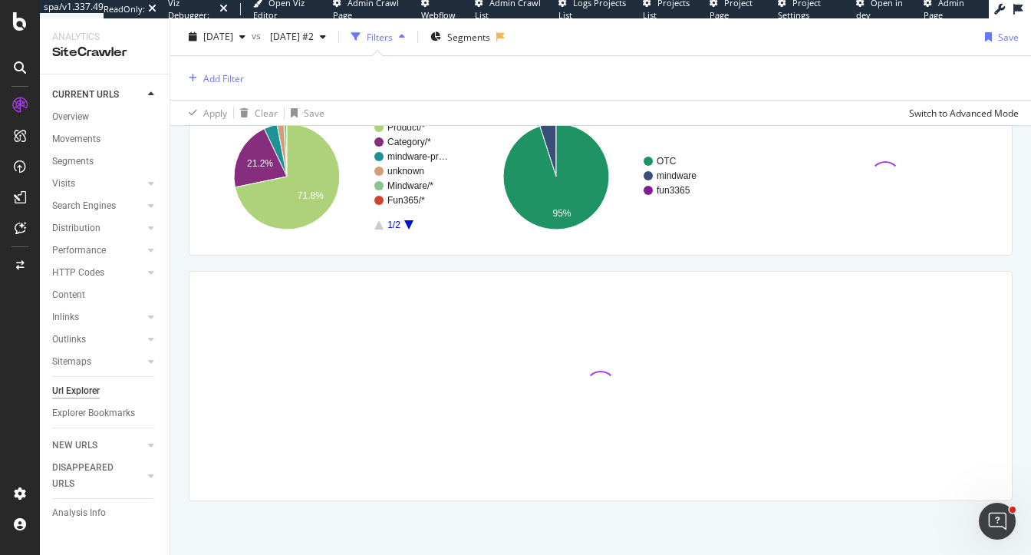
scroll to position [226, 0]
click at [217, 79] on div "Add Filter" at bounding box center [223, 77] width 41 height 13
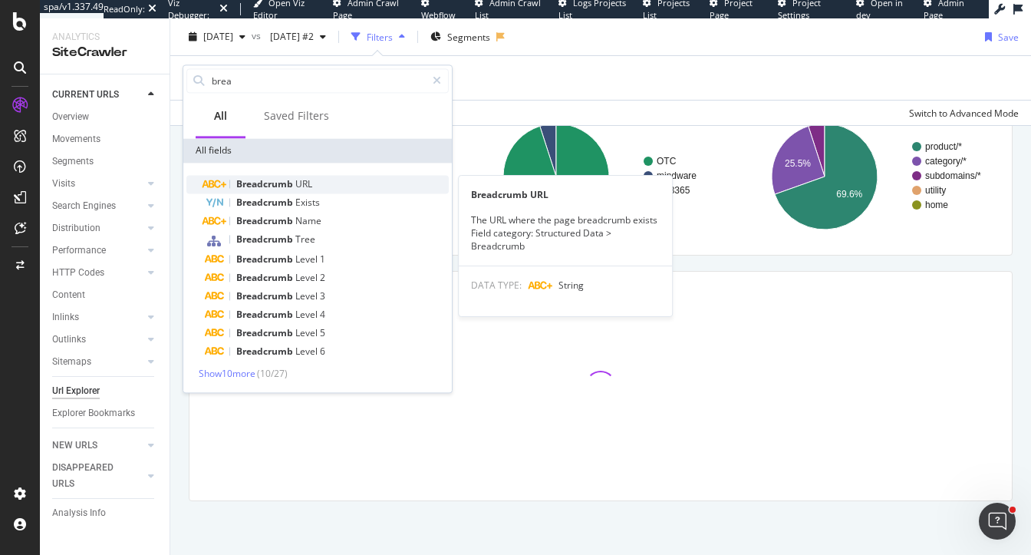
type input "brea"
click at [250, 189] on span "Breadcrumb" at bounding box center [265, 183] width 59 height 13
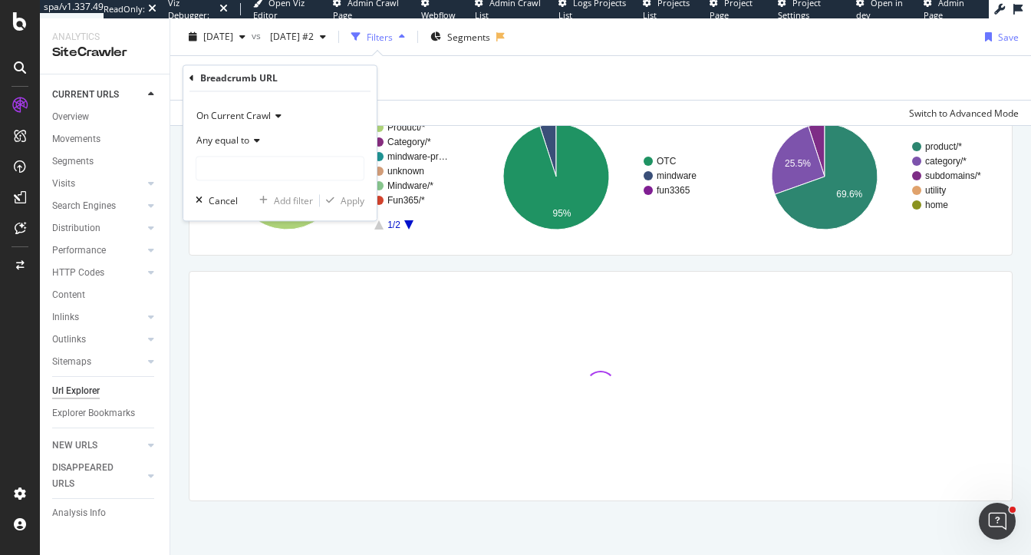
click at [190, 72] on div "Breadcrumb URL" at bounding box center [280, 78] width 181 height 26
click at [190, 78] on icon at bounding box center [192, 78] width 5 height 9
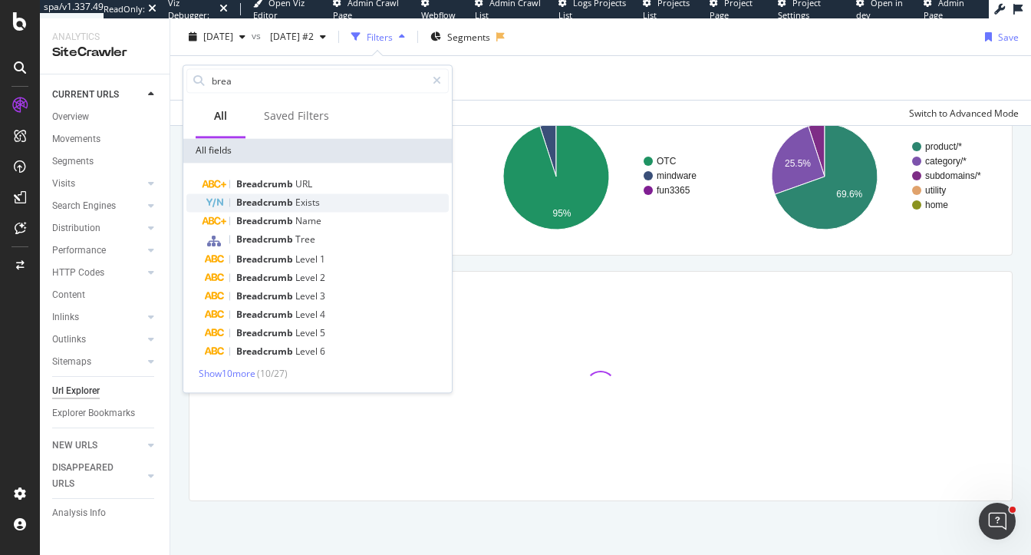
click at [260, 204] on span "Breadcrumb" at bounding box center [265, 202] width 59 height 13
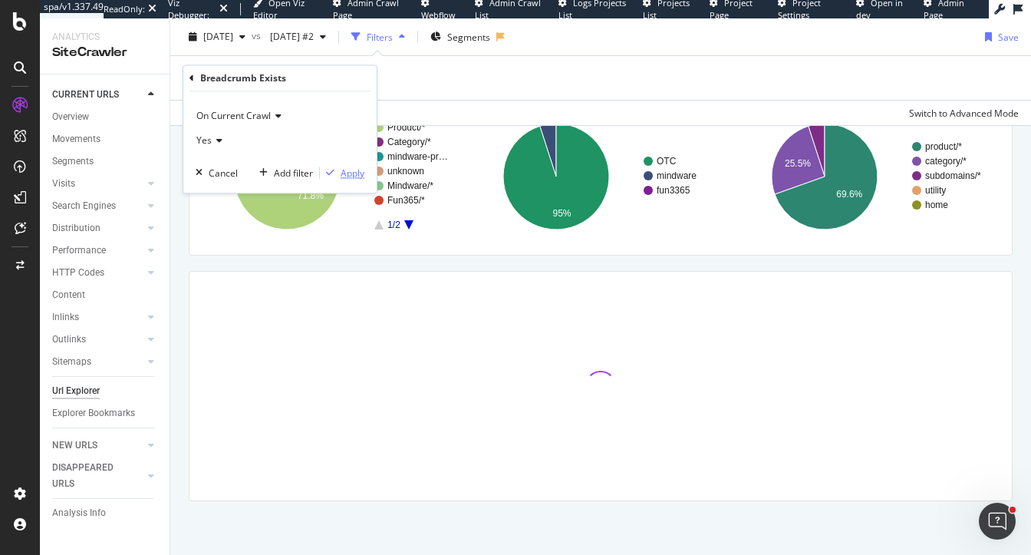
click at [343, 170] on div "Apply" at bounding box center [353, 172] width 24 height 13
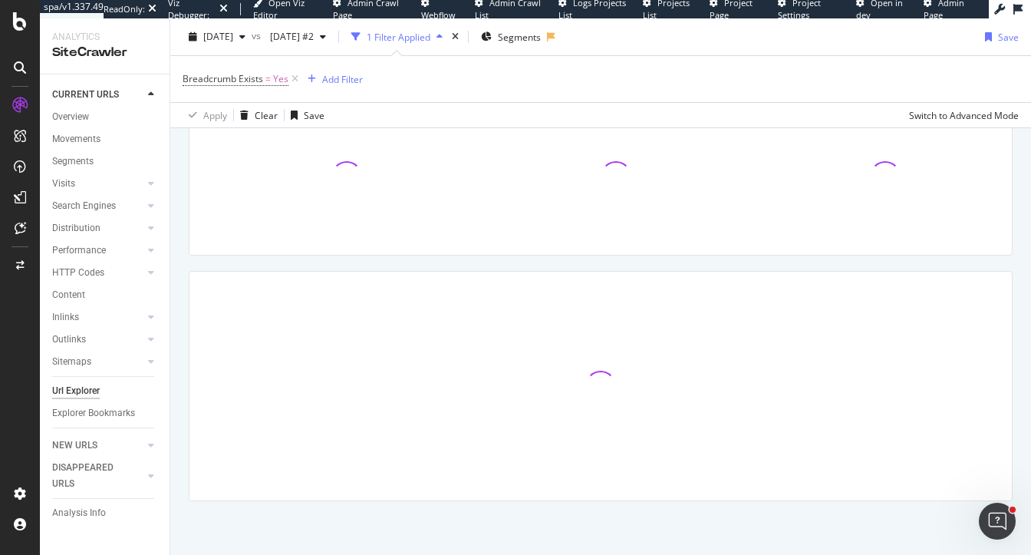
scroll to position [228, 0]
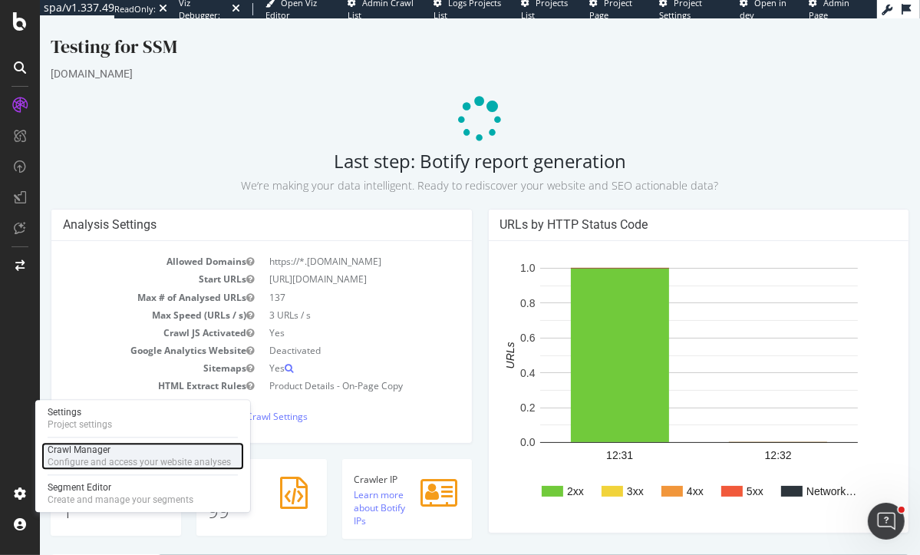
click at [76, 457] on div "Configure and access your website analyses" at bounding box center [139, 462] width 183 height 12
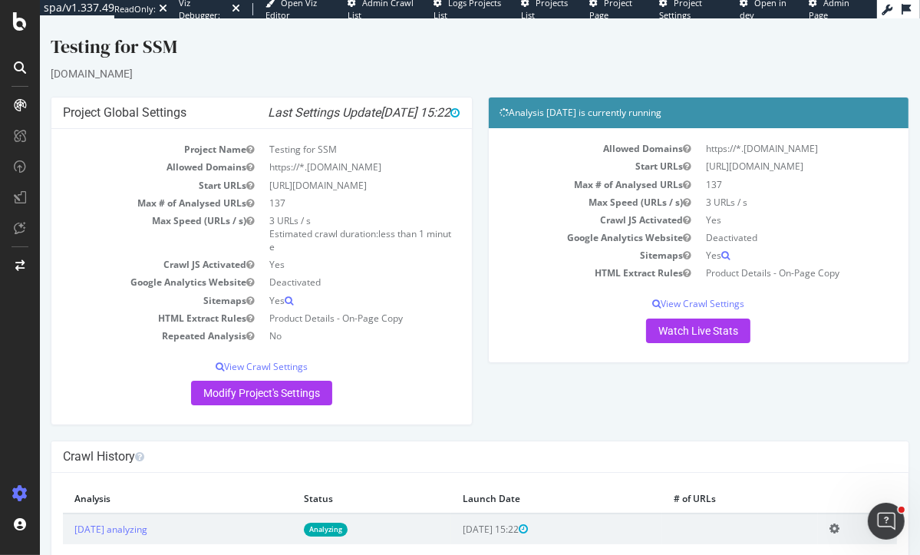
scroll to position [31, 0]
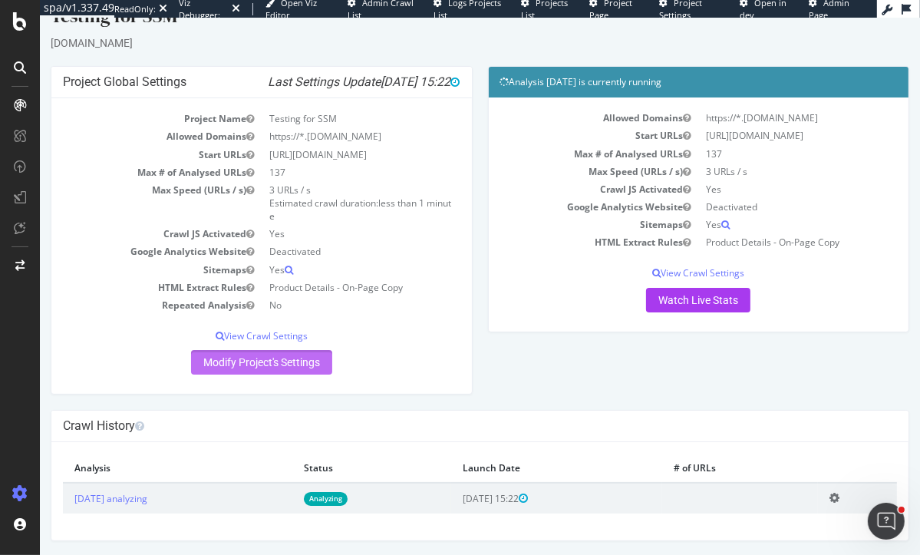
click at [269, 362] on link "Modify Project's Settings" at bounding box center [260, 362] width 141 height 25
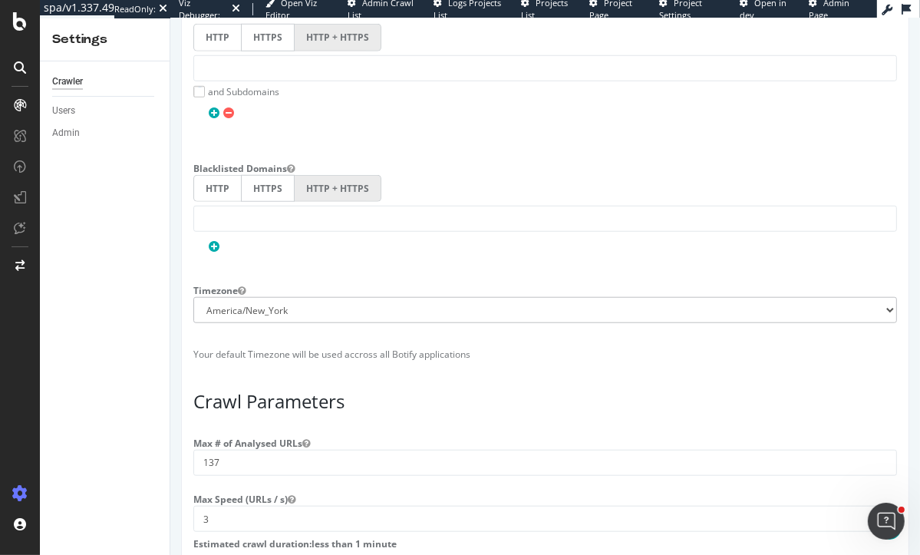
scroll to position [1335, 0]
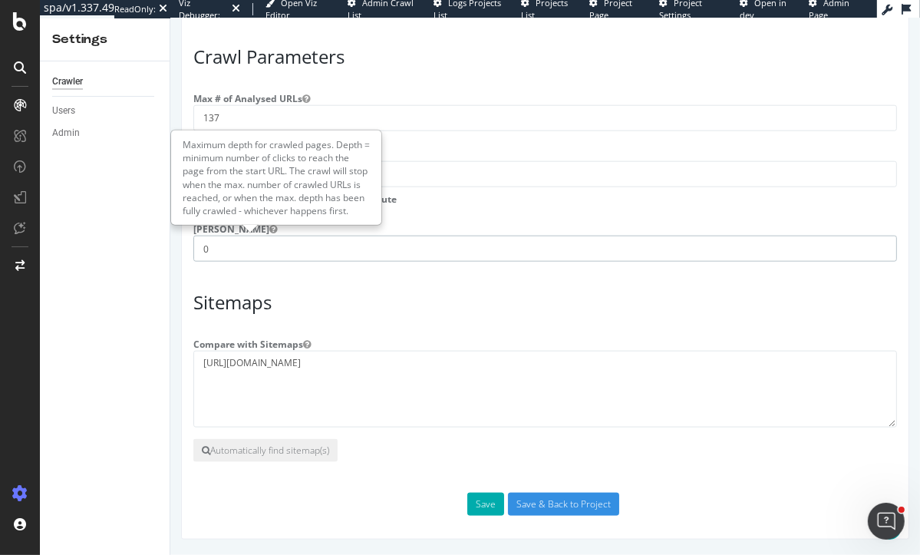
drag, startPoint x: 225, startPoint y: 249, endPoint x: 157, endPoint y: 249, distance: 68.3
click at [237, 312] on h3 "Sitemaps" at bounding box center [545, 302] width 704 height 20
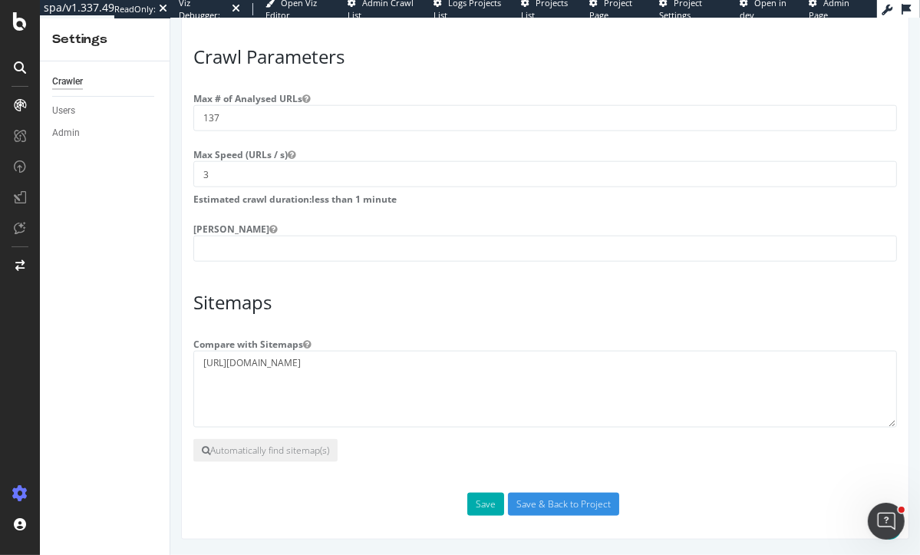
click at [211, 247] on input "number" at bounding box center [545, 249] width 704 height 26
type input "10"
click at [574, 304] on h3 "Sitemaps" at bounding box center [545, 302] width 704 height 20
click at [492, 500] on button "Save" at bounding box center [485, 504] width 37 height 23
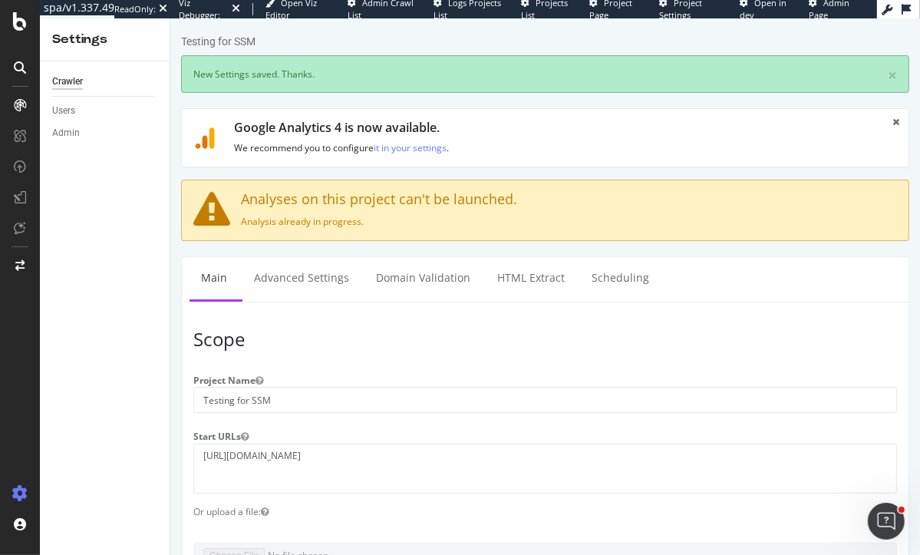
scroll to position [0, 0]
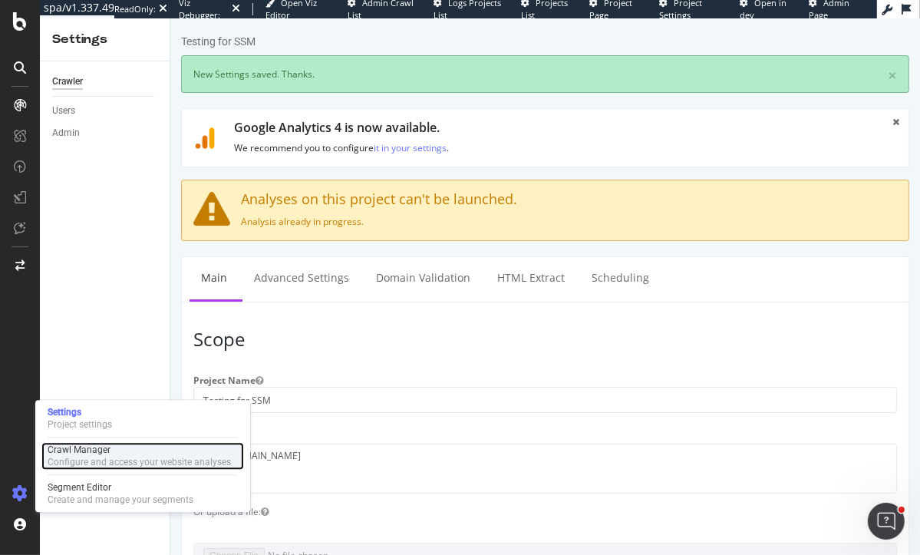
click at [100, 443] on div "Crawl Manager" at bounding box center [139, 449] width 183 height 12
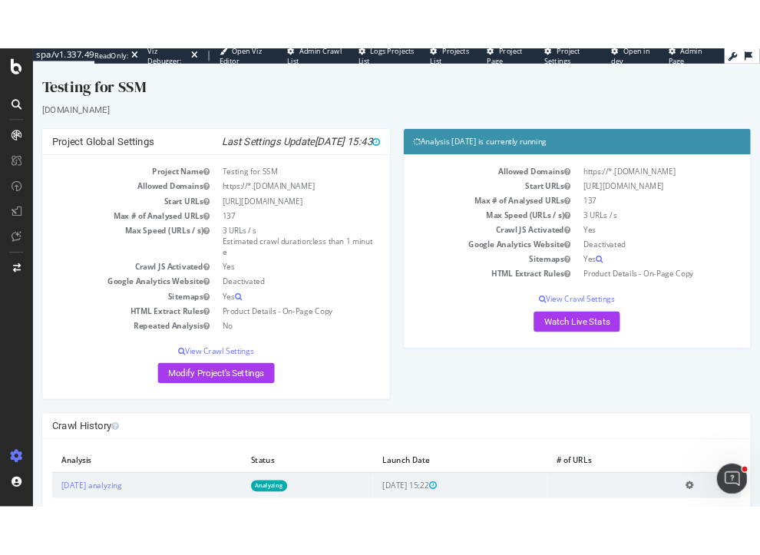
scroll to position [31, 0]
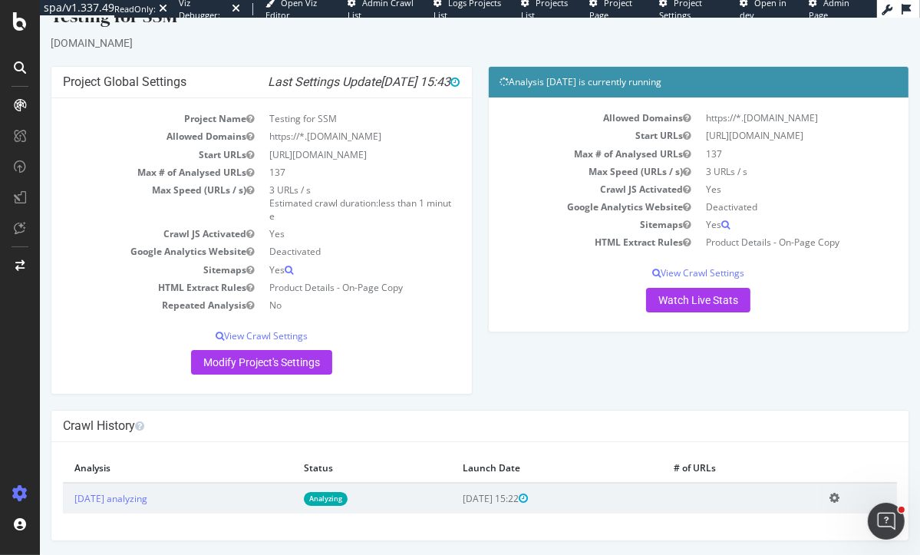
click at [836, 498] on td "Add name Delete analysis" at bounding box center [856, 498] width 79 height 30
click at [839, 498] on icon at bounding box center [834, 498] width 10 height 12
click at [753, 545] on link "Delete analysis" at bounding box center [777, 542] width 123 height 21
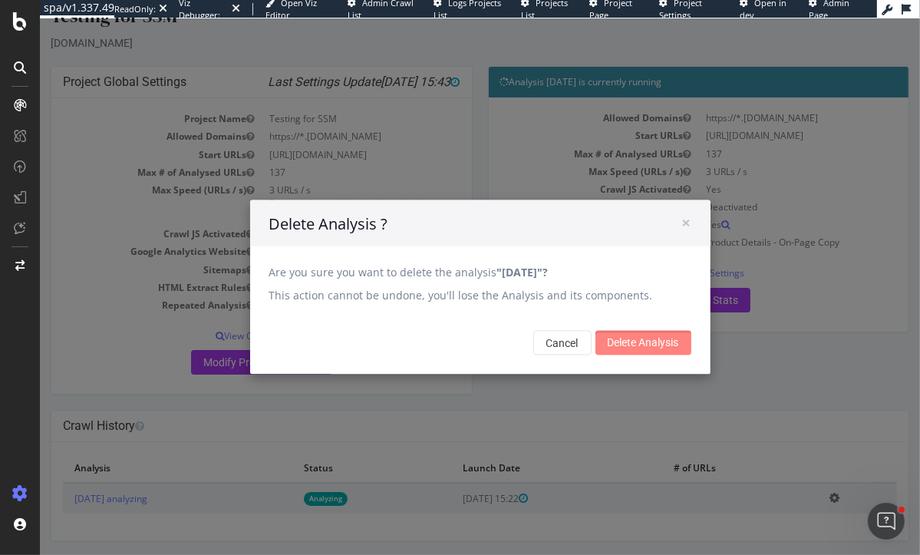
click at [648, 330] on input "Delete Analysis" at bounding box center [643, 342] width 96 height 25
click at [649, 338] on input "Delete Analysis" at bounding box center [643, 342] width 96 height 25
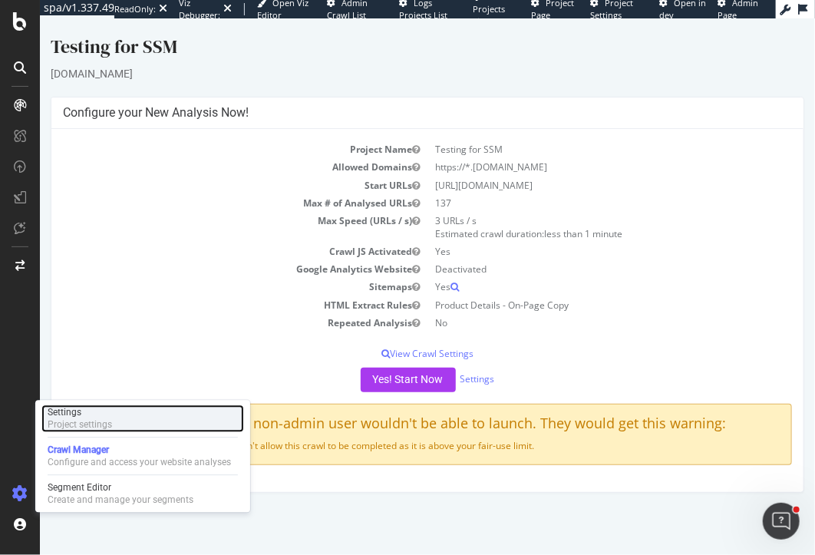
click at [90, 415] on div "Settings" at bounding box center [80, 412] width 64 height 12
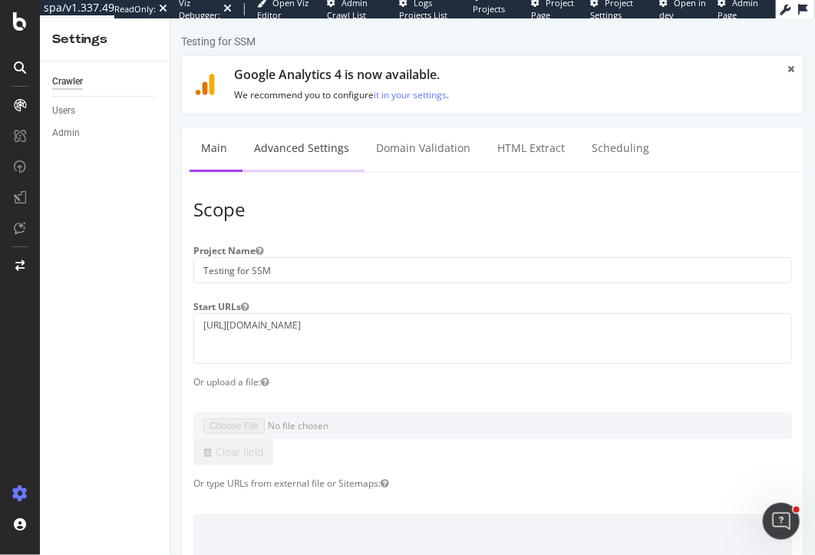
click at [282, 143] on link "Advanced Settings" at bounding box center [301, 148] width 118 height 42
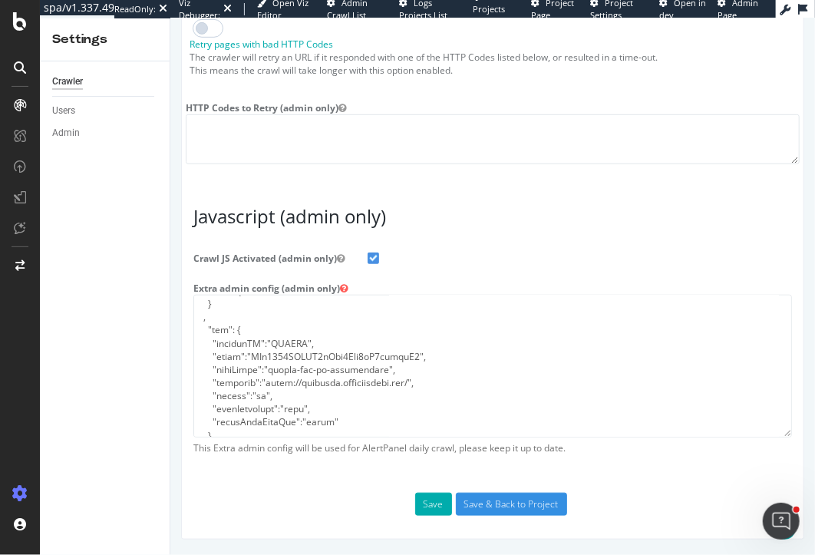
scroll to position [394, 0]
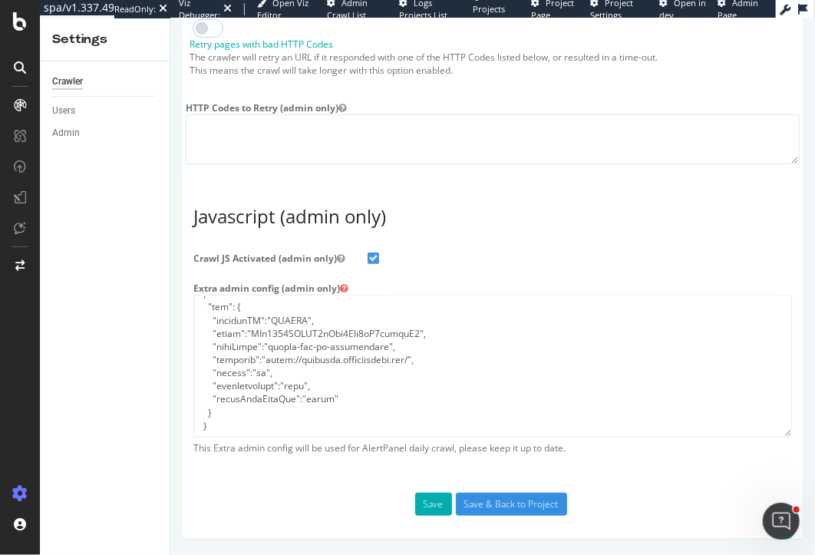
type input "[PERSON_NAME][EMAIL_ADDRESS][DOMAIN_NAME]"
click at [302, 391] on textarea at bounding box center [492, 365] width 598 height 142
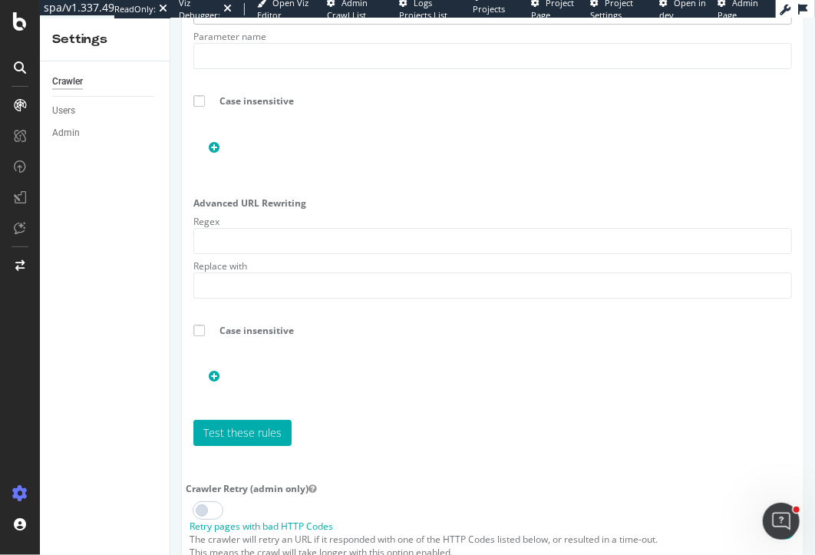
scroll to position [2338, 0]
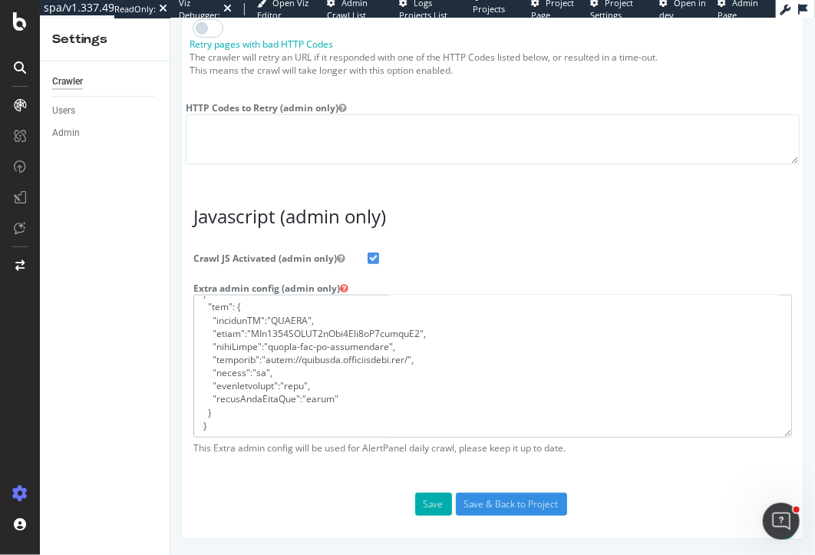
click at [317, 394] on textarea at bounding box center [492, 365] width 598 height 142
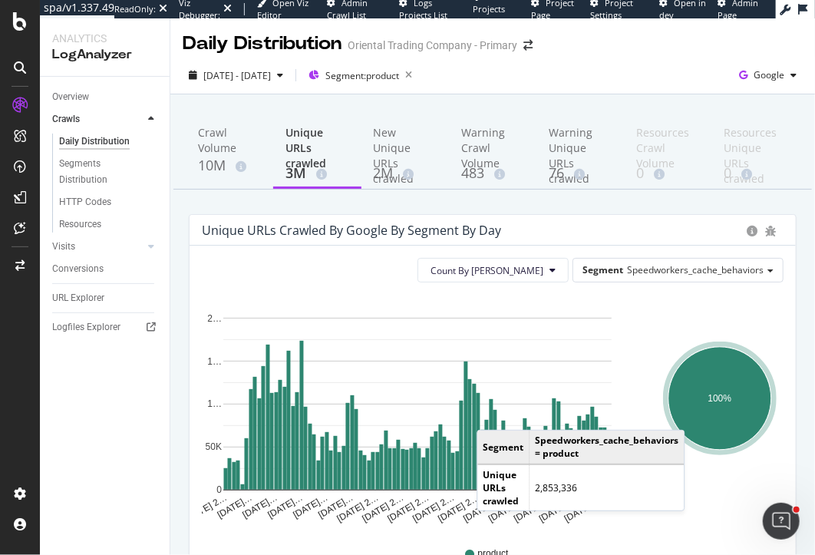
click at [701, 414] on ellipse "A chart." at bounding box center [719, 398] width 103 height 103
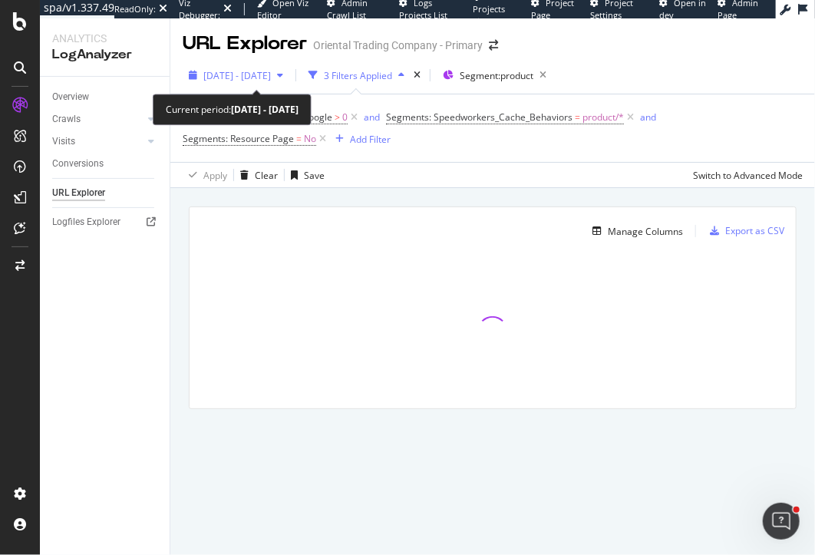
click at [271, 80] on span "[DATE] - [DATE]" at bounding box center [237, 75] width 68 height 13
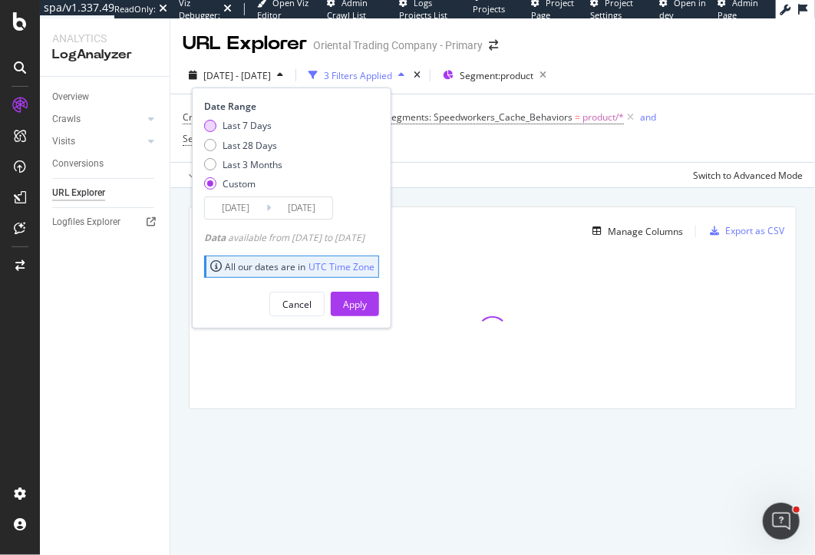
click at [239, 127] on div "Last 7 Days" at bounding box center [247, 125] width 49 height 13
type input "[DATE]"
click at [367, 312] on div "Apply" at bounding box center [355, 303] width 24 height 23
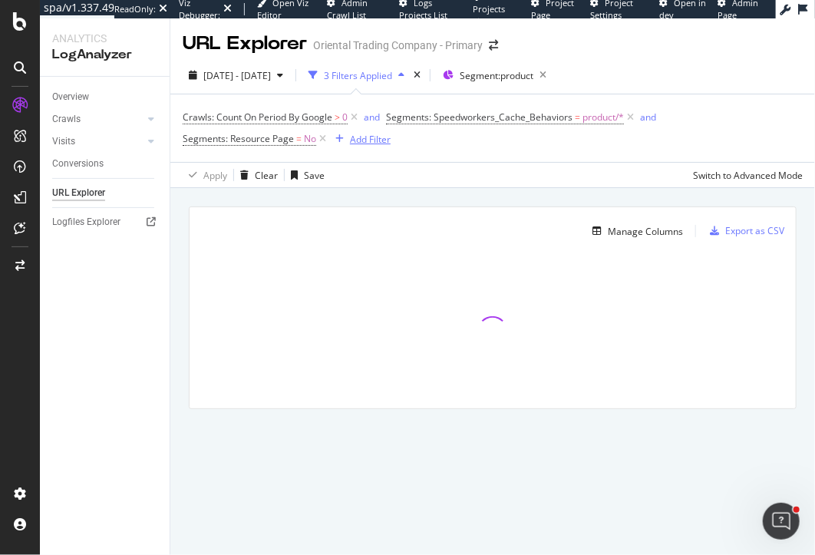
click at [359, 141] on div "Add Filter" at bounding box center [370, 139] width 41 height 13
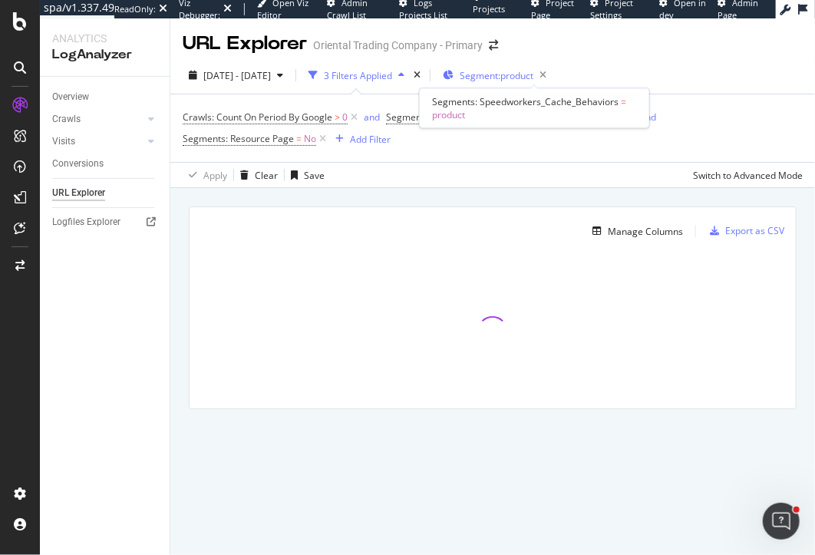
click at [533, 74] on span "Segment: product" at bounding box center [497, 75] width 74 height 13
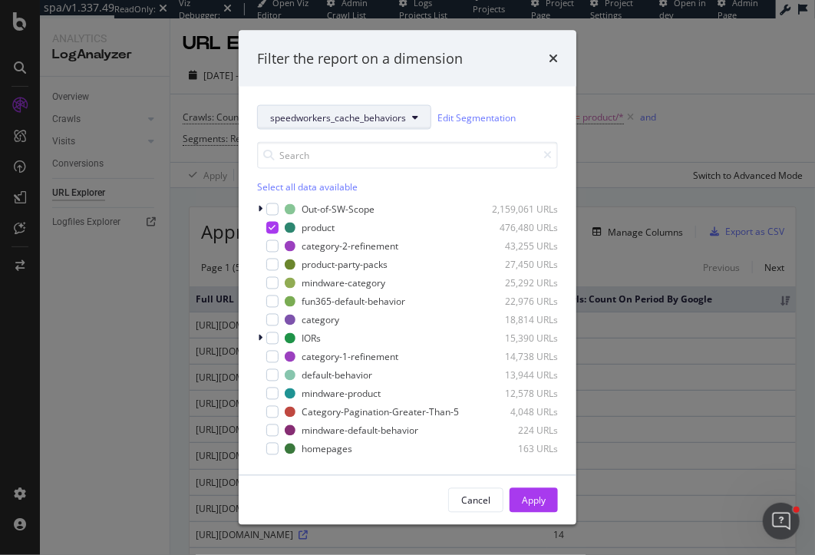
click at [305, 107] on button "speedworkers_cache_behaviors" at bounding box center [344, 117] width 174 height 25
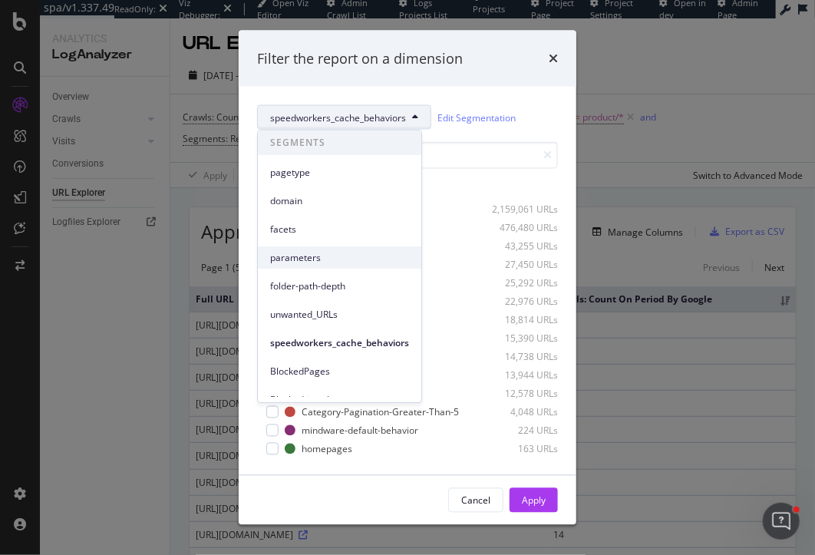
click at [306, 251] on span "parameters" at bounding box center [339, 258] width 139 height 14
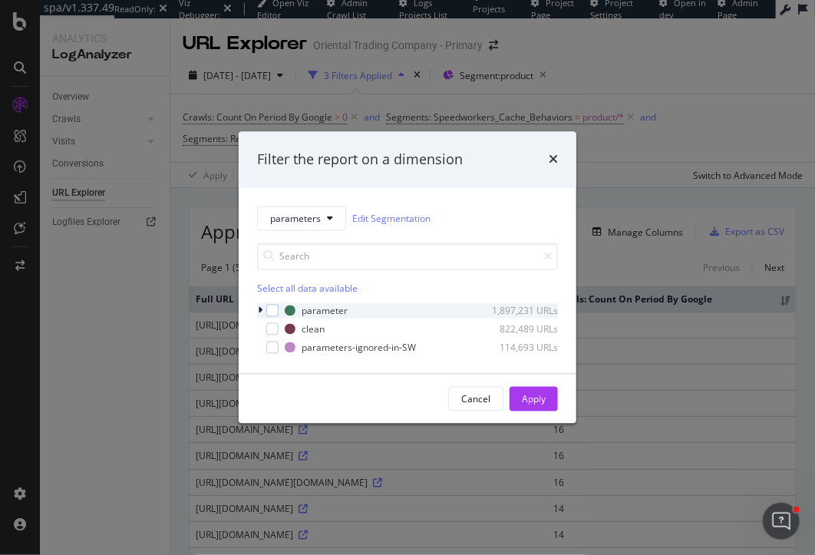
click at [259, 308] on icon "modal" at bounding box center [260, 310] width 5 height 9
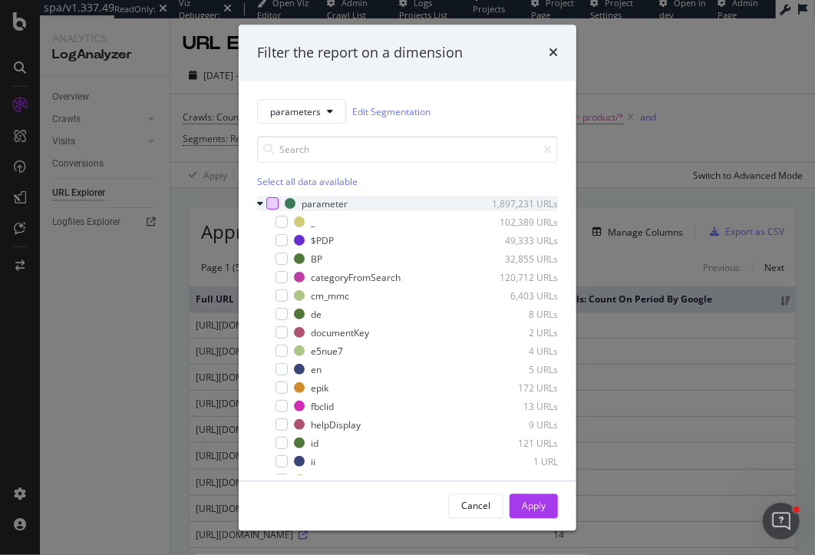
click at [272, 206] on div "modal" at bounding box center [272, 204] width 12 height 12
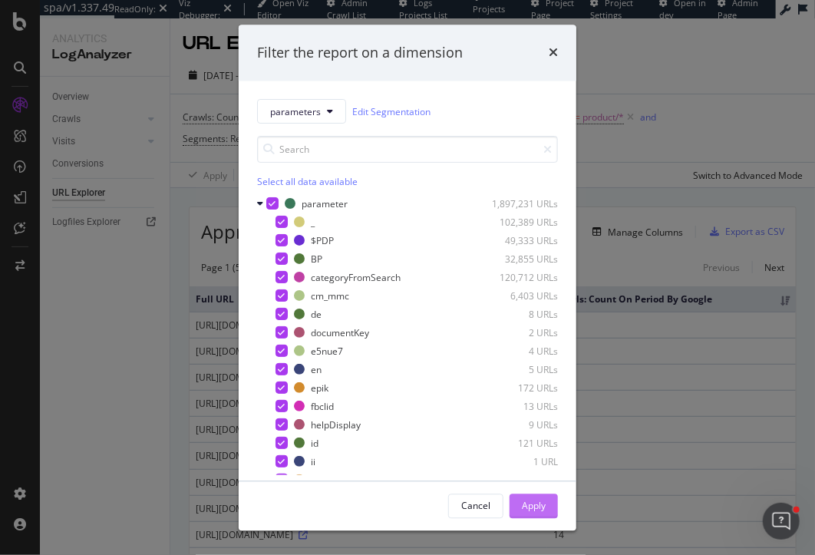
click at [539, 516] on div "Apply" at bounding box center [534, 505] width 24 height 23
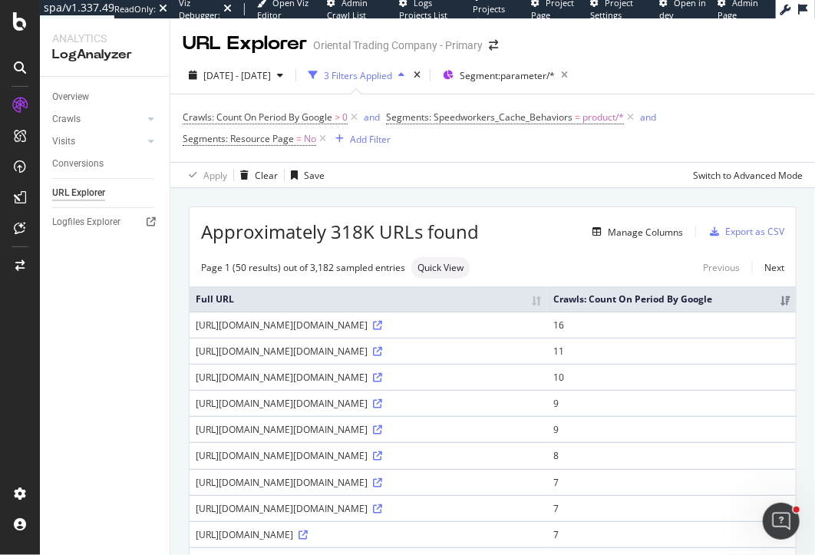
drag, startPoint x: 559, startPoint y: 351, endPoint x: 611, endPoint y: 351, distance: 52.2
click at [541, 331] on div "[URL][DOMAIN_NAME][DOMAIN_NAME]" at bounding box center [368, 324] width 345 height 13
click at [382, 330] on icon at bounding box center [377, 325] width 9 height 9
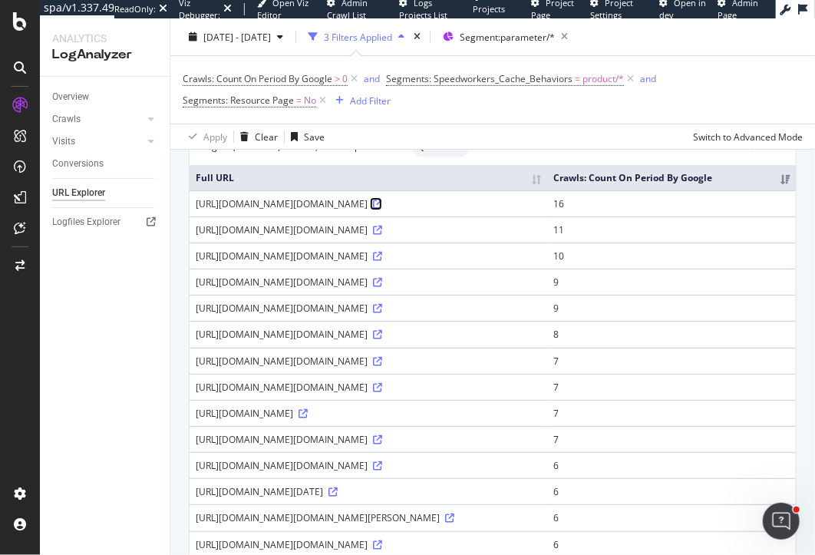
scroll to position [157, 0]
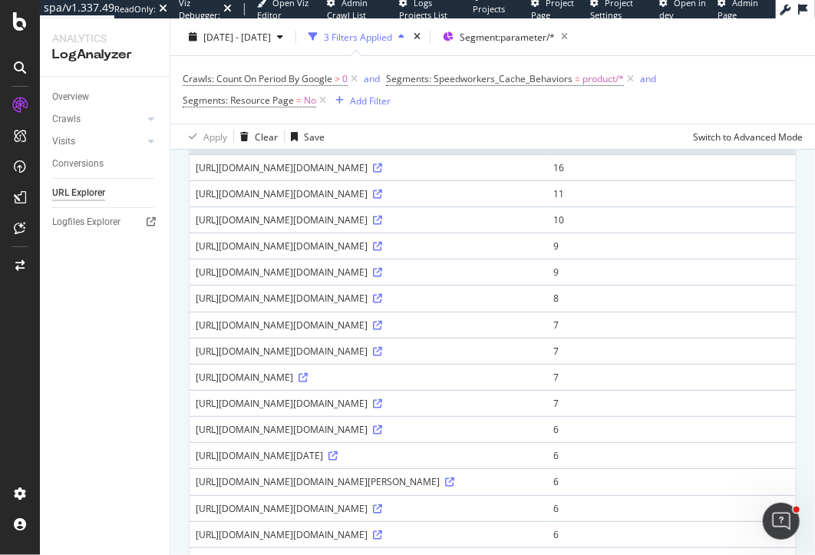
drag, startPoint x: 583, startPoint y: 321, endPoint x: 595, endPoint y: 321, distance: 11.5
click at [541, 279] on div "[URL][DOMAIN_NAME][DOMAIN_NAME]" at bounding box center [368, 271] width 345 height 13
click at [540, 38] on span "Segment: parameter/*" at bounding box center [507, 36] width 95 height 13
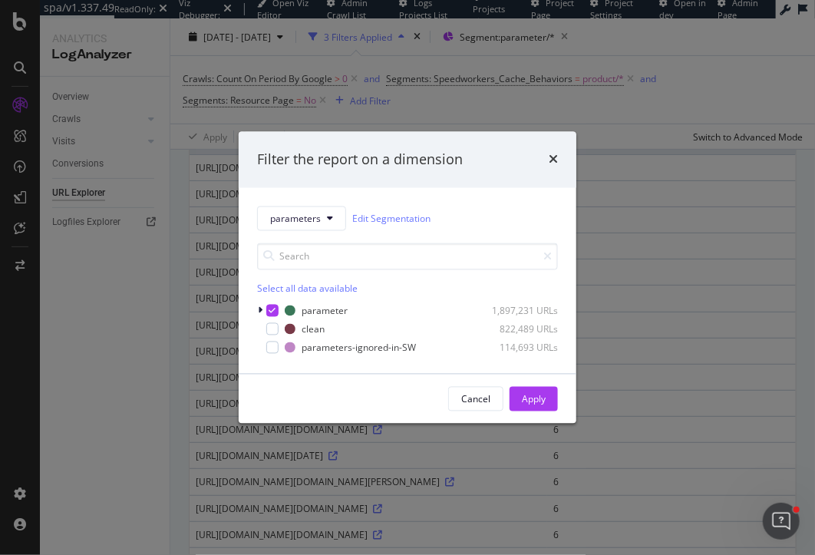
click at [548, 160] on div "Filter the report on a dimension" at bounding box center [407, 160] width 301 height 20
click at [550, 158] on icon "times" at bounding box center [553, 159] width 9 height 12
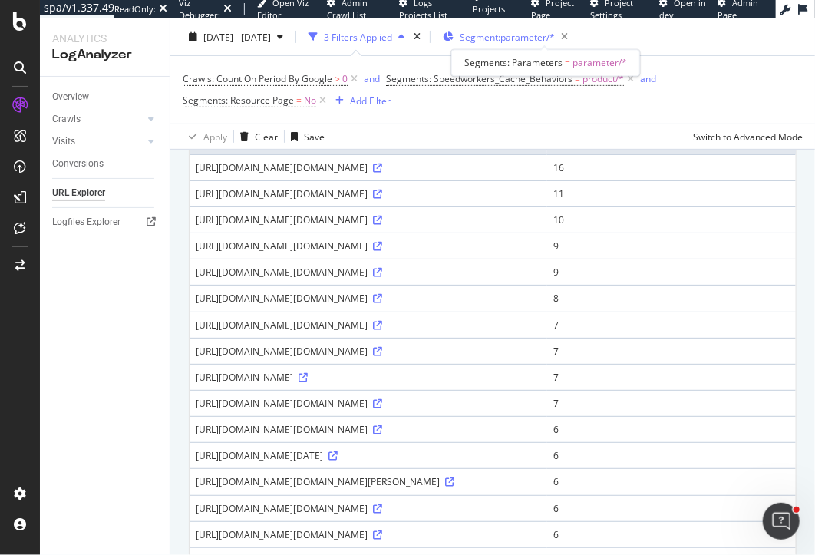
click at [552, 34] on span "Segment: parameter/*" at bounding box center [507, 36] width 95 height 13
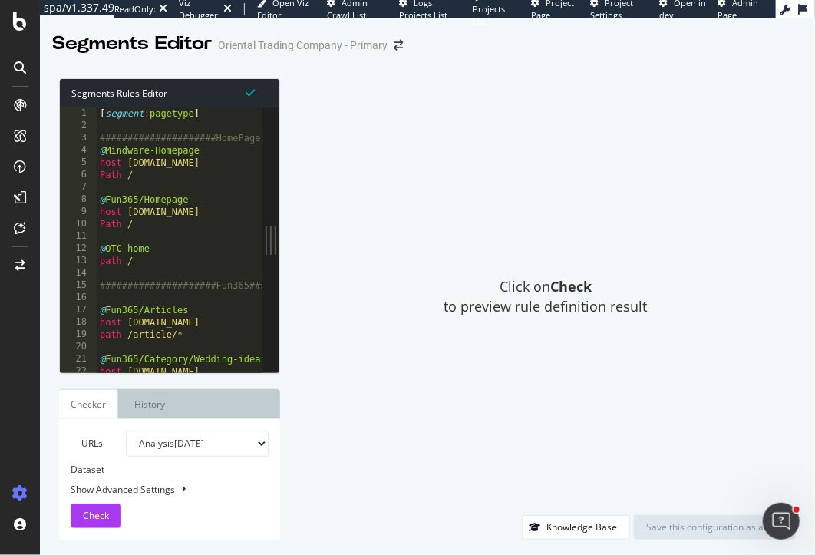
type textarea "#####################Fun365#####################"
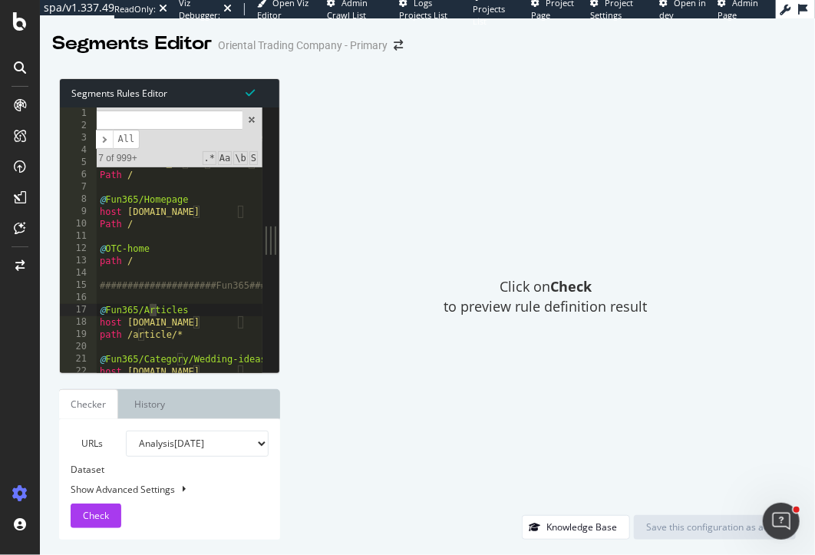
type input "rl"
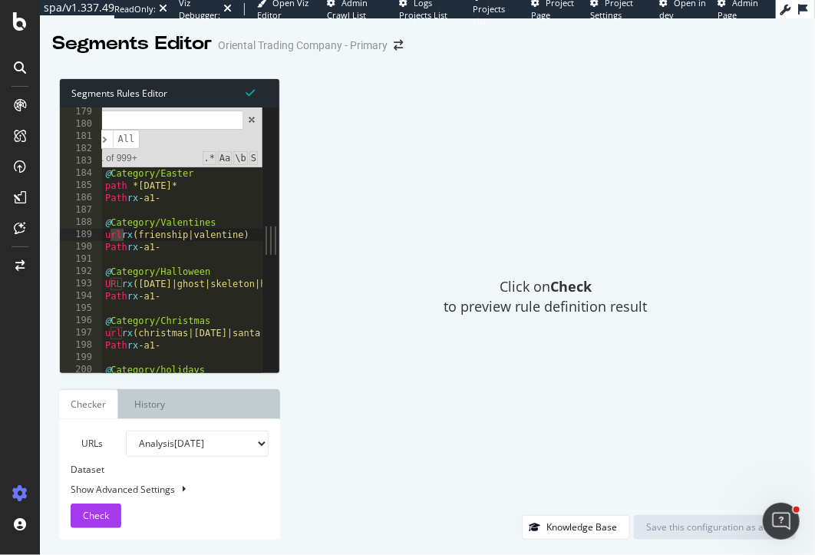
scroll to position [1344, 0]
drag, startPoint x: 160, startPoint y: 124, endPoint x: 67, endPoint y: 117, distance: 93.2
click at [67, 117] on div "#####################Fun365##################### 179 180 181 182 183 184 185 18…" at bounding box center [161, 239] width 203 height 265
click at [204, 111] on input "rl" at bounding box center [159, 119] width 166 height 19
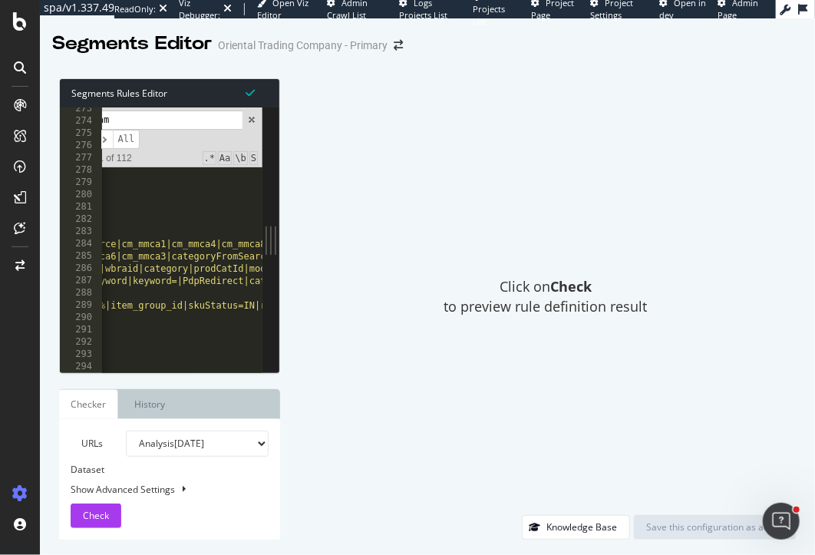
scroll to position [0, 0]
type input "param"
